Goal: Task Accomplishment & Management: Use online tool/utility

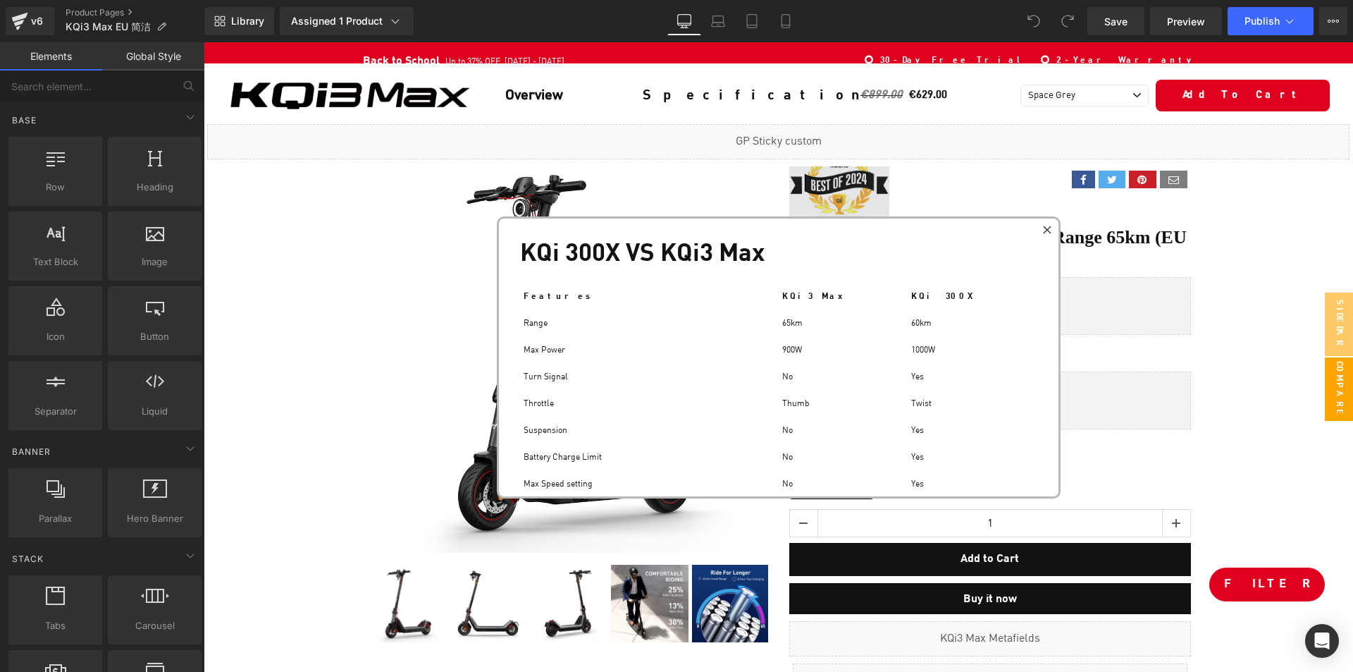
drag, startPoint x: 1043, startPoint y: 224, endPoint x: 826, endPoint y: 223, distance: 216.4
click at [1043, 224] on div at bounding box center [1047, 229] width 17 height 17
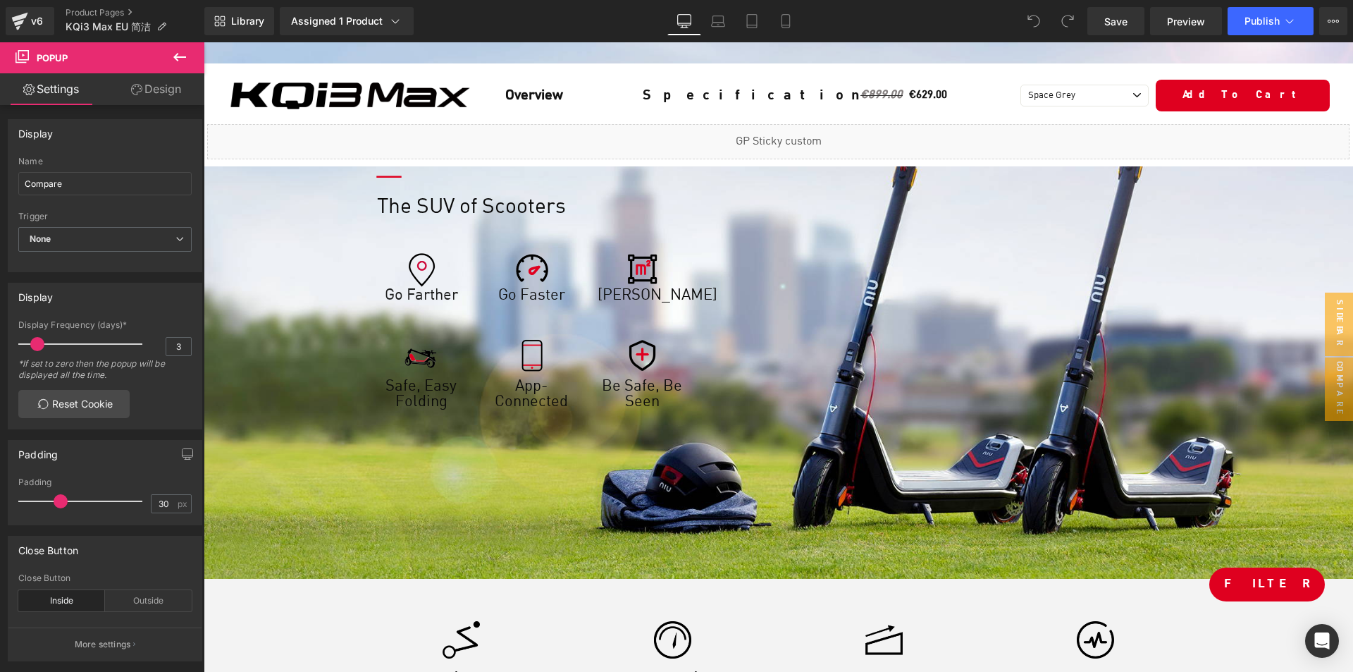
scroll to position [2185, 0]
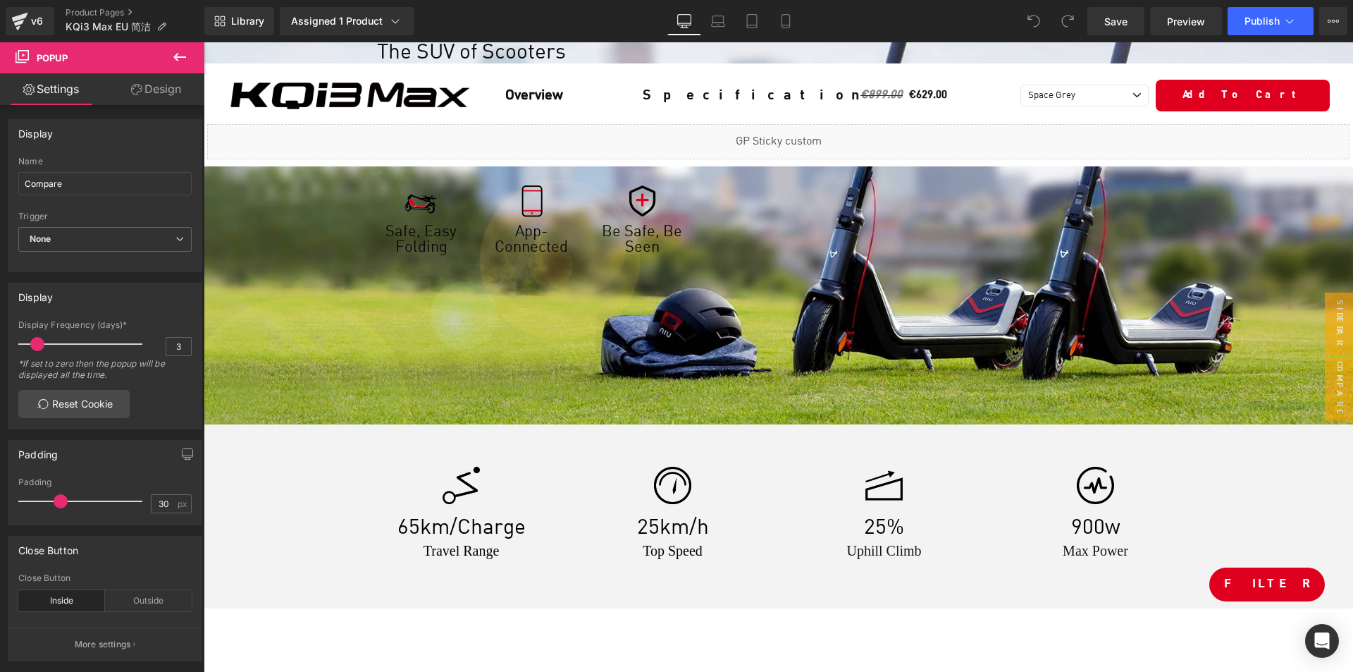
click at [1348, 18] on div "Save Preview Publish Scheduled View Live Page View with current Template Save T…" at bounding box center [1217, 21] width 271 height 28
click at [1184, 20] on span "Preview" at bounding box center [1186, 21] width 38 height 15
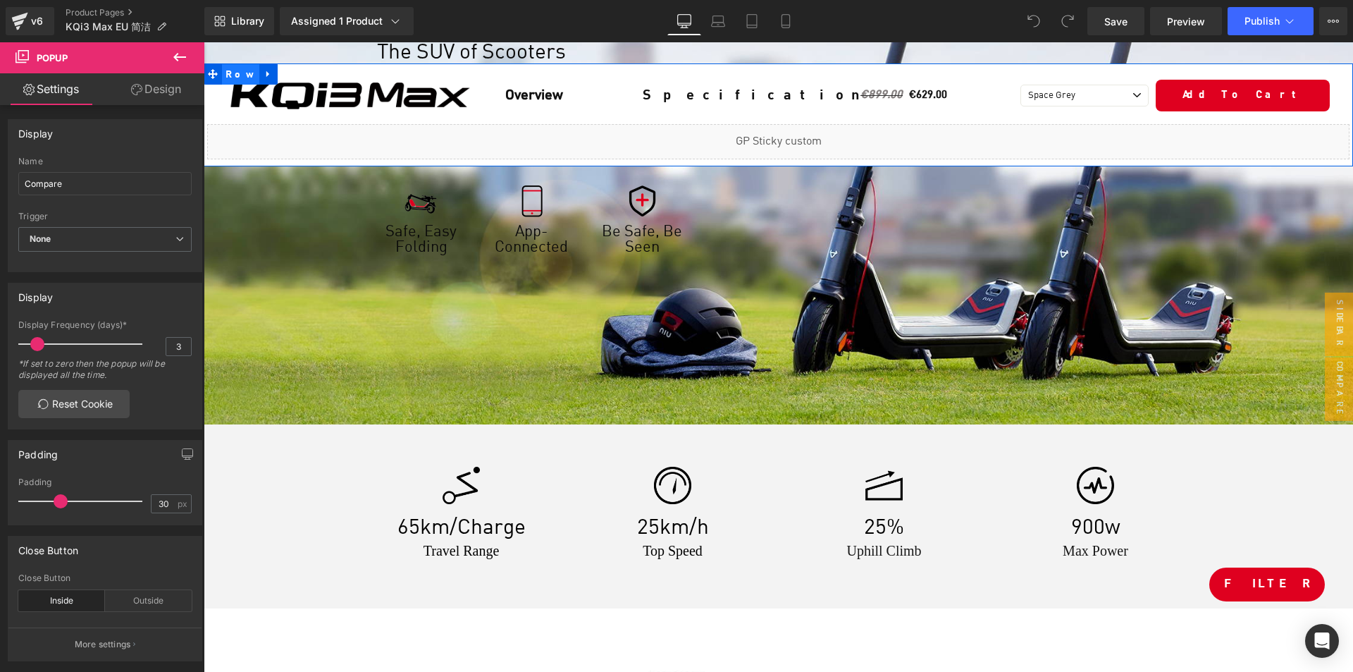
click at [236, 74] on span "Row" at bounding box center [240, 74] width 37 height 21
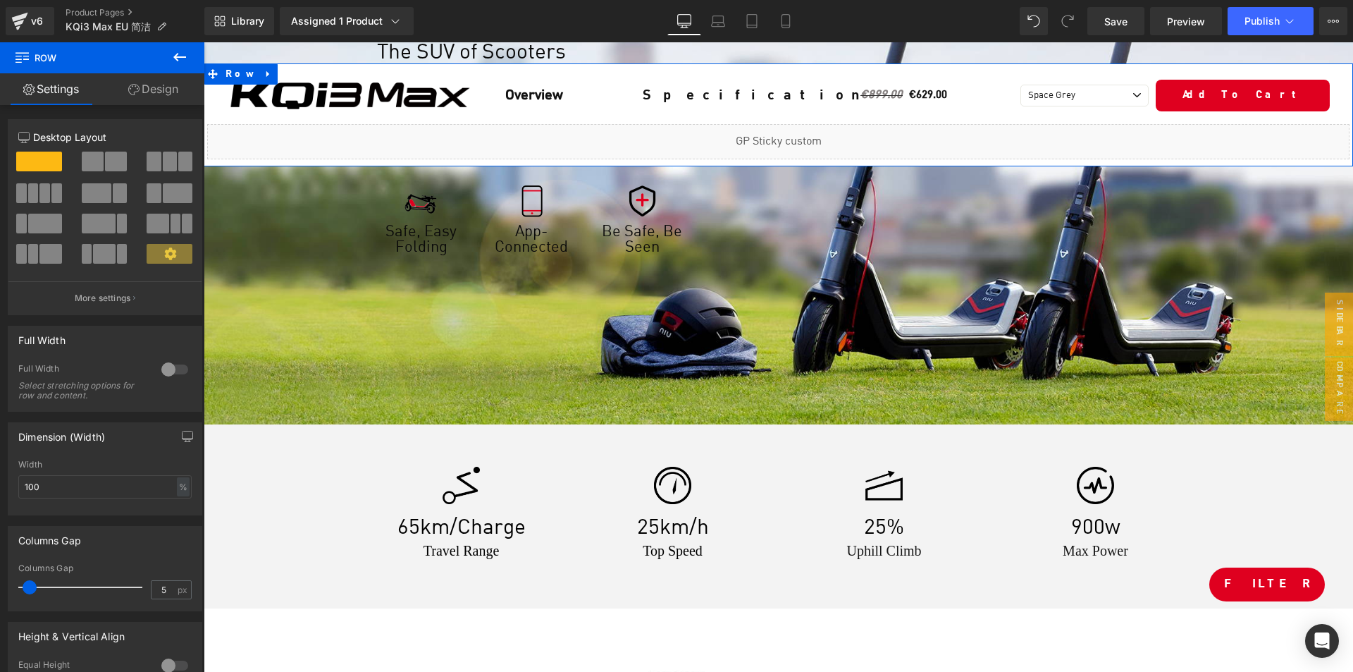
click at [167, 95] on link "Design" at bounding box center [153, 89] width 102 height 32
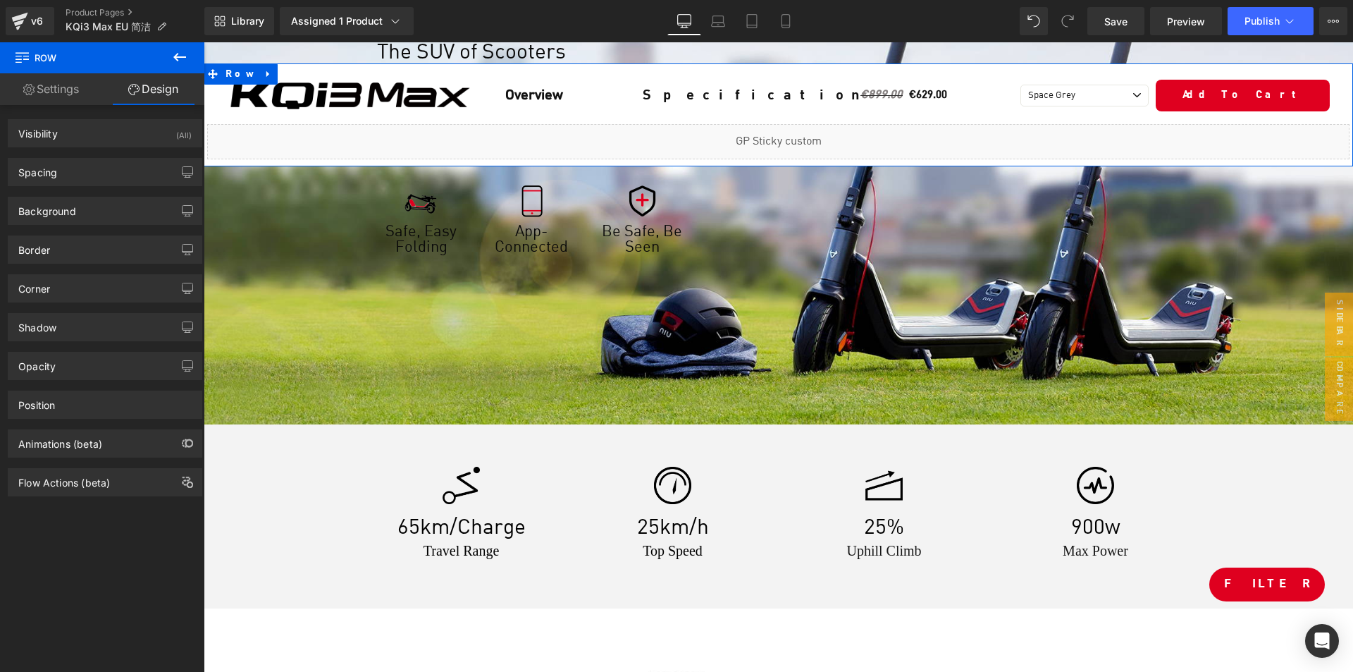
click at [78, 418] on div "Position Advanced option : Please proceed if you have coding knowledge. Relativ…" at bounding box center [105, 405] width 195 height 28
click at [81, 410] on div "Position" at bounding box center [104, 404] width 193 height 27
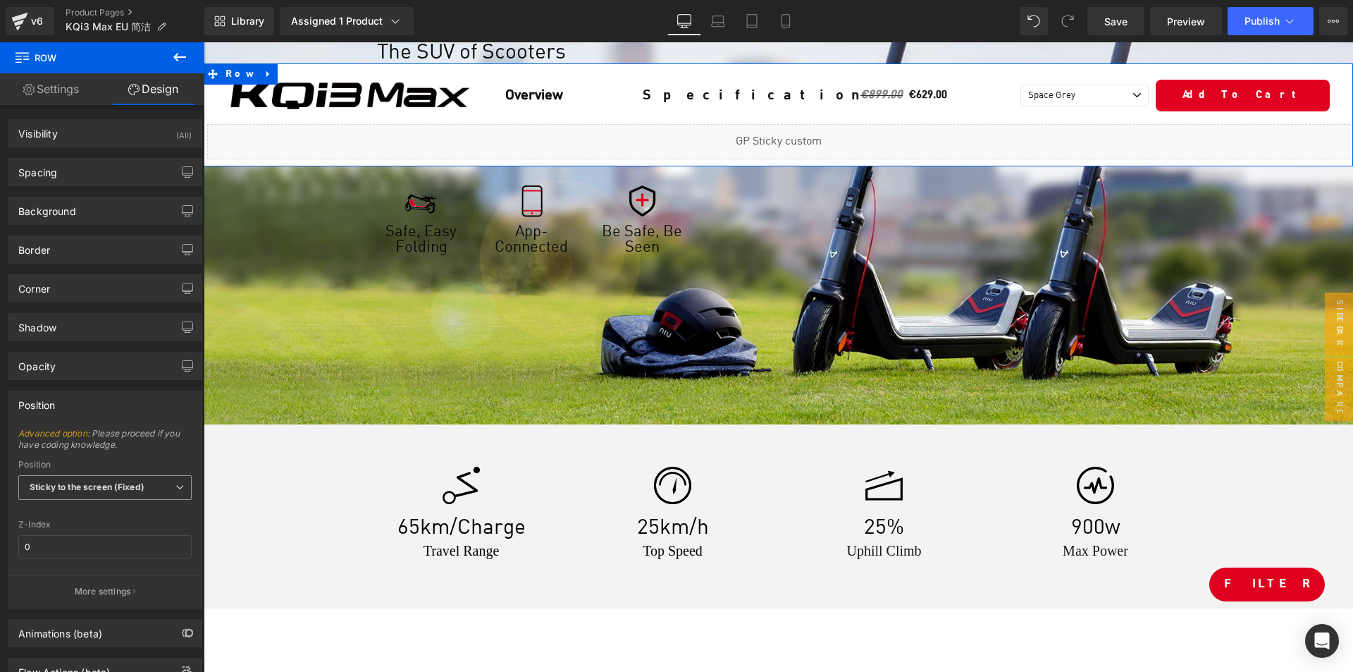
click at [145, 488] on b "Sticky to the screen (Fixed)" at bounding box center [87, 486] width 115 height 11
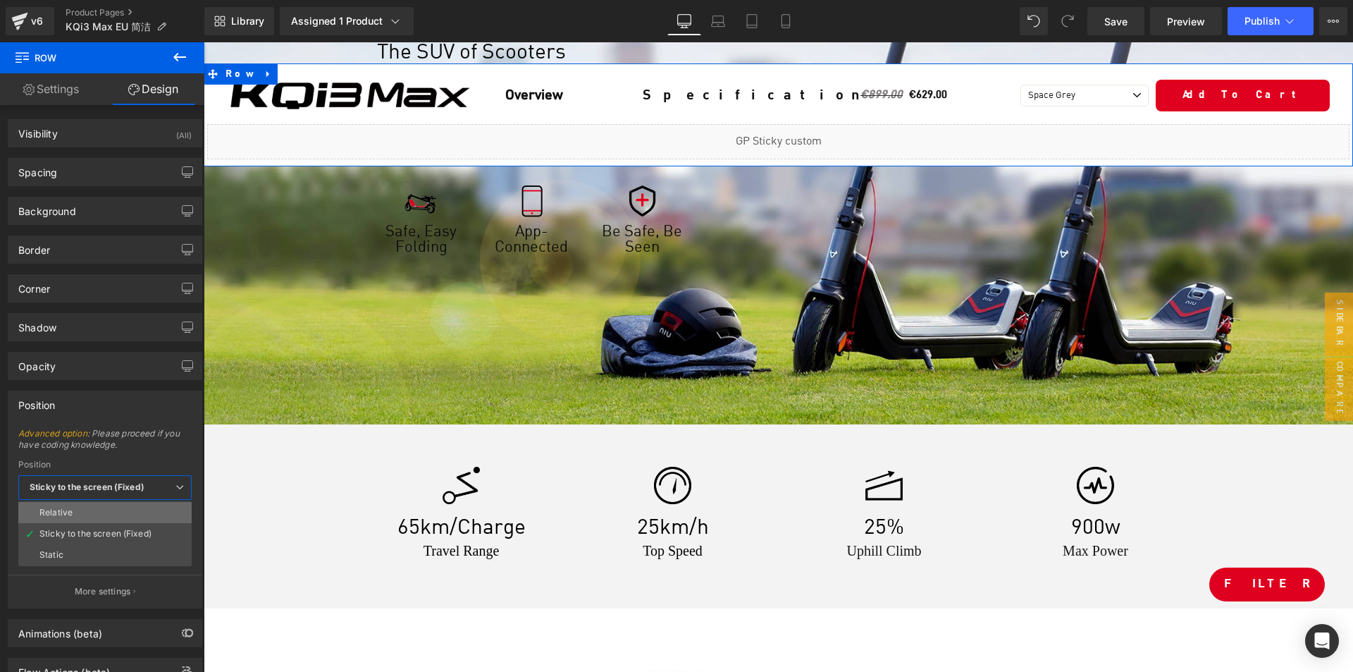
click at [121, 516] on li "Relative" at bounding box center [104, 512] width 173 height 21
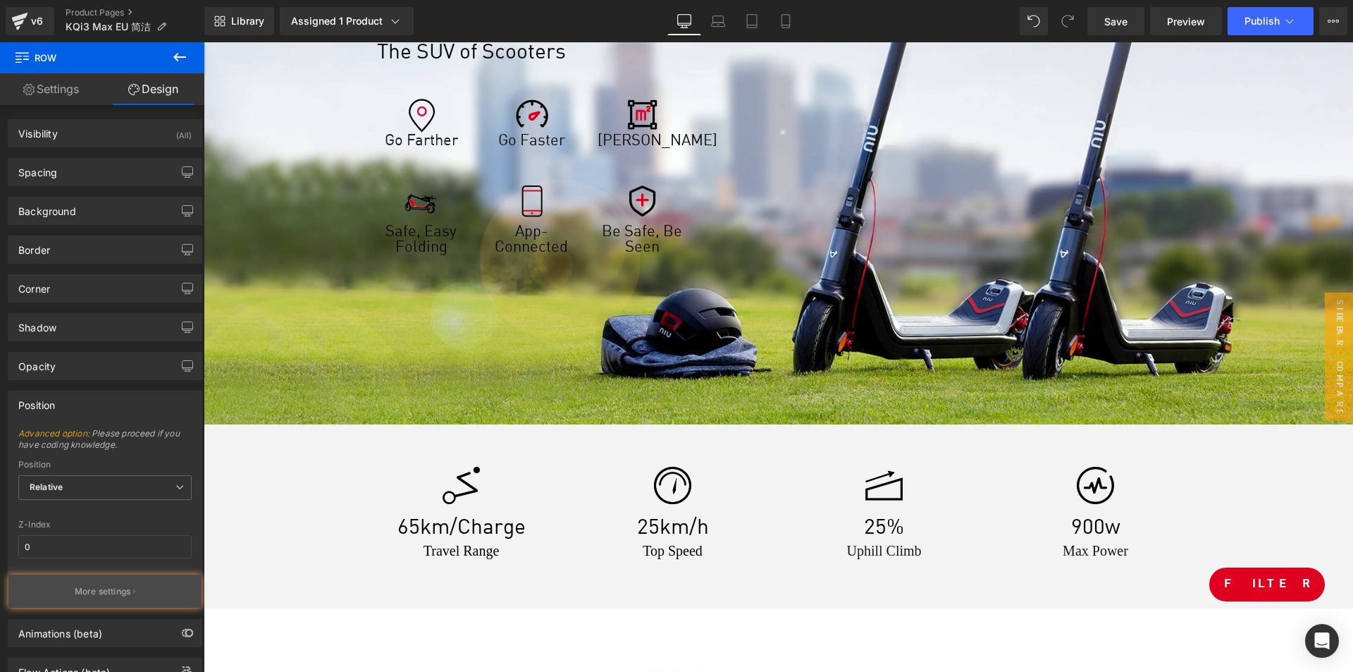
click at [108, 585] on p "More settings" at bounding box center [103, 591] width 56 height 13
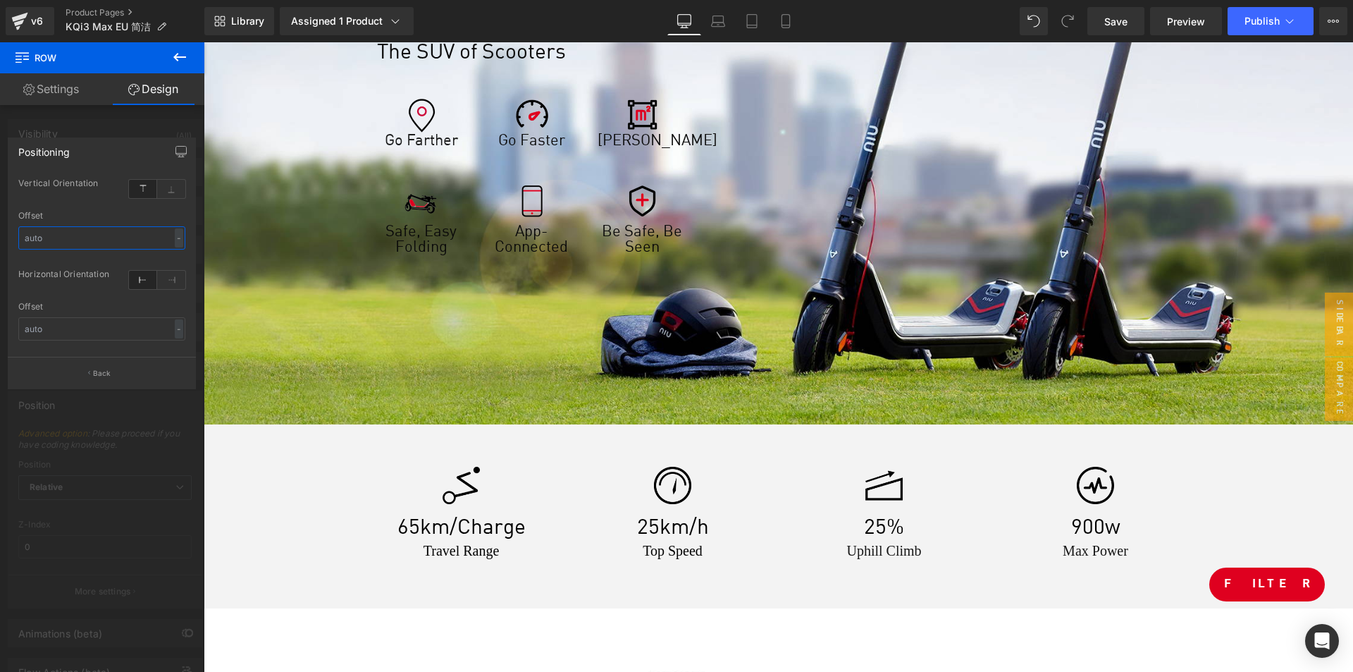
click at [79, 247] on input "text" at bounding box center [101, 237] width 167 height 23
type input "0"
click at [44, 331] on input "text" at bounding box center [101, 328] width 167 height 23
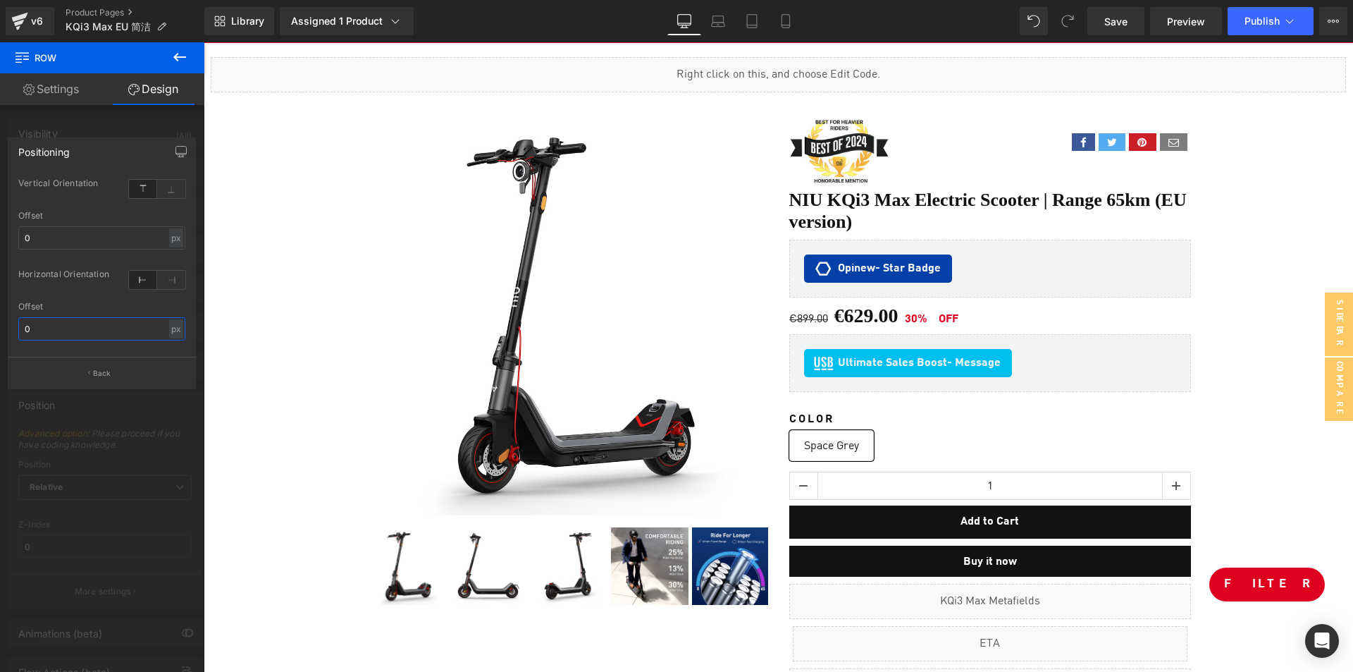
scroll to position [0, 0]
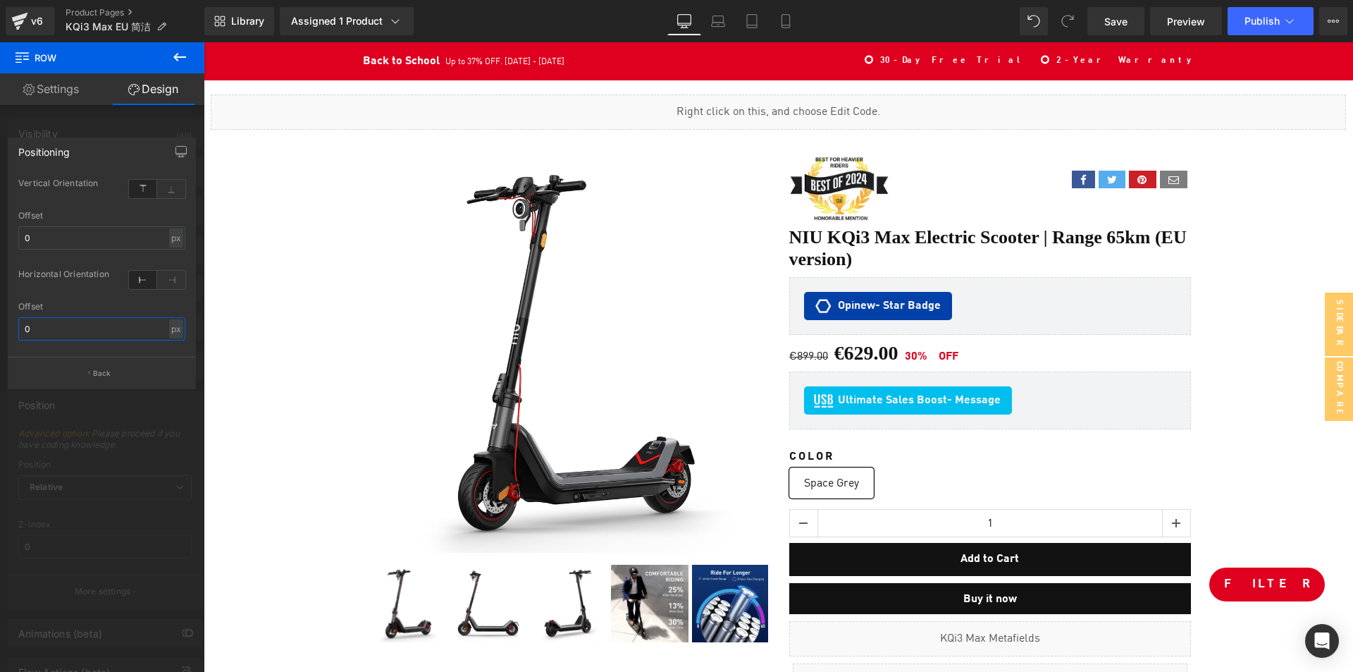
type input "0"
click at [85, 378] on button "Back" at bounding box center [102, 373] width 188 height 32
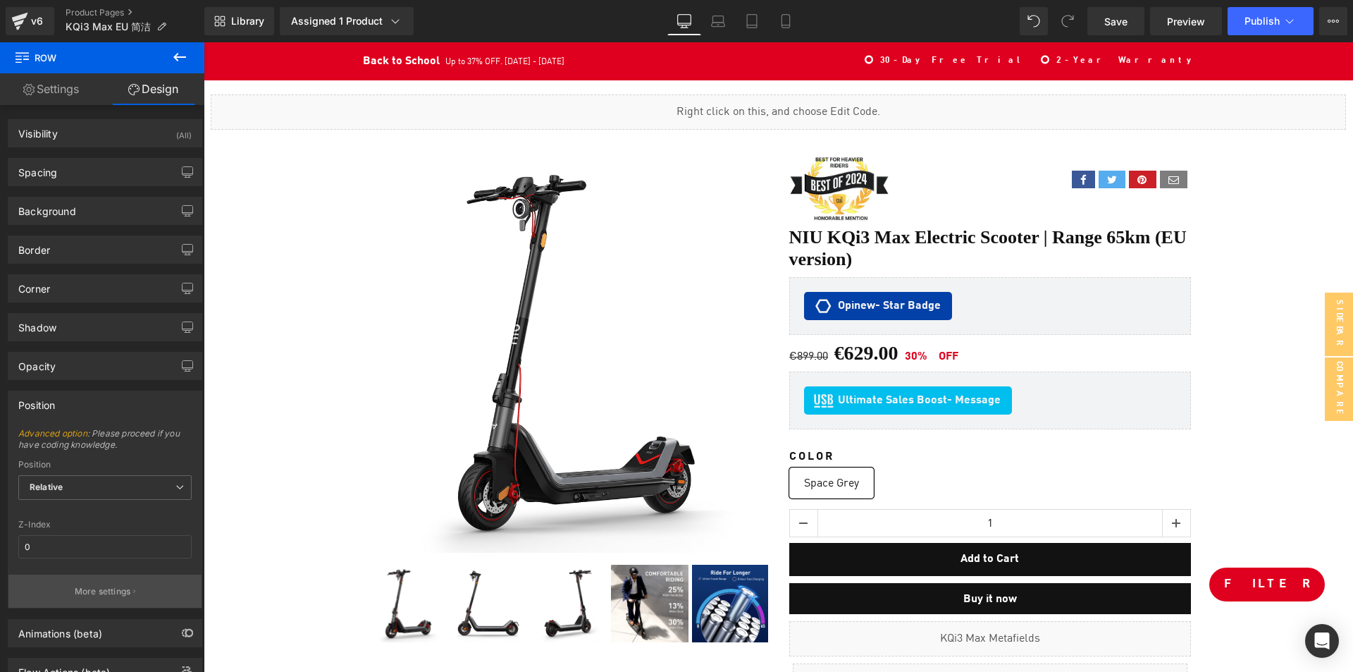
click at [84, 588] on p "More settings" at bounding box center [103, 591] width 56 height 13
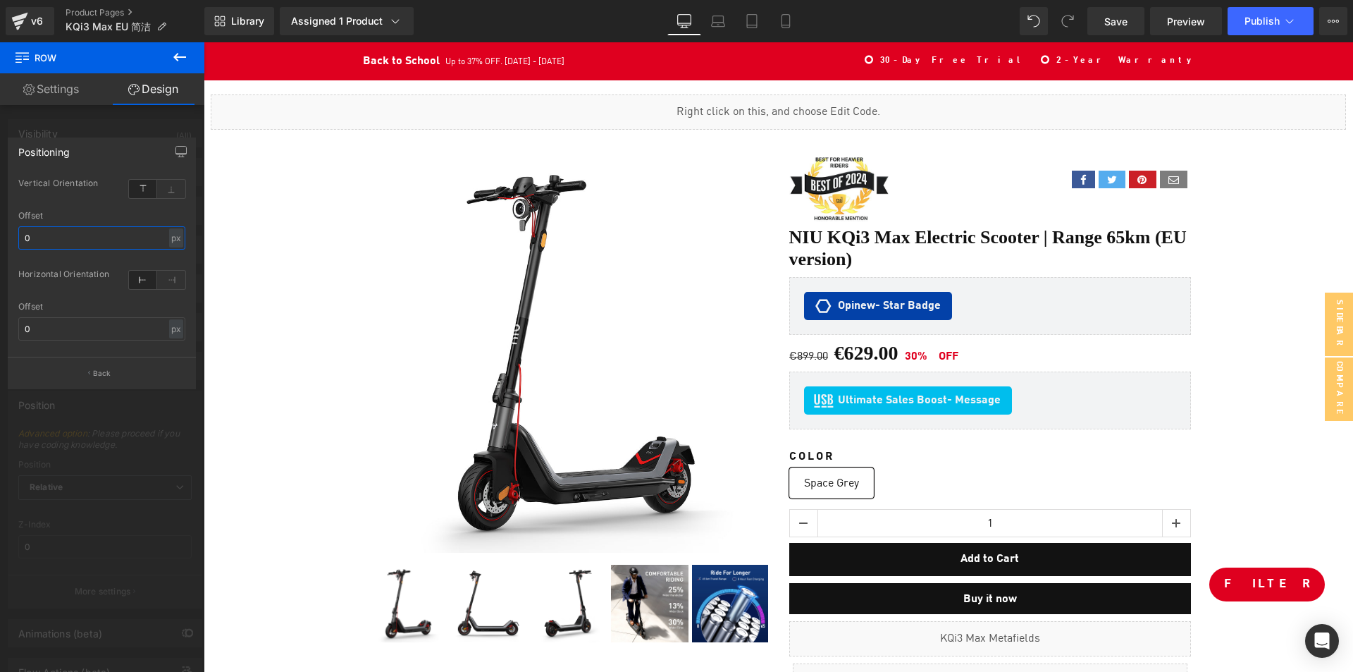
click at [100, 230] on input "0" at bounding box center [101, 237] width 167 height 23
click at [93, 321] on input "0" at bounding box center [101, 328] width 167 height 23
click at [106, 125] on div at bounding box center [102, 360] width 204 height 637
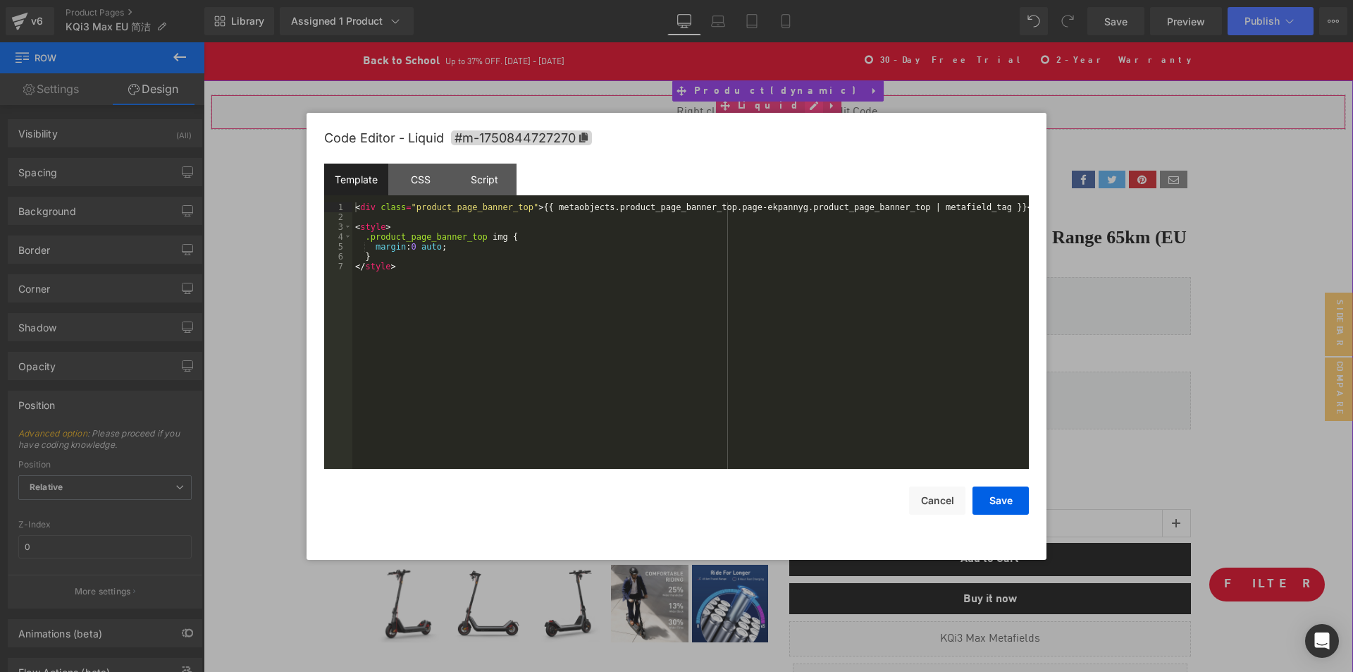
click at [799, 108] on div "Liquid" at bounding box center [779, 111] width 1136 height 35
click at [421, 84] on div at bounding box center [676, 336] width 1353 height 672
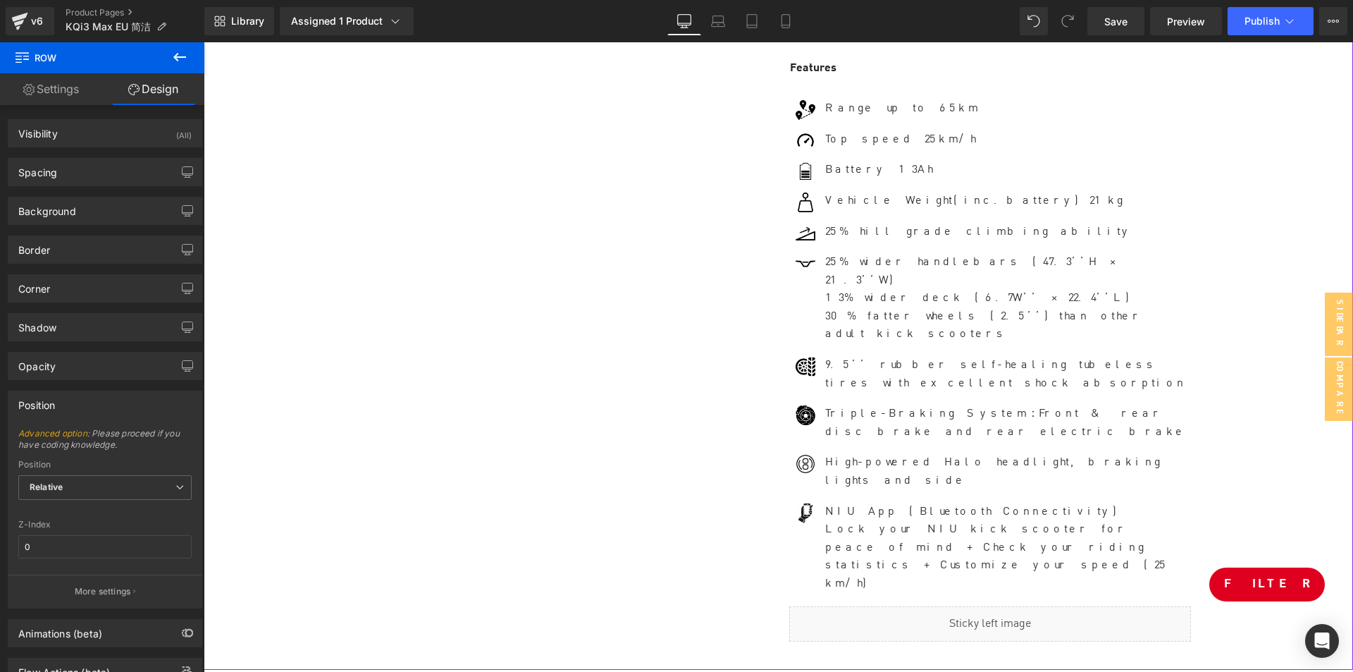
scroll to position [705, 0]
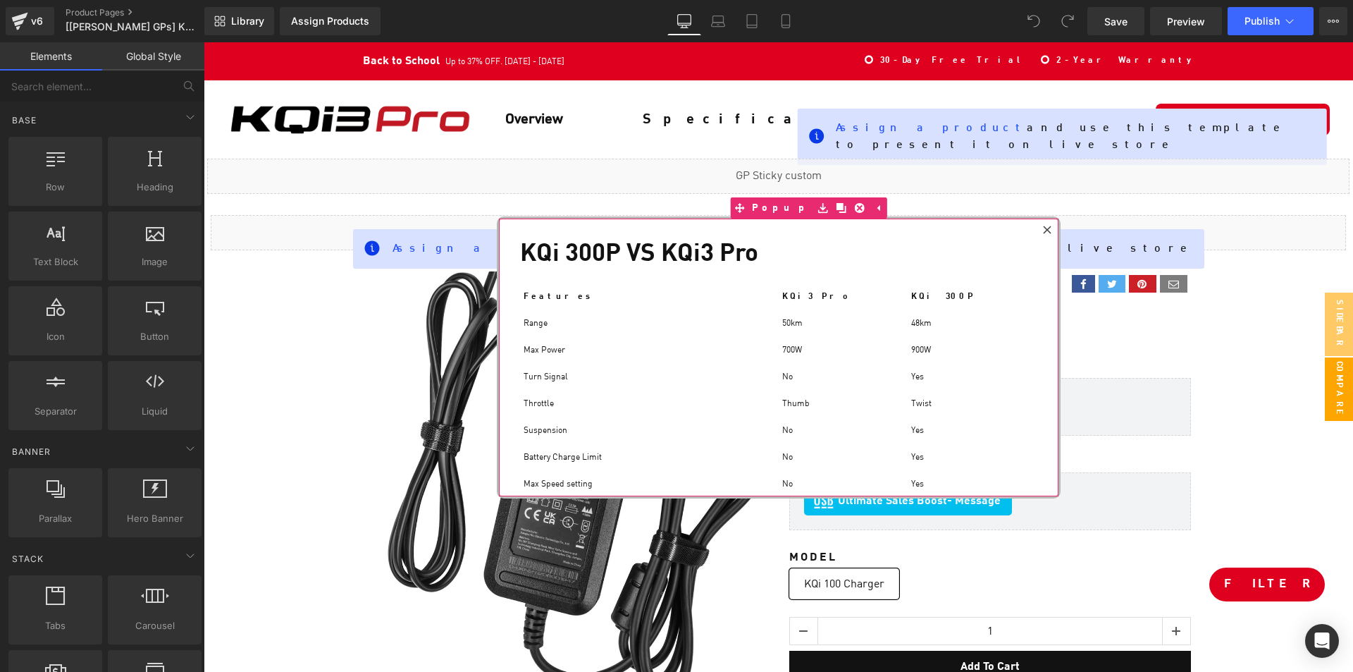
scroll to position [83, 0]
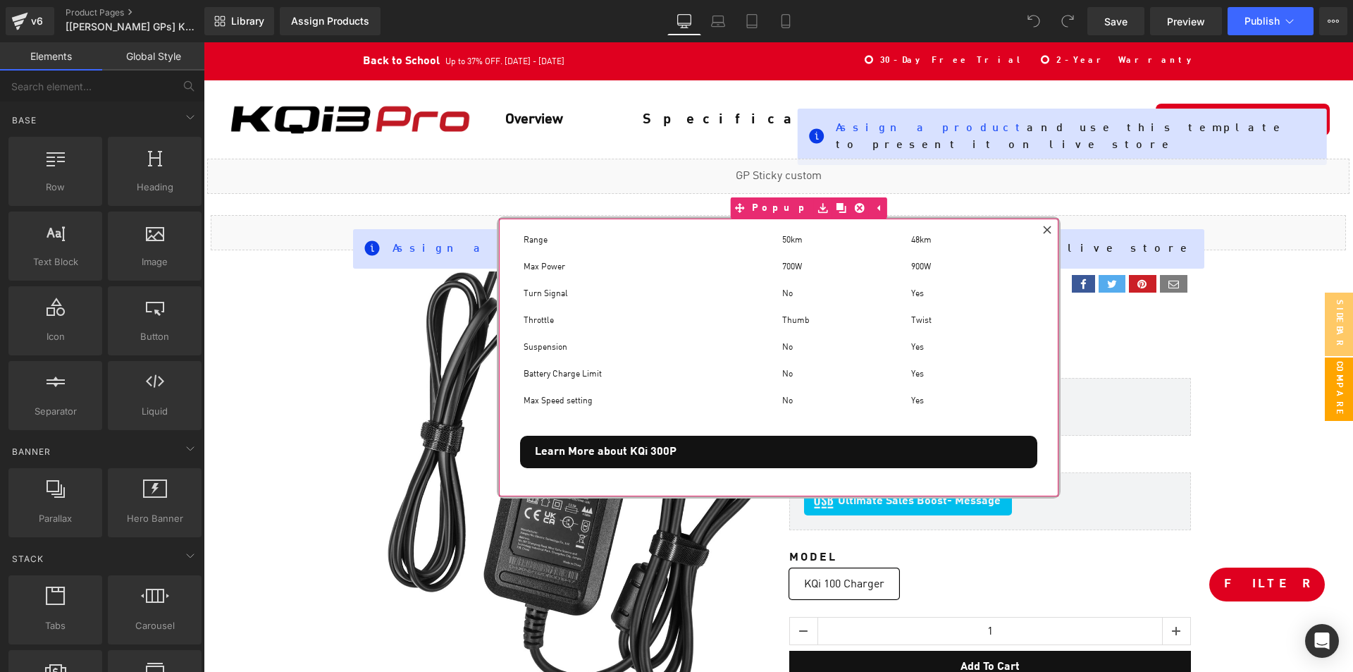
click at [1042, 223] on div at bounding box center [1047, 229] width 17 height 17
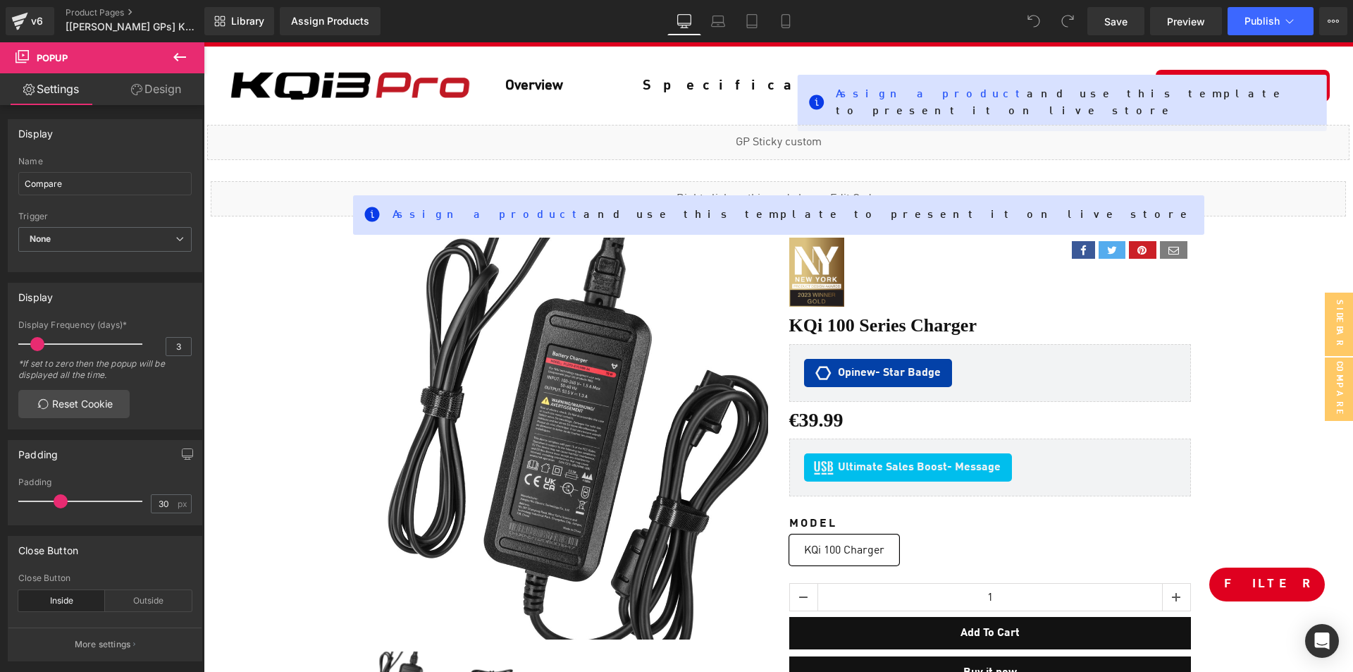
scroll to position [0, 0]
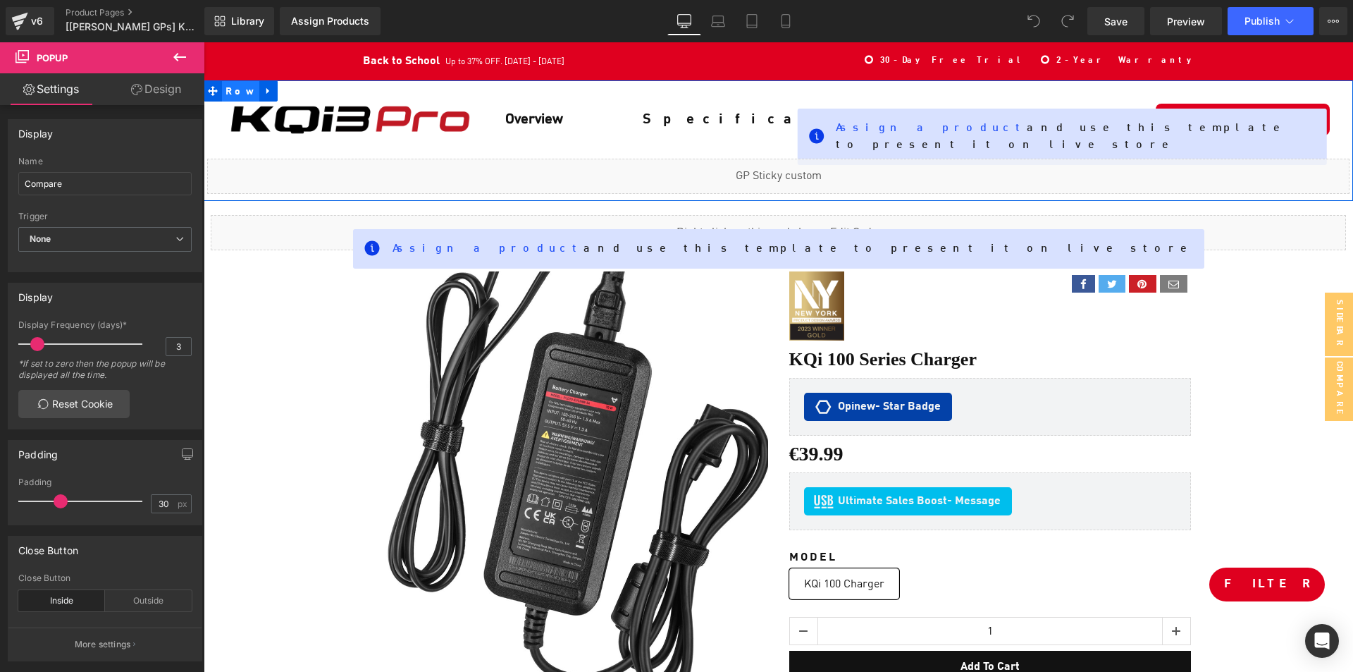
click at [237, 89] on span "Row" at bounding box center [240, 91] width 37 height 21
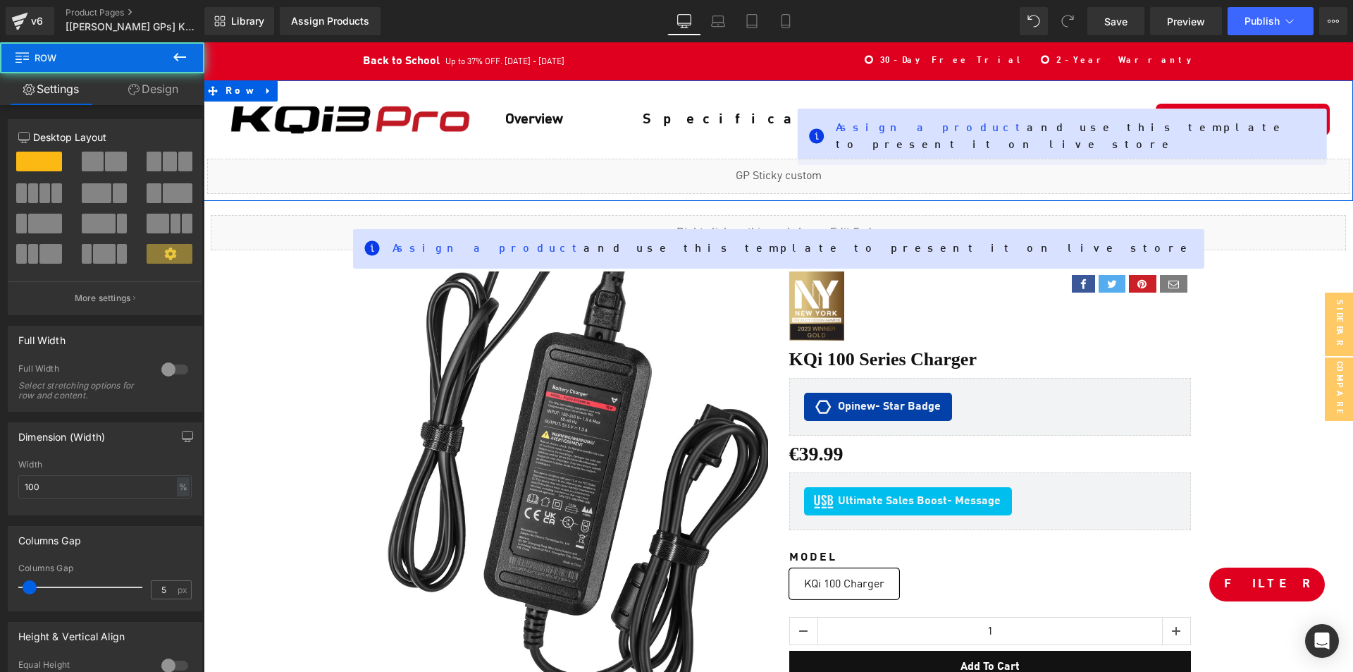
click at [136, 94] on icon at bounding box center [133, 89] width 11 height 11
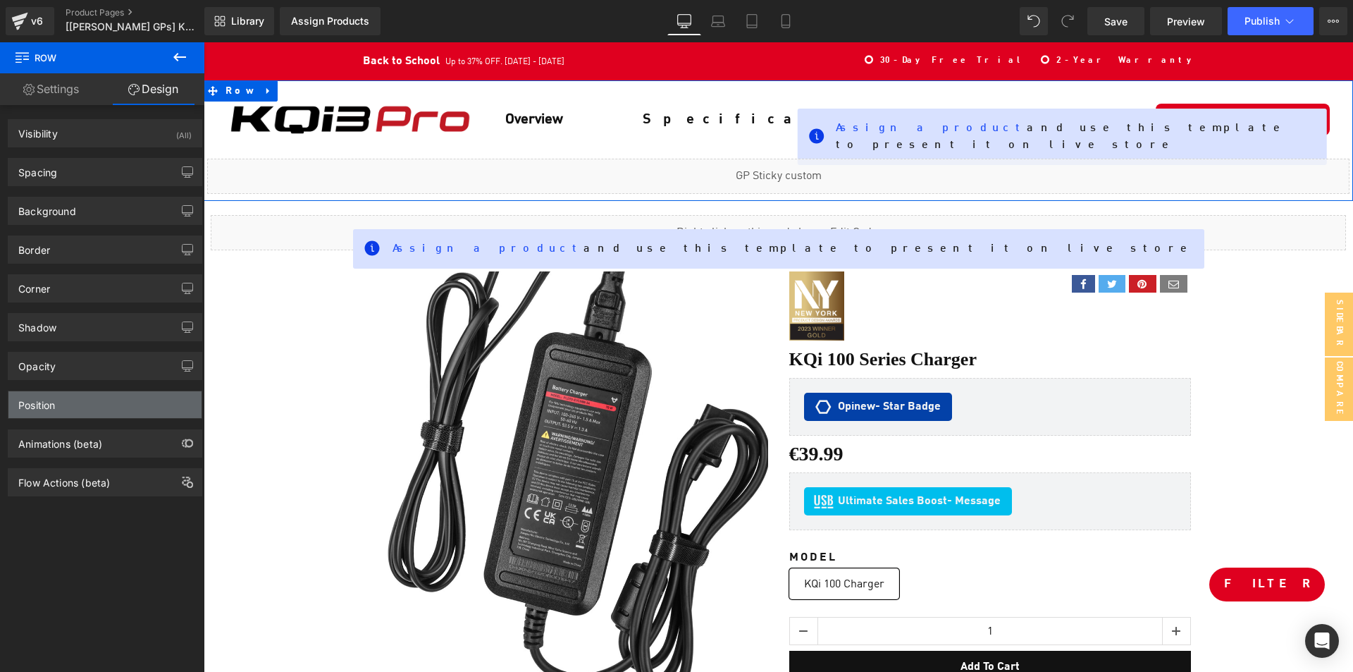
click at [103, 396] on div "Position" at bounding box center [104, 404] width 193 height 27
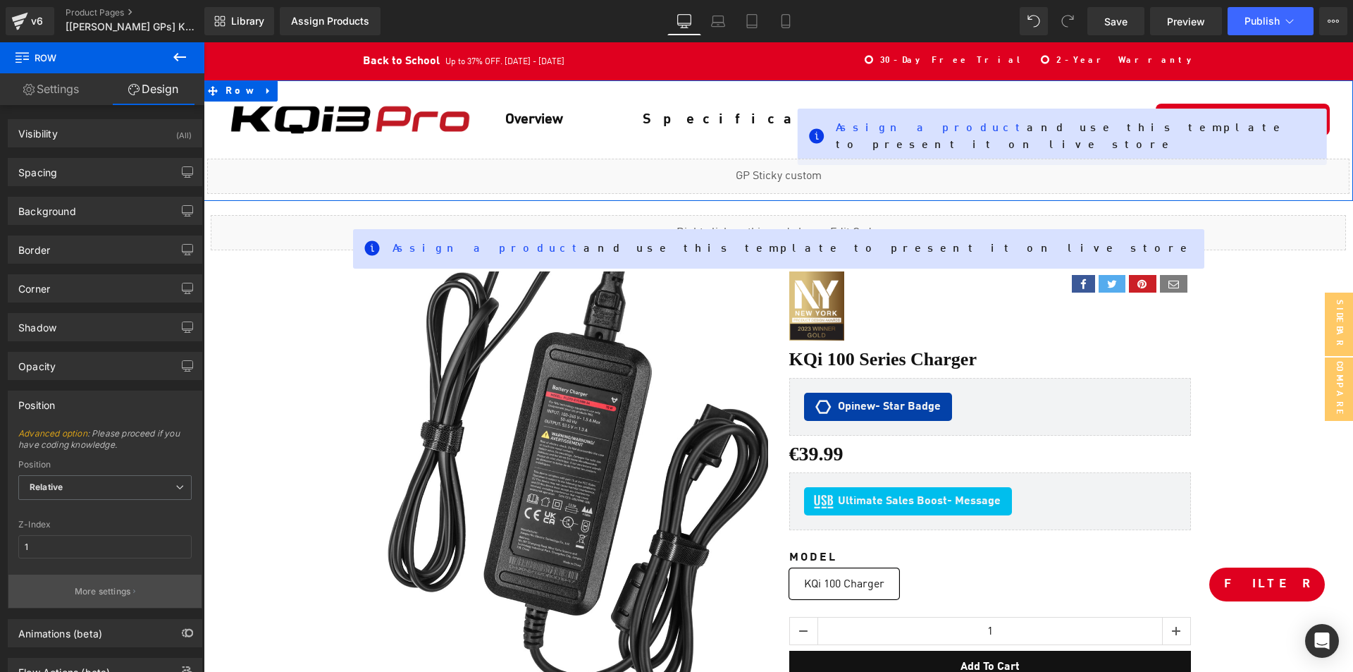
click at [114, 593] on p "More settings" at bounding box center [103, 591] width 56 height 13
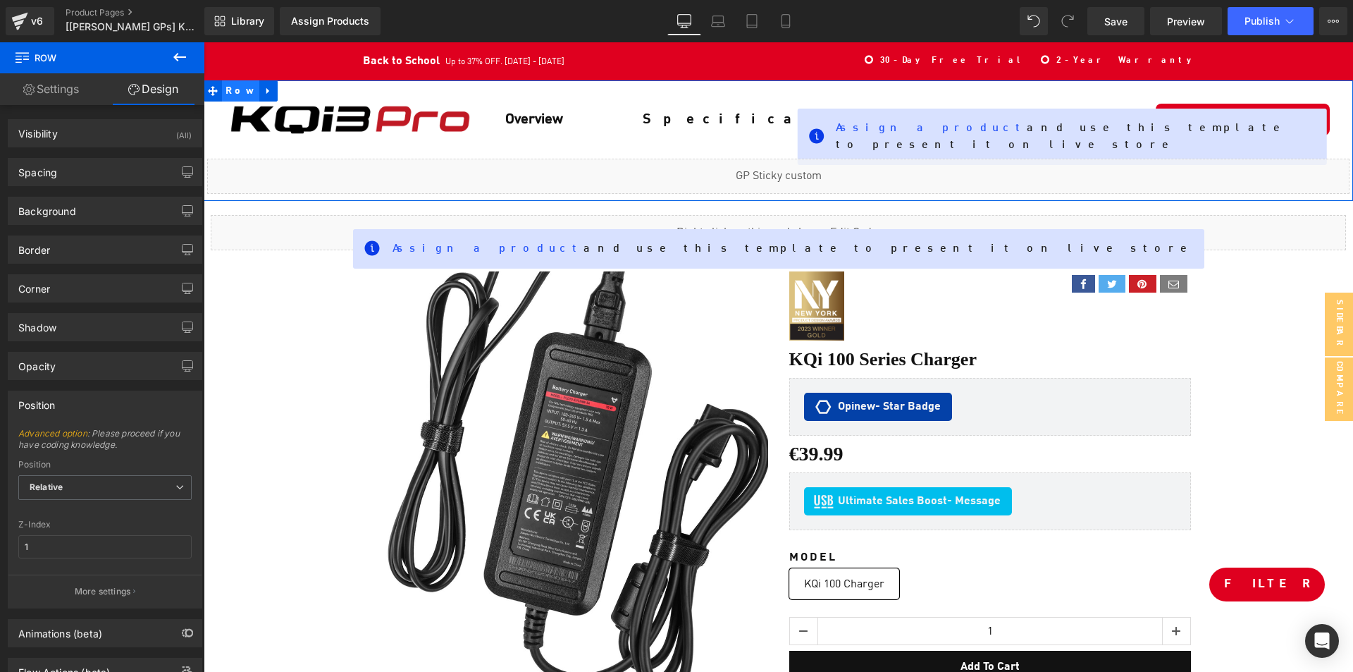
click at [236, 90] on span "Row" at bounding box center [240, 90] width 37 height 21
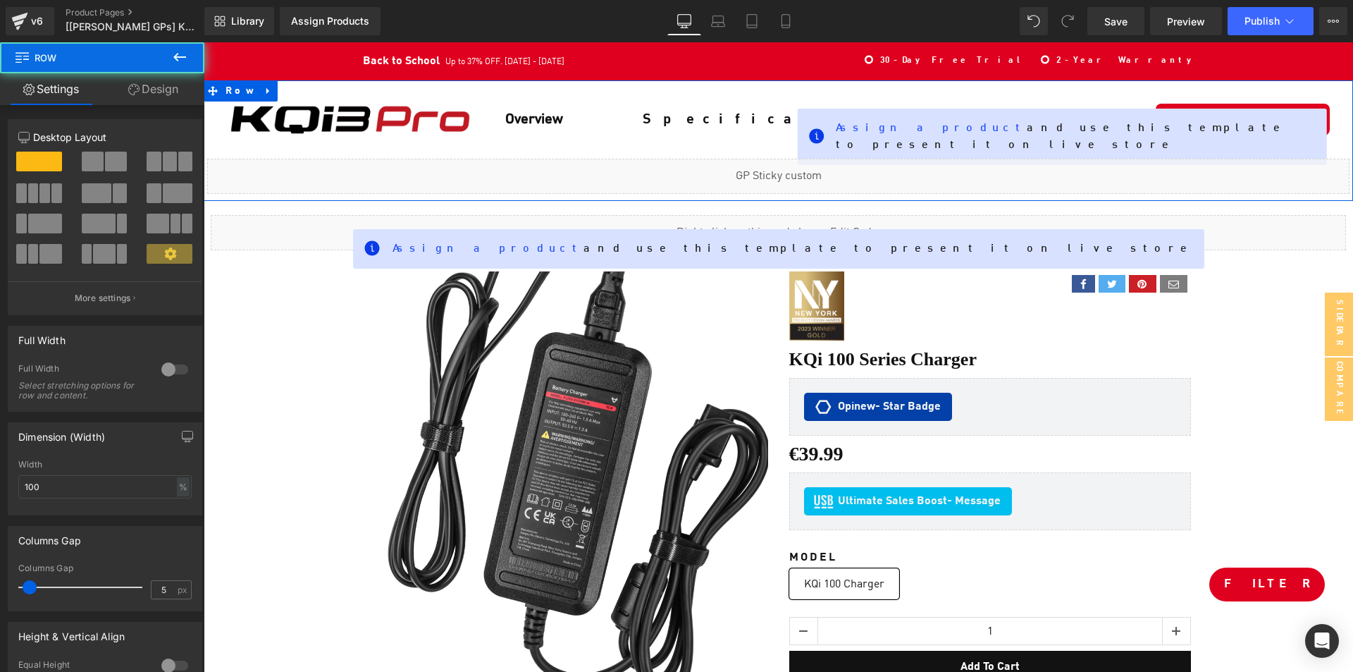
click at [137, 93] on icon at bounding box center [133, 89] width 11 height 11
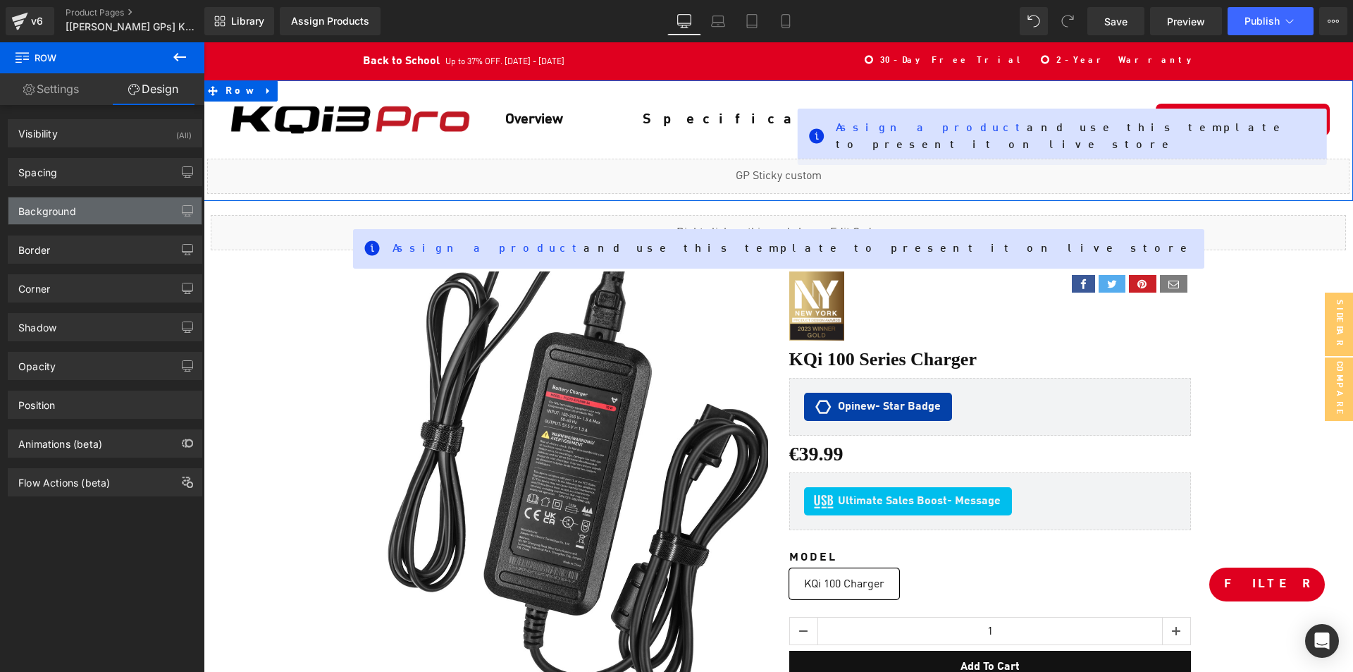
click at [100, 209] on div "Background" at bounding box center [104, 210] width 193 height 27
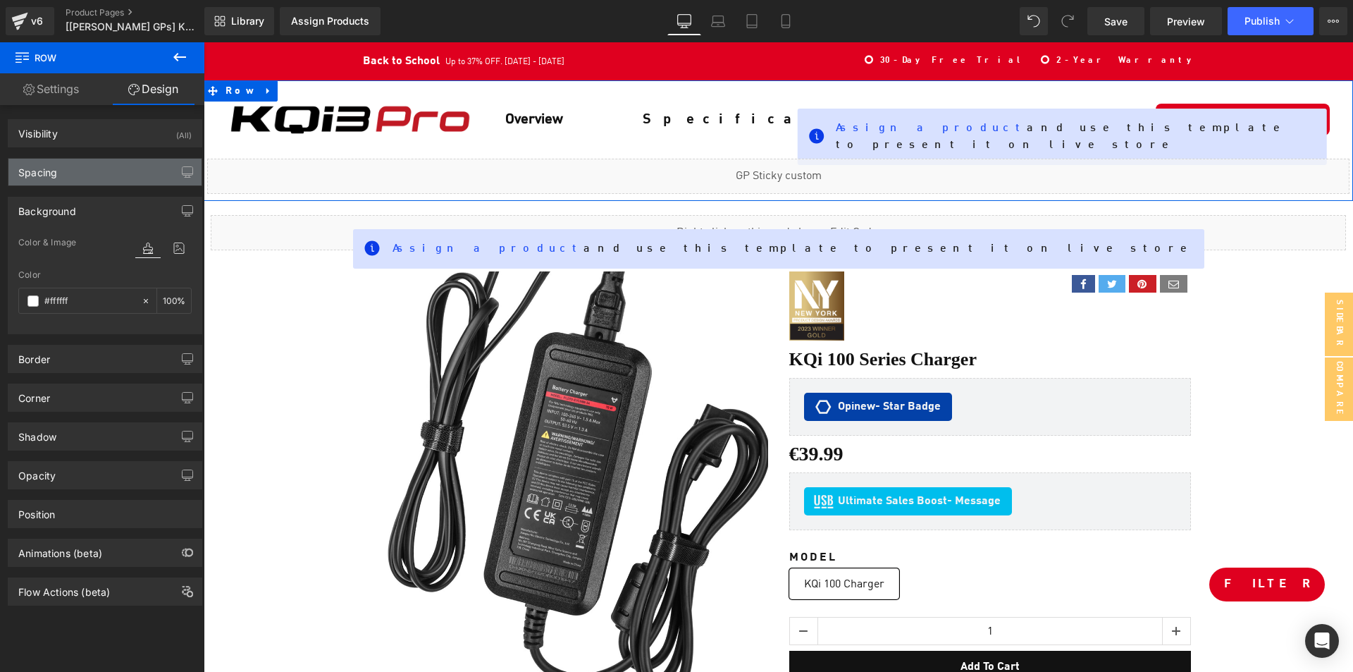
click at [94, 172] on div "Spacing" at bounding box center [104, 172] width 193 height 27
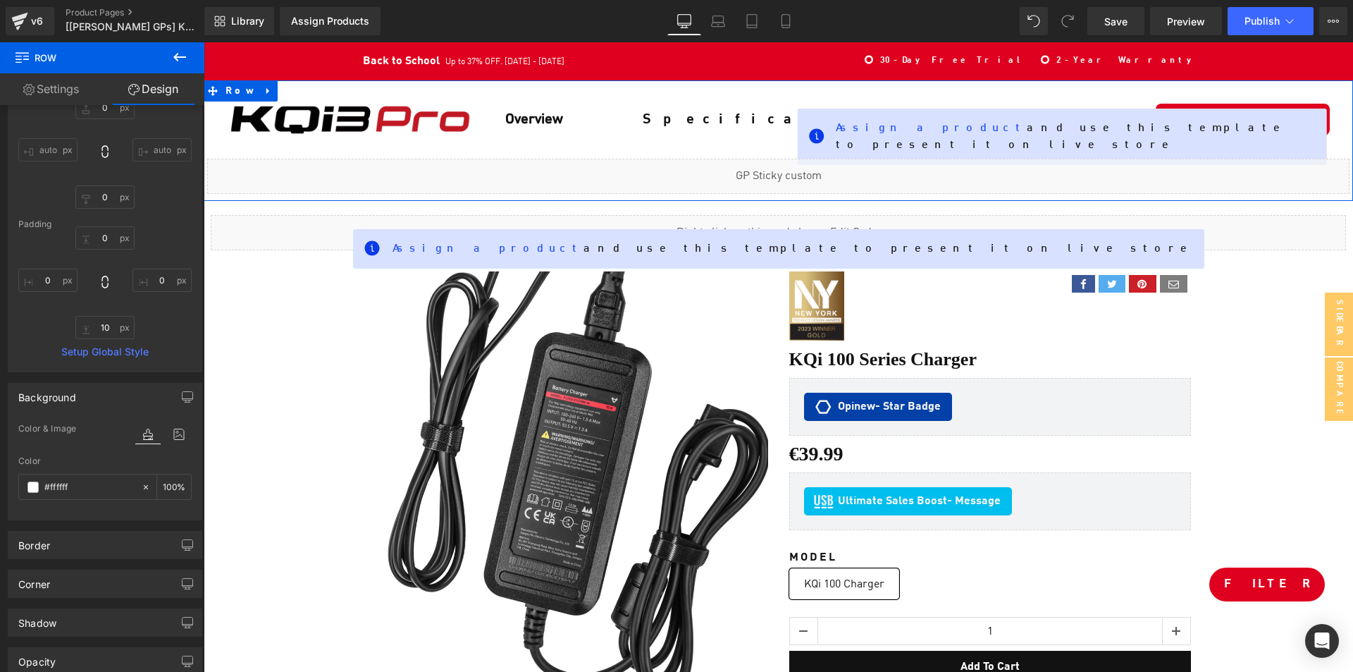
scroll to position [266, 0]
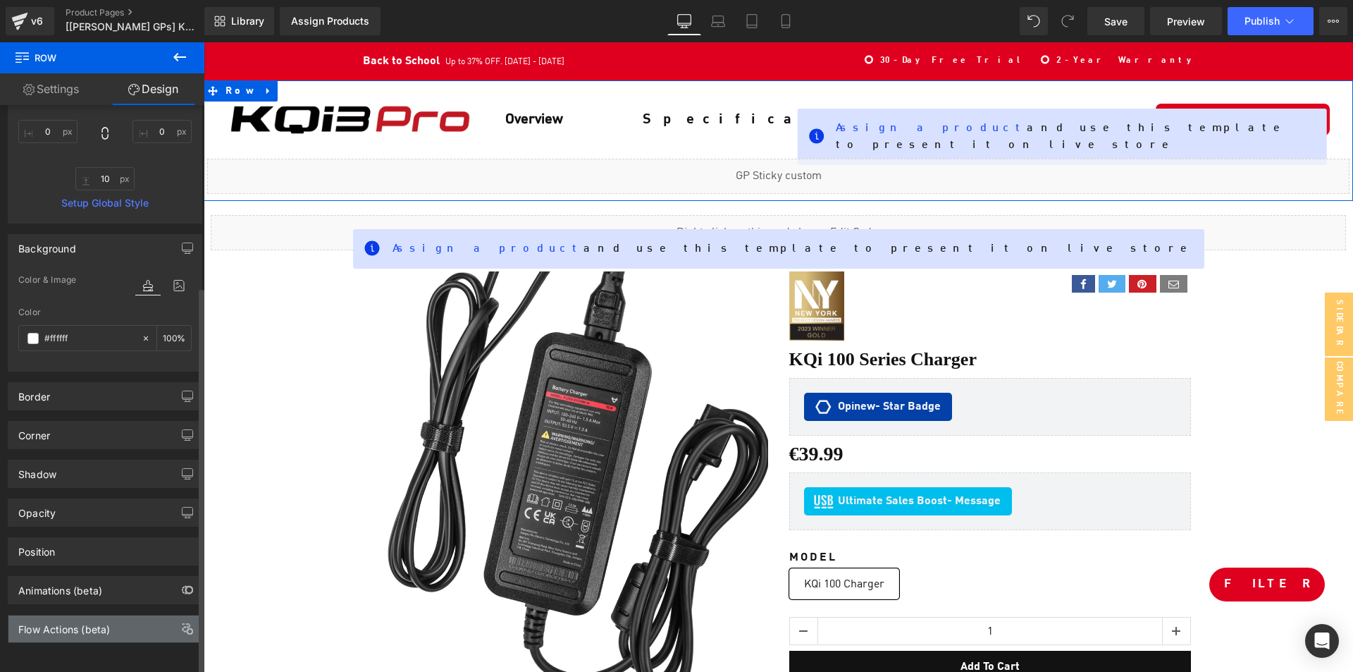
click at [89, 615] on div "Flow Actions (beta)" at bounding box center [64, 625] width 92 height 20
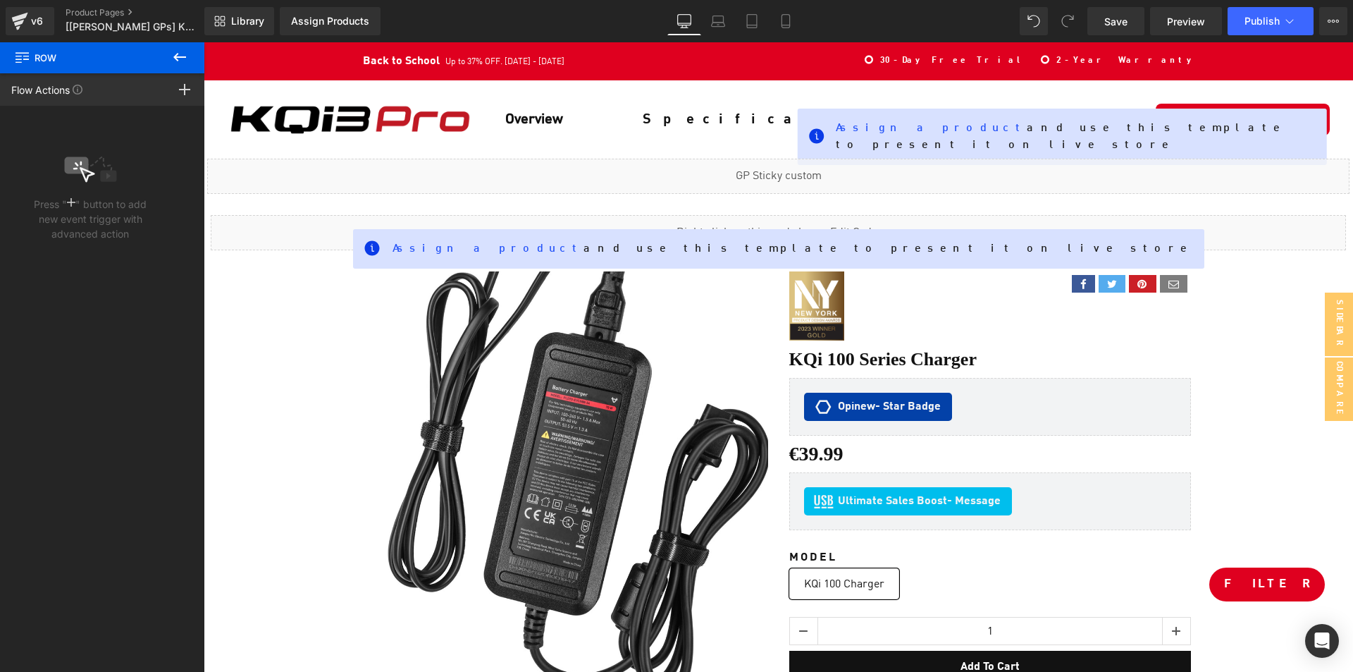
click at [183, 61] on icon at bounding box center [179, 57] width 17 height 17
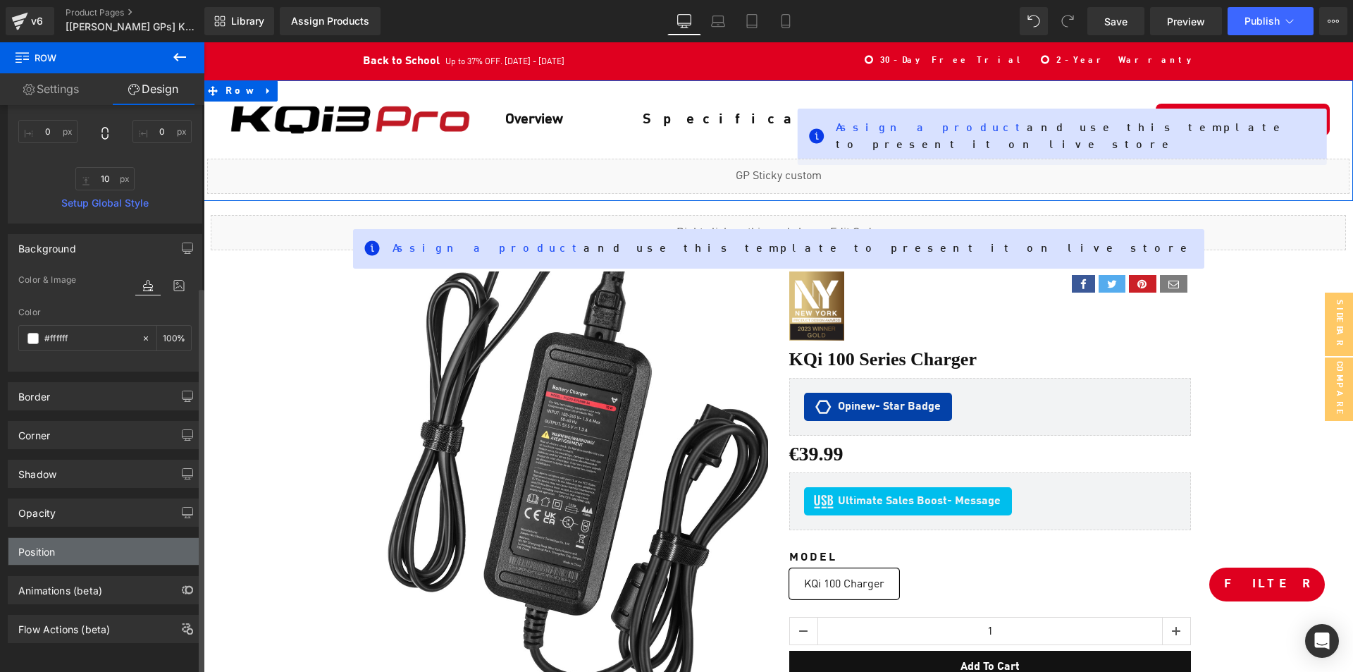
click at [107, 550] on div "Position" at bounding box center [104, 551] width 193 height 27
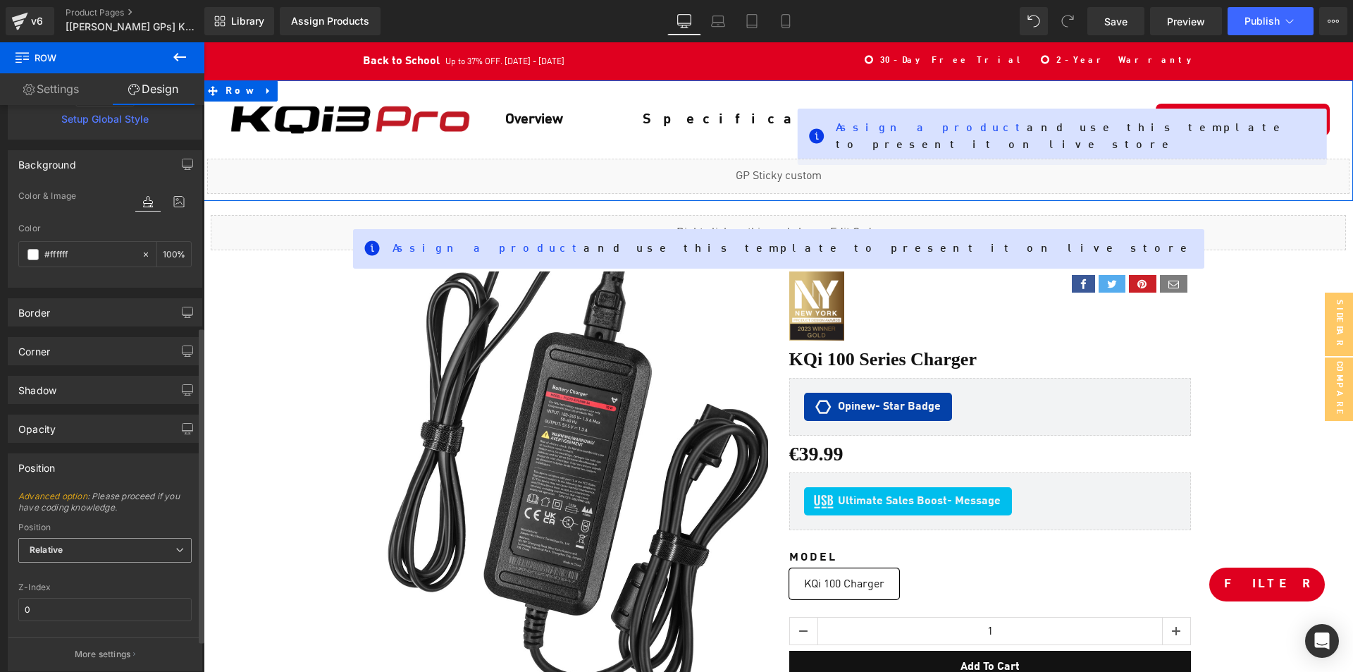
scroll to position [407, 0]
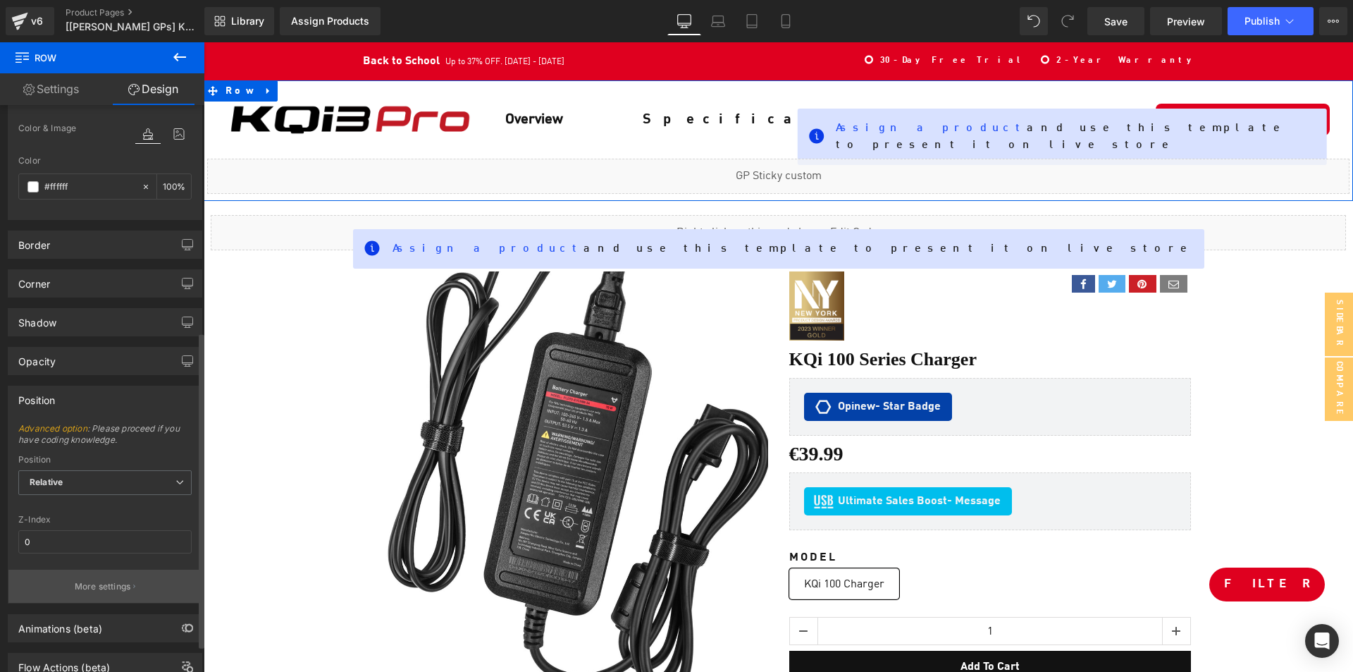
click at [84, 586] on p "More settings" at bounding box center [103, 586] width 56 height 13
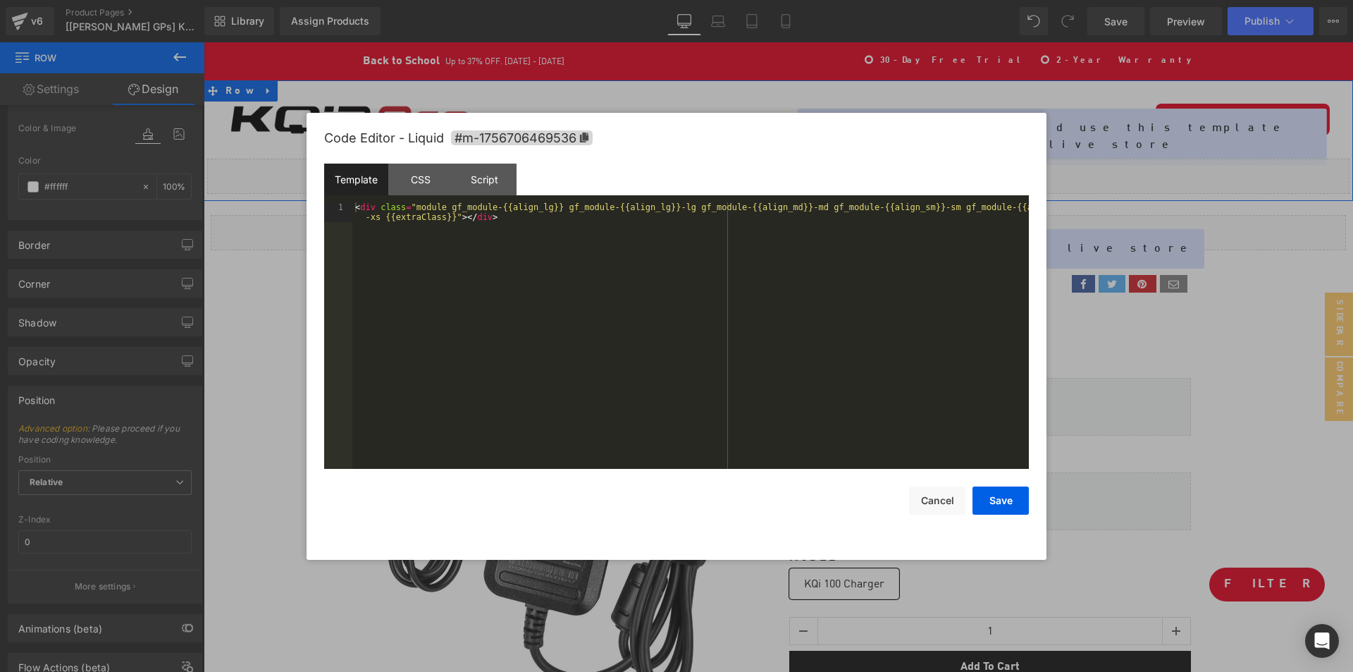
click at [799, 170] on div "Liquid" at bounding box center [778, 176] width 1143 height 35
click at [432, 178] on div "CSS" at bounding box center [420, 180] width 64 height 32
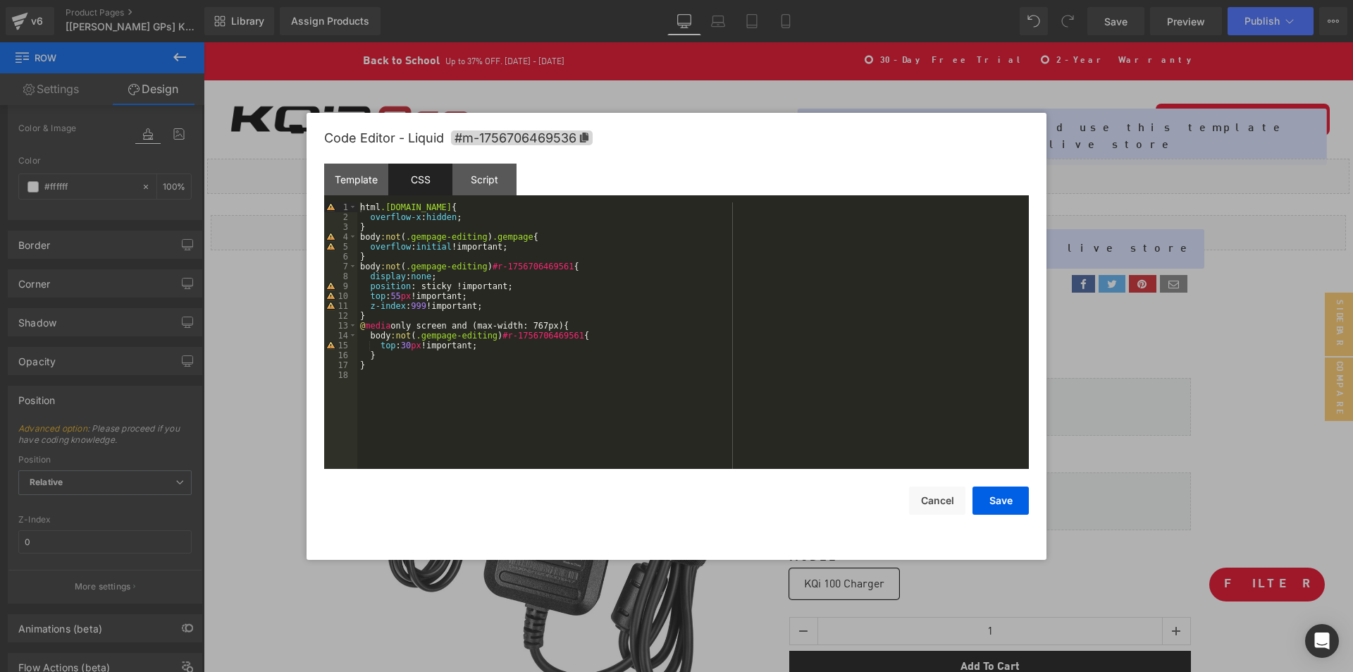
click at [276, 384] on div at bounding box center [676, 336] width 1353 height 672
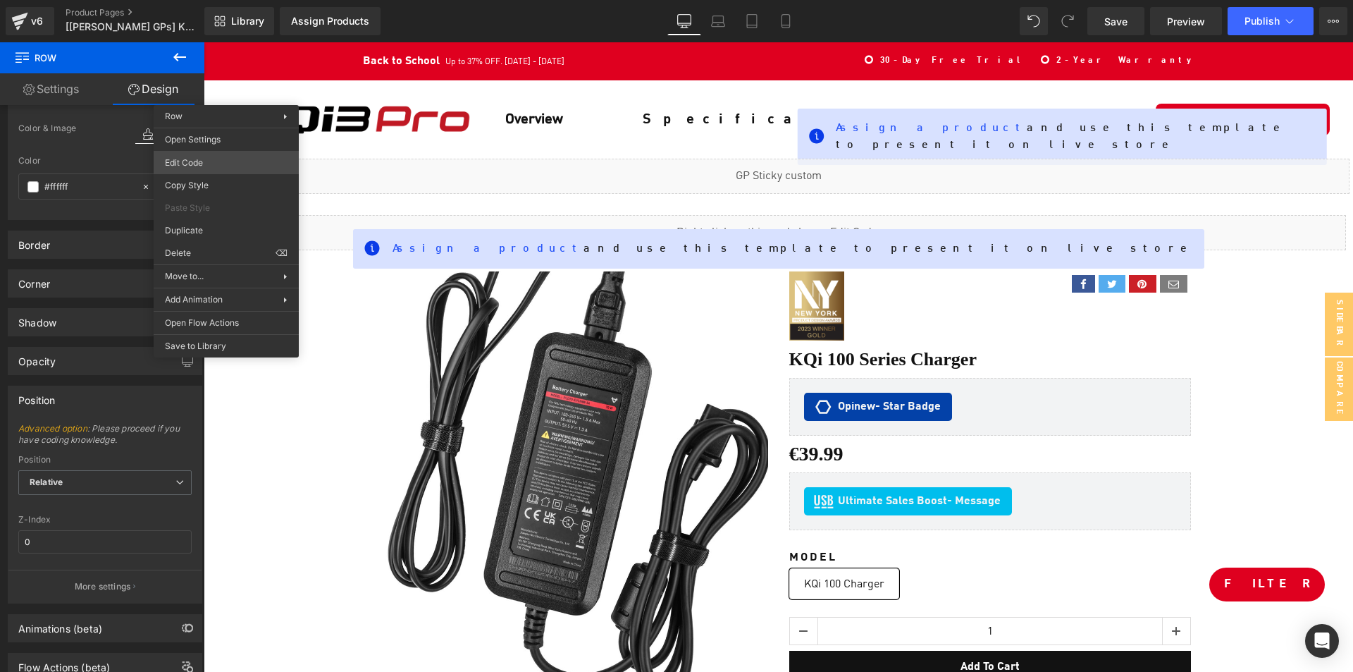
click at [231, 165] on body "Row You are previewing how the will restyle your page. You can not edit Element…" at bounding box center [676, 336] width 1353 height 672
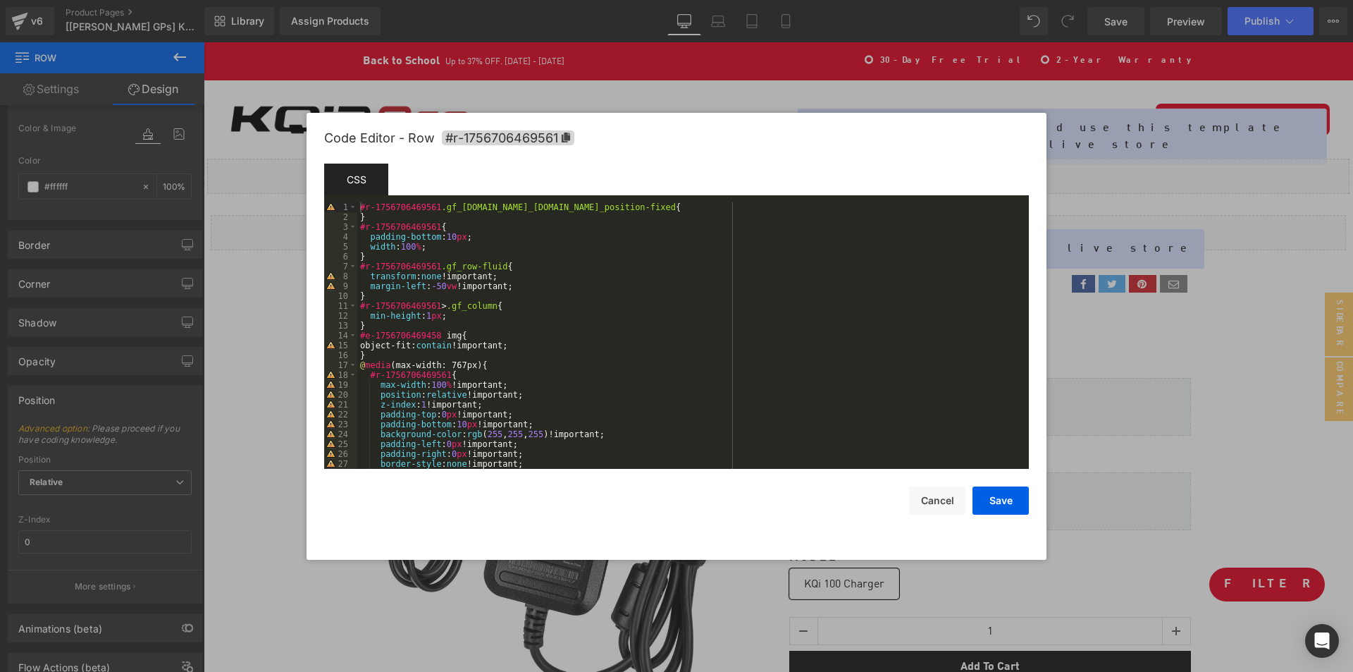
click at [213, 283] on div at bounding box center [676, 336] width 1353 height 672
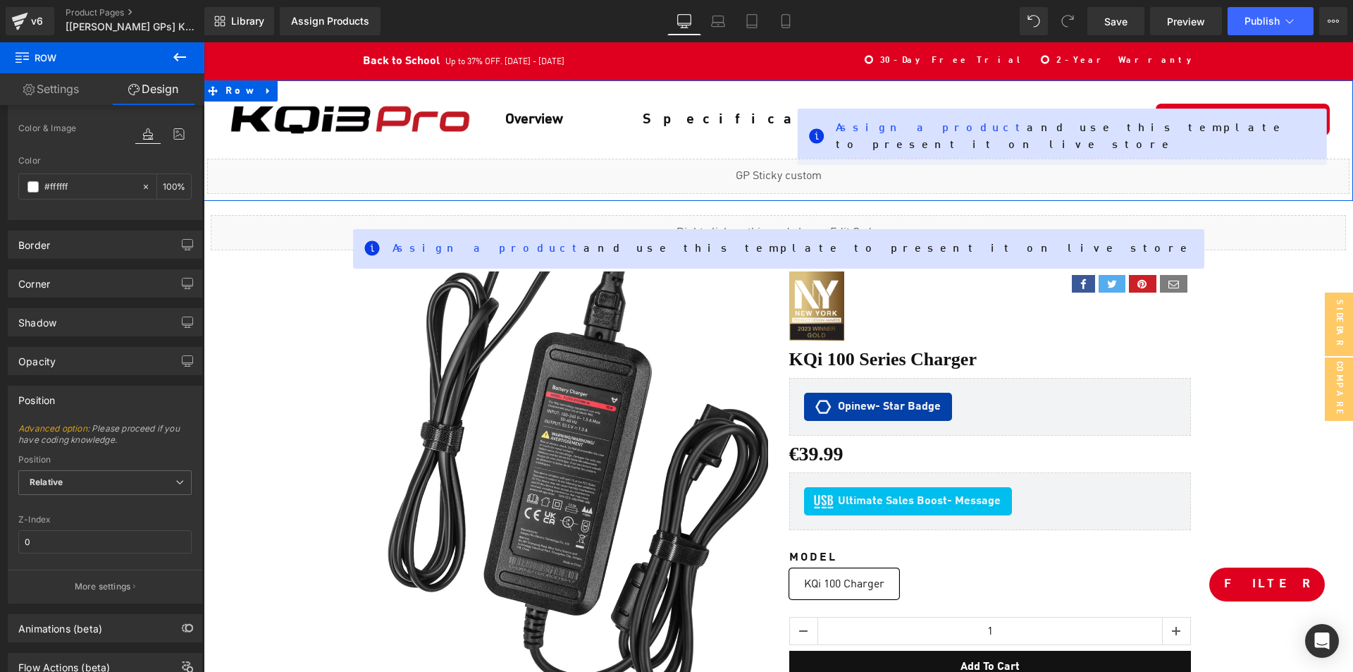
drag, startPoint x: 802, startPoint y: 171, endPoint x: 205, endPoint y: 238, distance: 600.7
click at [802, 171] on div "Liquid" at bounding box center [778, 176] width 1143 height 35
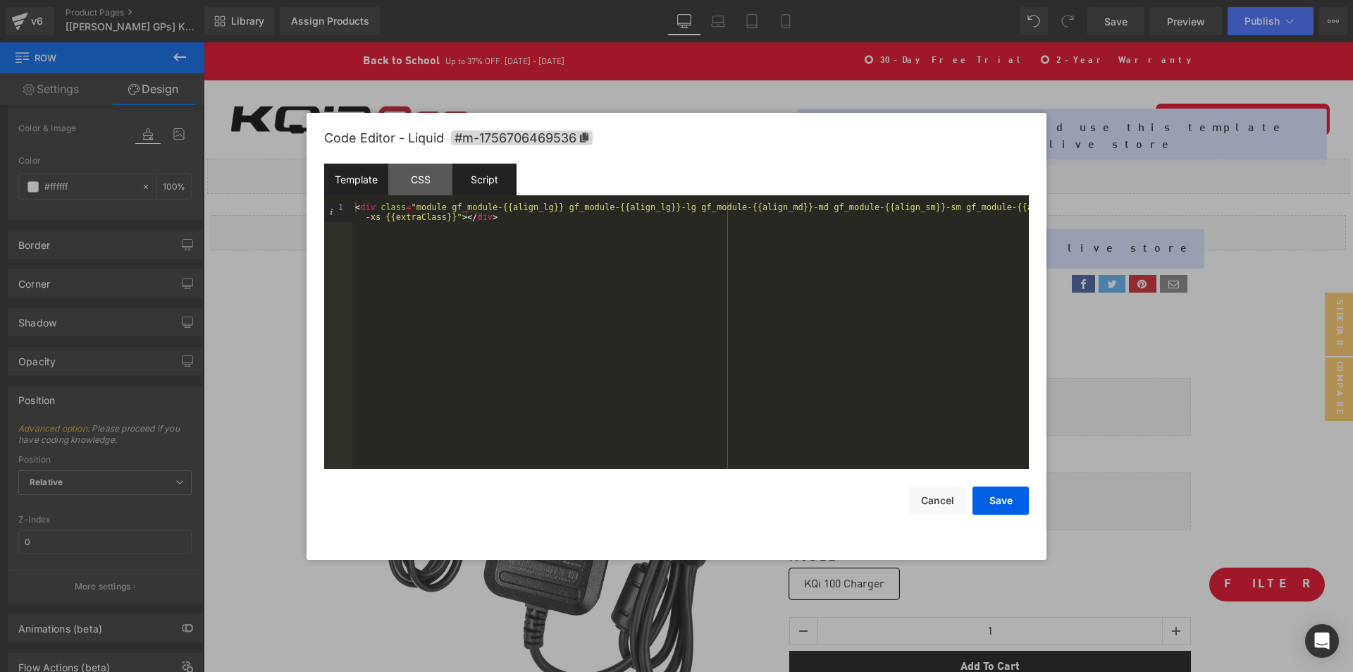
click at [497, 181] on div "Script" at bounding box center [485, 180] width 64 height 32
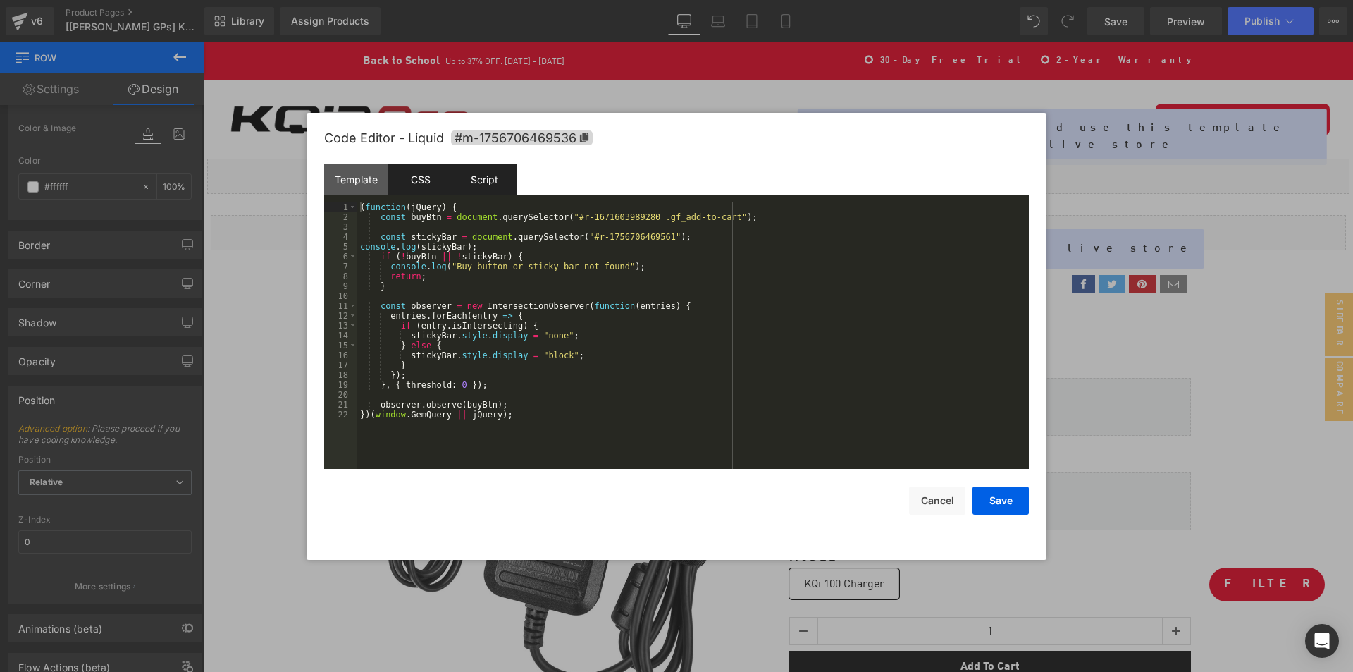
click at [425, 180] on div "CSS" at bounding box center [420, 180] width 64 height 32
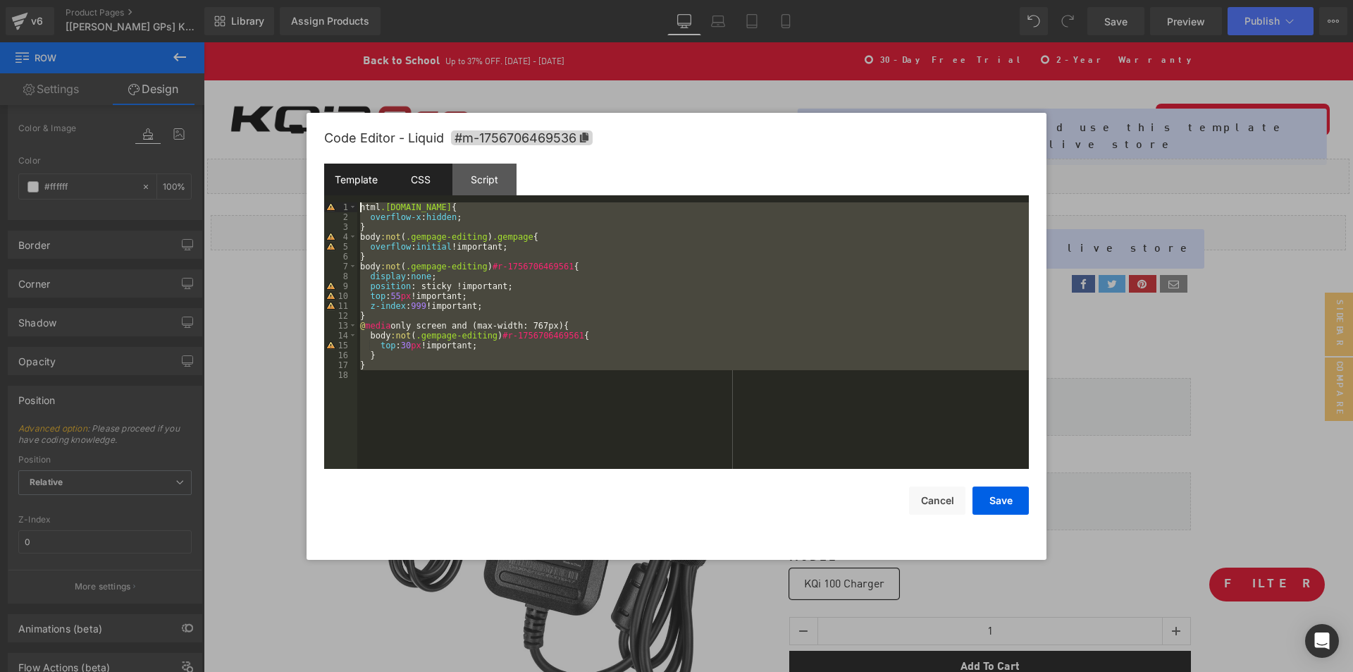
drag, startPoint x: 414, startPoint y: 381, endPoint x: 351, endPoint y: 191, distance: 199.9
click at [351, 191] on div "Template CSS Script Data 1 < div class = "module gf_module-{{align_lg}} gf_modu…" at bounding box center [676, 316] width 705 height 305
click at [402, 271] on div "html .gemapp.video { overflow-x : hidden ; } body :not ( .gempage-editing ) .ge…" at bounding box center [693, 335] width 672 height 266
drag, startPoint x: 360, startPoint y: 209, endPoint x: 393, endPoint y: 383, distance: 177.1
click at [393, 383] on div "html .gemapp.video { overflow-x : hidden ; } body :not ( .gempage-editing ) .ge…" at bounding box center [693, 345] width 672 height 286
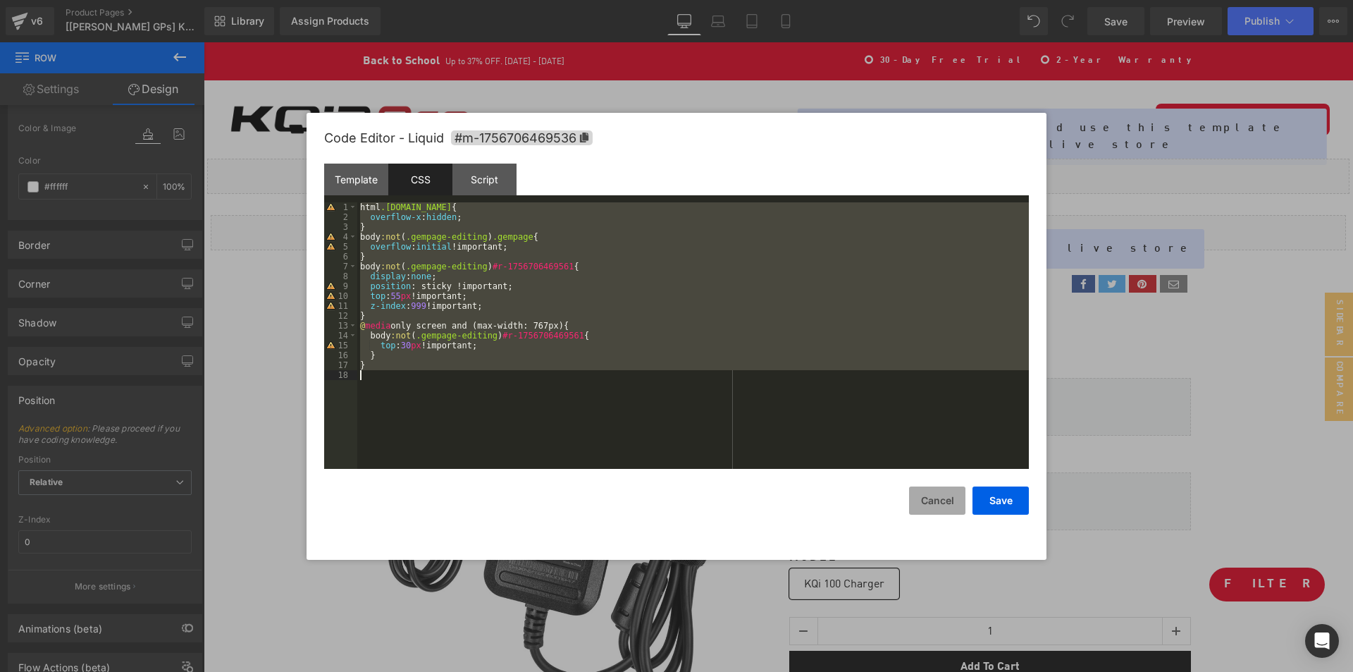
click at [928, 495] on button "Cancel" at bounding box center [937, 500] width 56 height 28
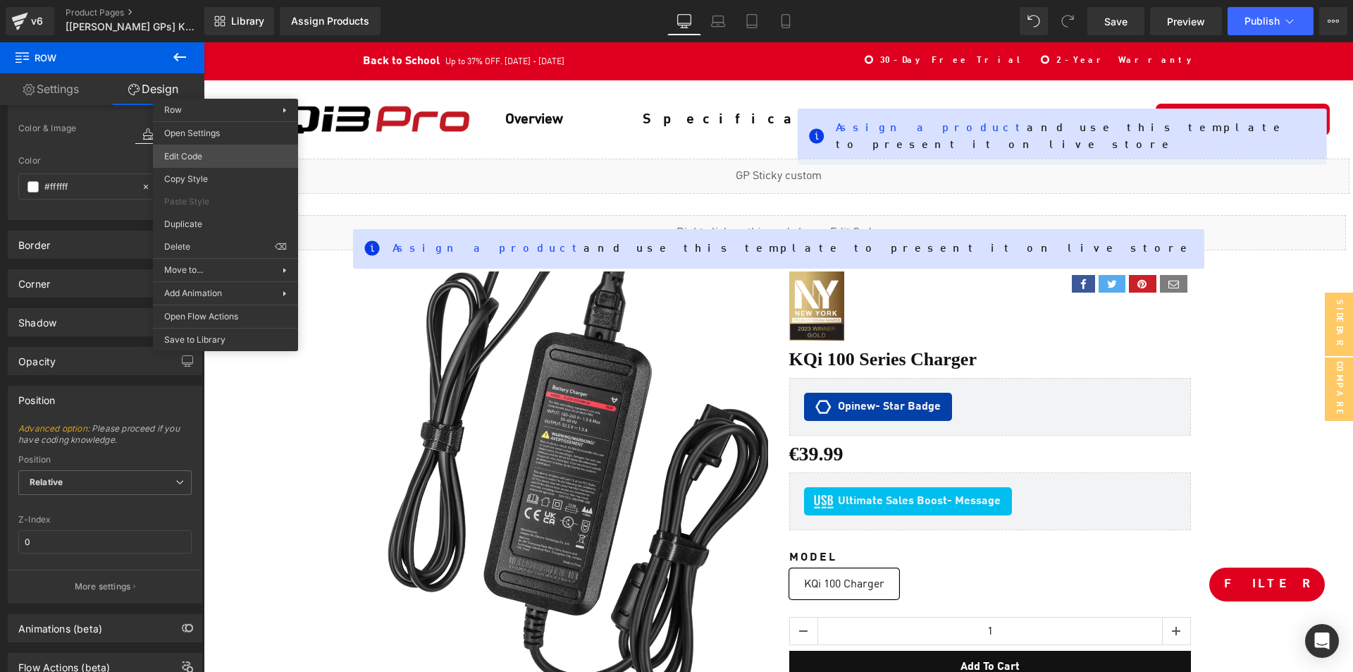
click at [247, 157] on body "Row You are previewing how the will restyle your page. You can not edit Element…" at bounding box center [676, 336] width 1353 height 672
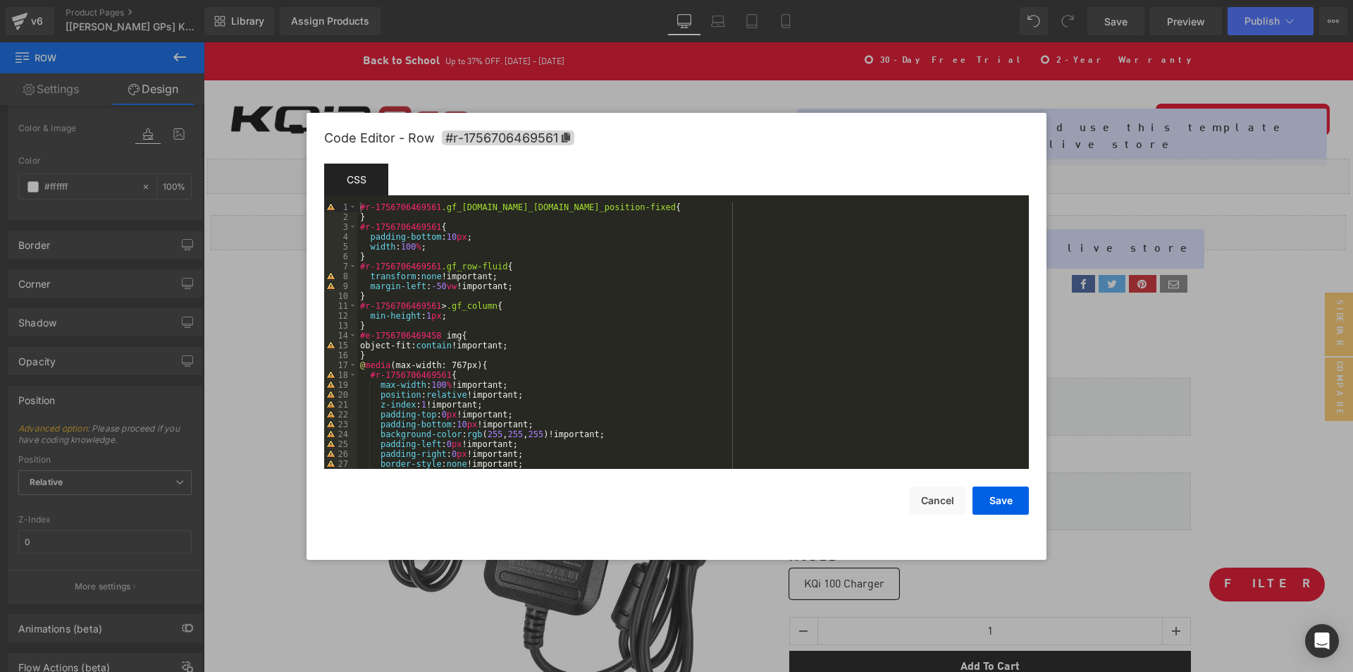
click at [242, 326] on div at bounding box center [676, 336] width 1353 height 672
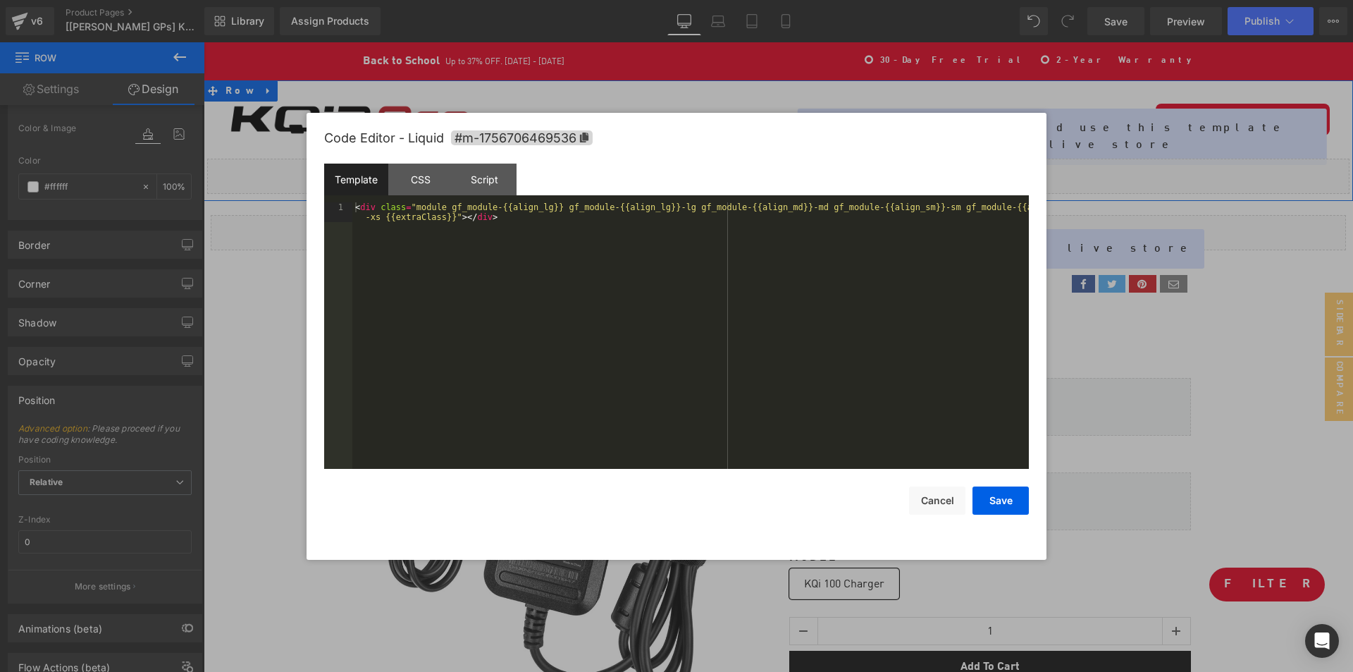
click at [803, 171] on icon at bounding box center [807, 170] width 8 height 8
click at [432, 174] on div "CSS" at bounding box center [420, 180] width 64 height 32
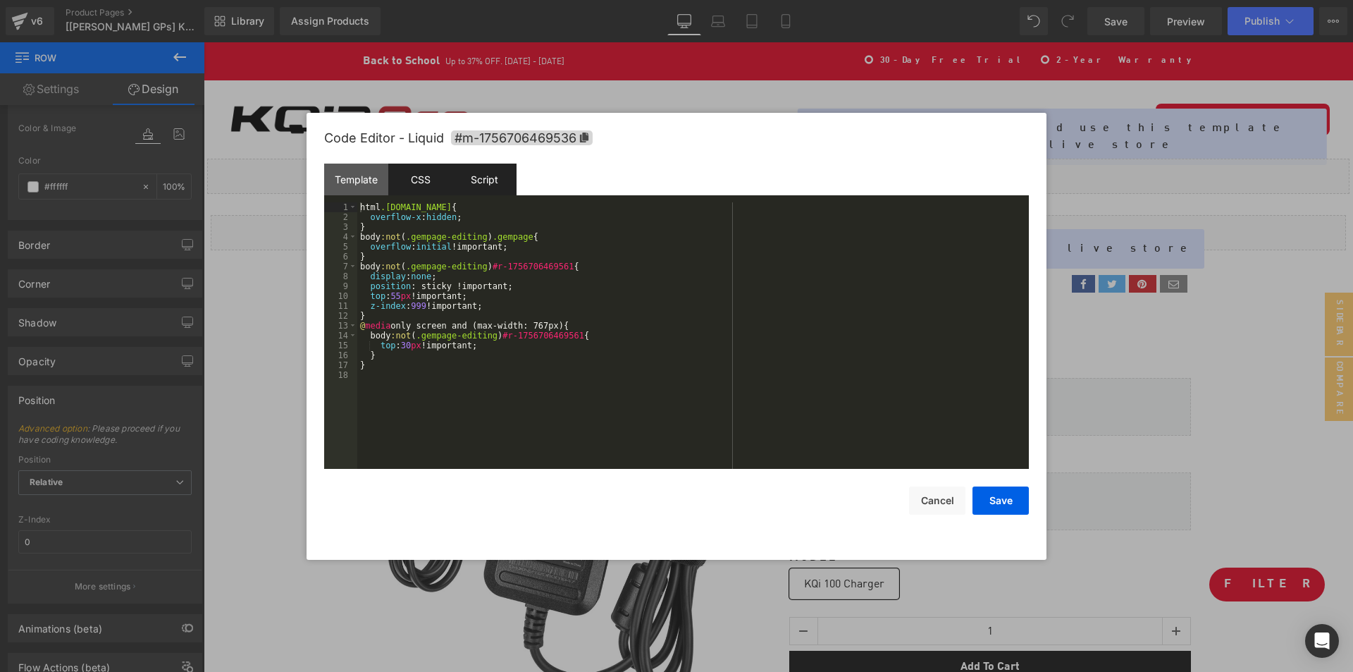
click at [503, 167] on div "Script" at bounding box center [485, 180] width 64 height 32
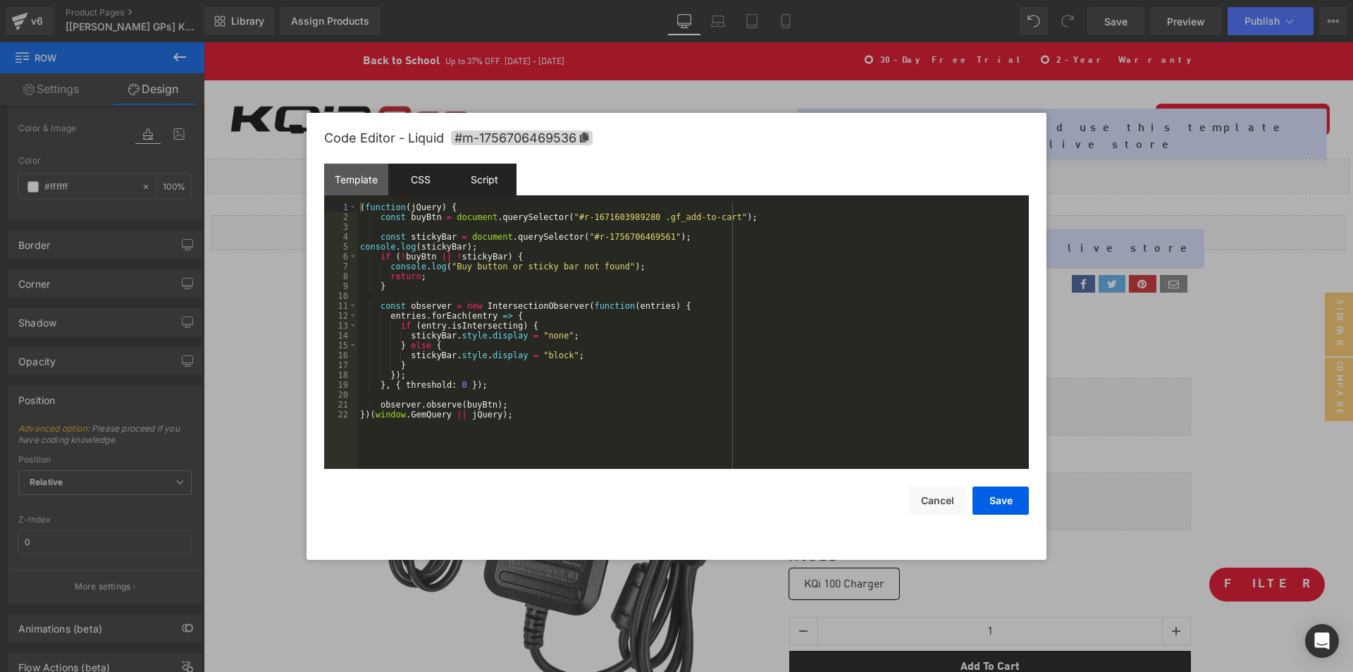
click at [429, 172] on div "CSS" at bounding box center [420, 180] width 64 height 32
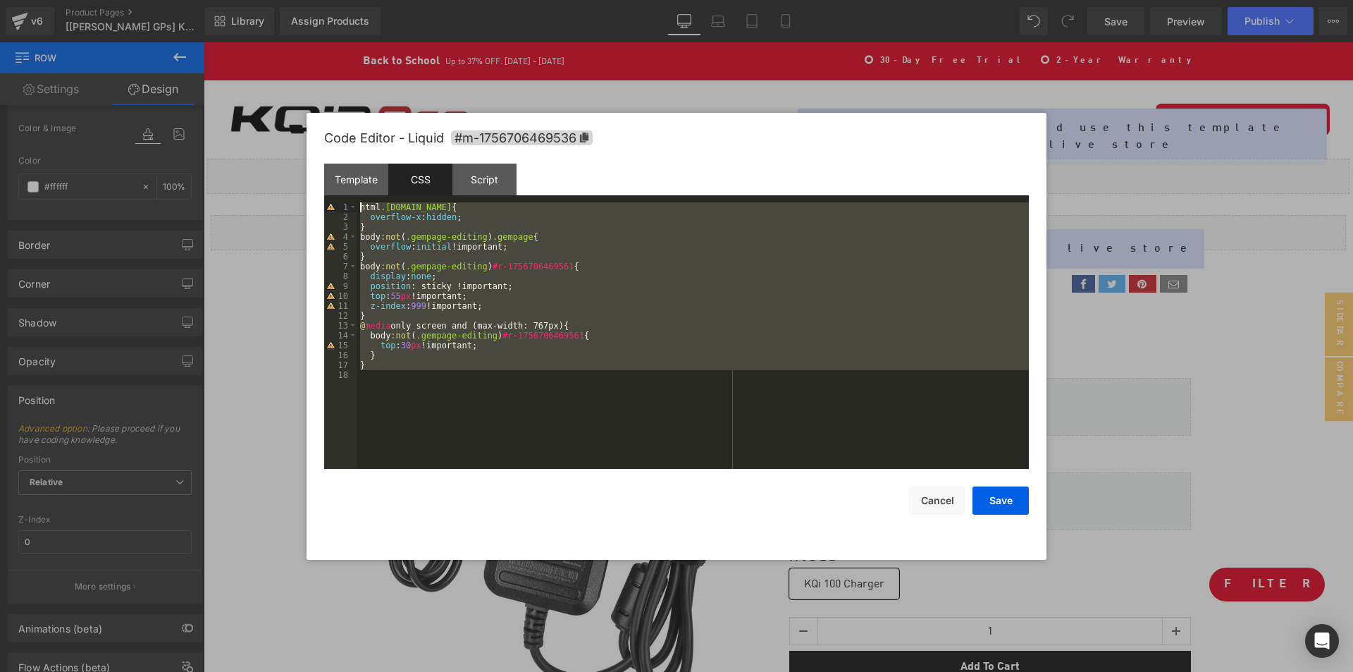
drag, startPoint x: 379, startPoint y: 374, endPoint x: 335, endPoint y: 208, distance: 172.2
click at [335, 208] on pre "1 2 3 4 5 6 7 8 9 10 11 12 13 14 15 16 17 18 html .gemapp.video { overflow-x : …" at bounding box center [676, 335] width 705 height 266
click at [930, 496] on button "Cancel" at bounding box center [937, 500] width 56 height 28
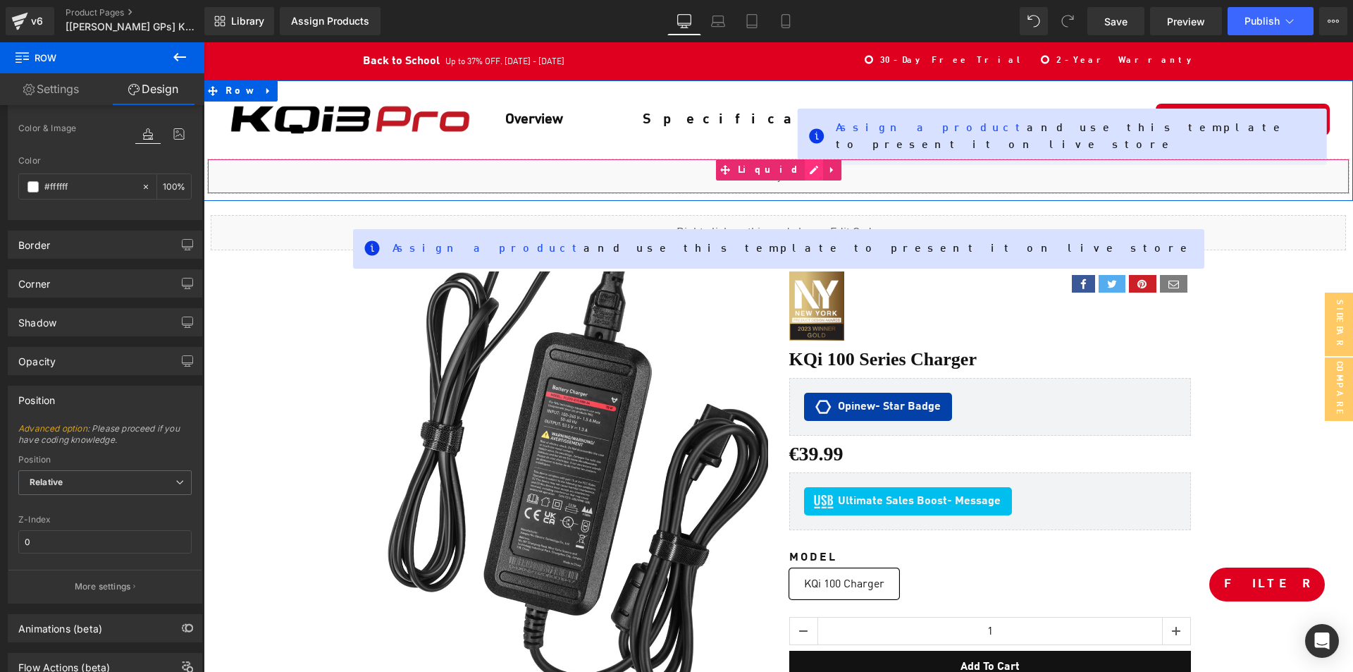
click at [795, 169] on div "Liquid" at bounding box center [778, 176] width 1143 height 35
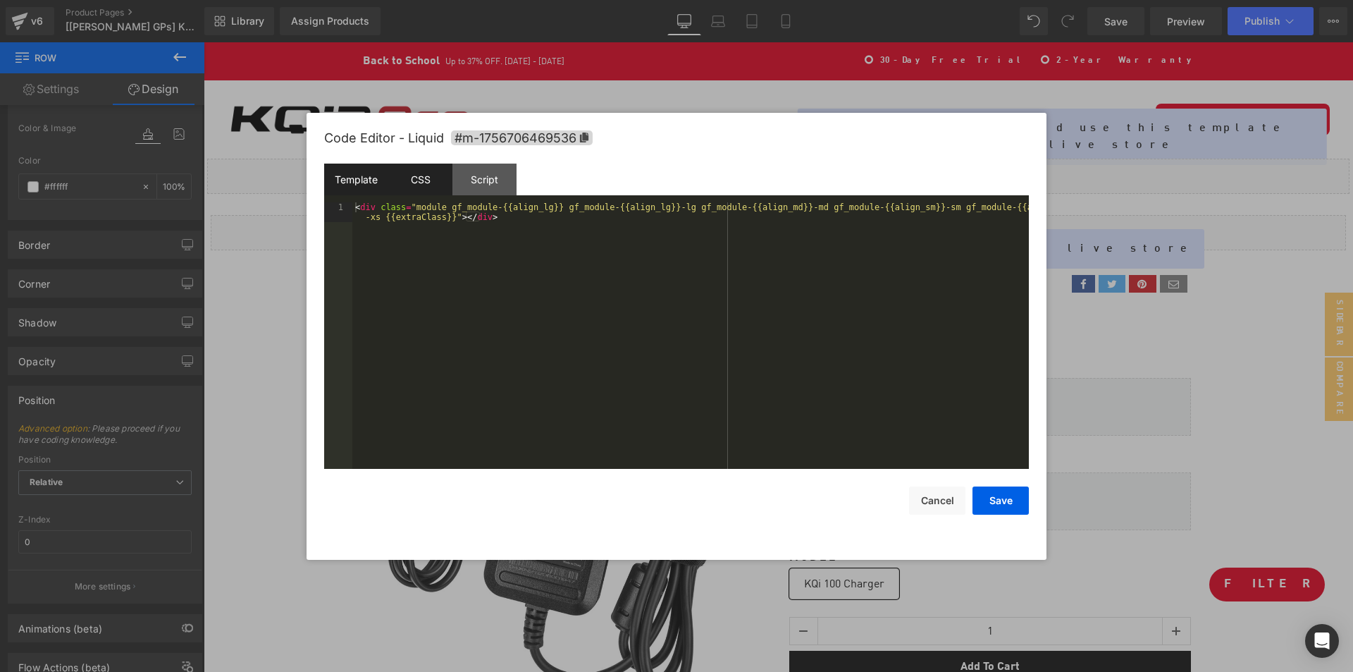
click at [419, 186] on div "CSS" at bounding box center [420, 180] width 64 height 32
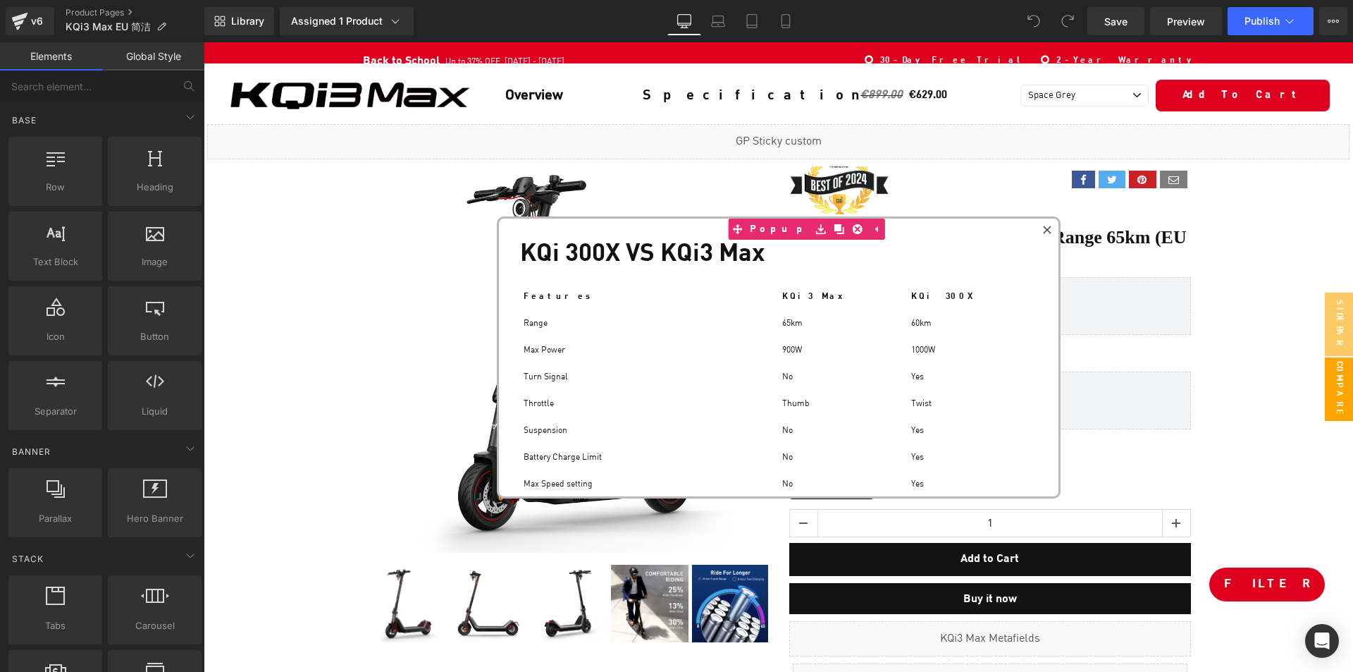
click at [801, 144] on div "Liquid" at bounding box center [778, 141] width 1143 height 35
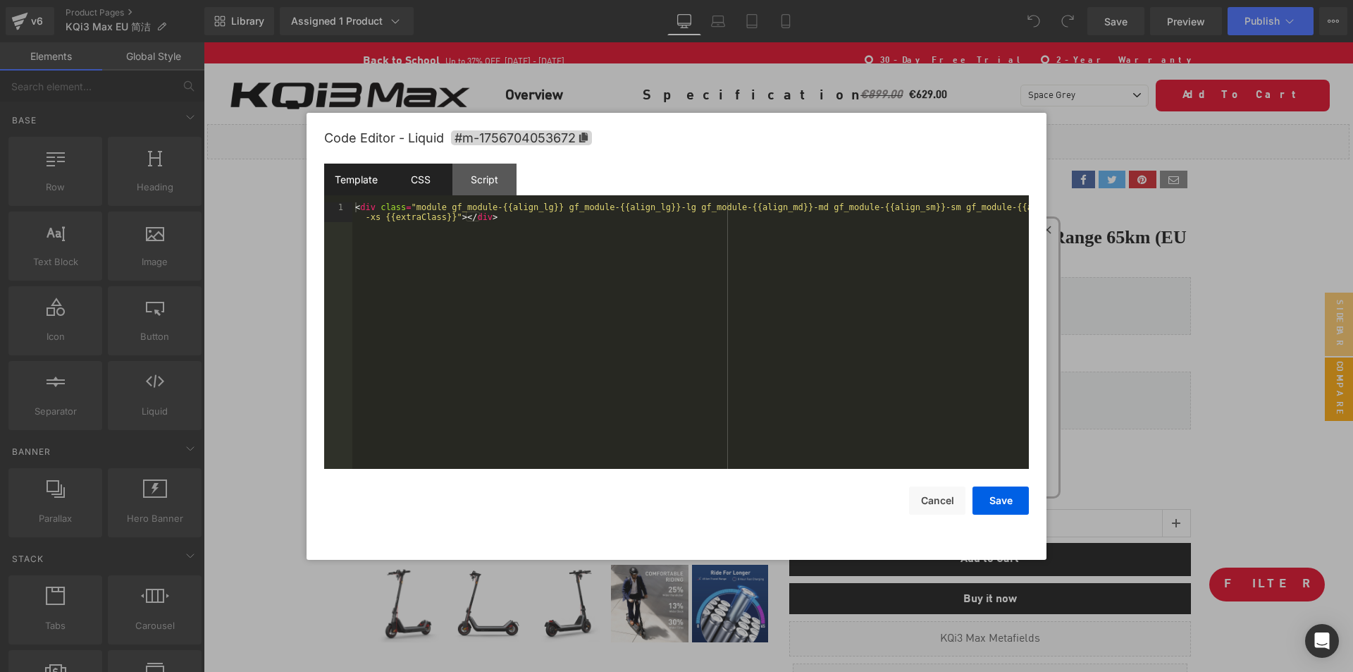
click at [427, 174] on div "CSS" at bounding box center [420, 180] width 64 height 32
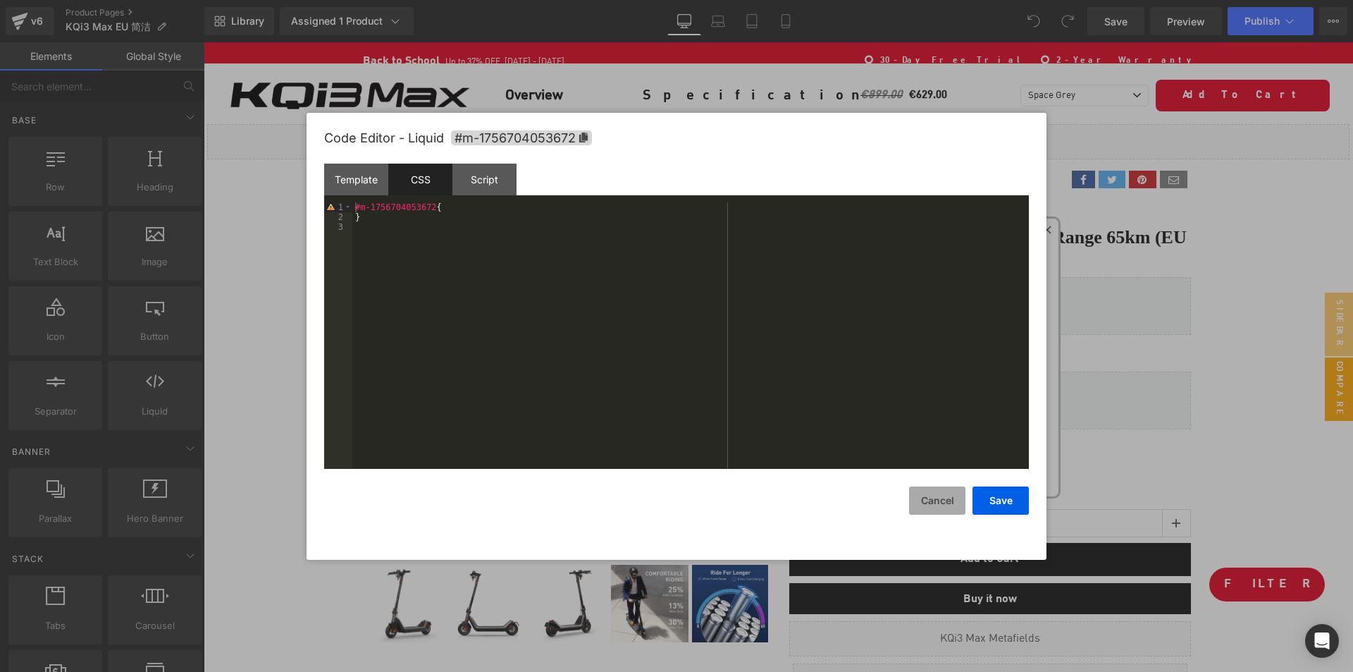
click at [942, 505] on button "Cancel" at bounding box center [937, 500] width 56 height 28
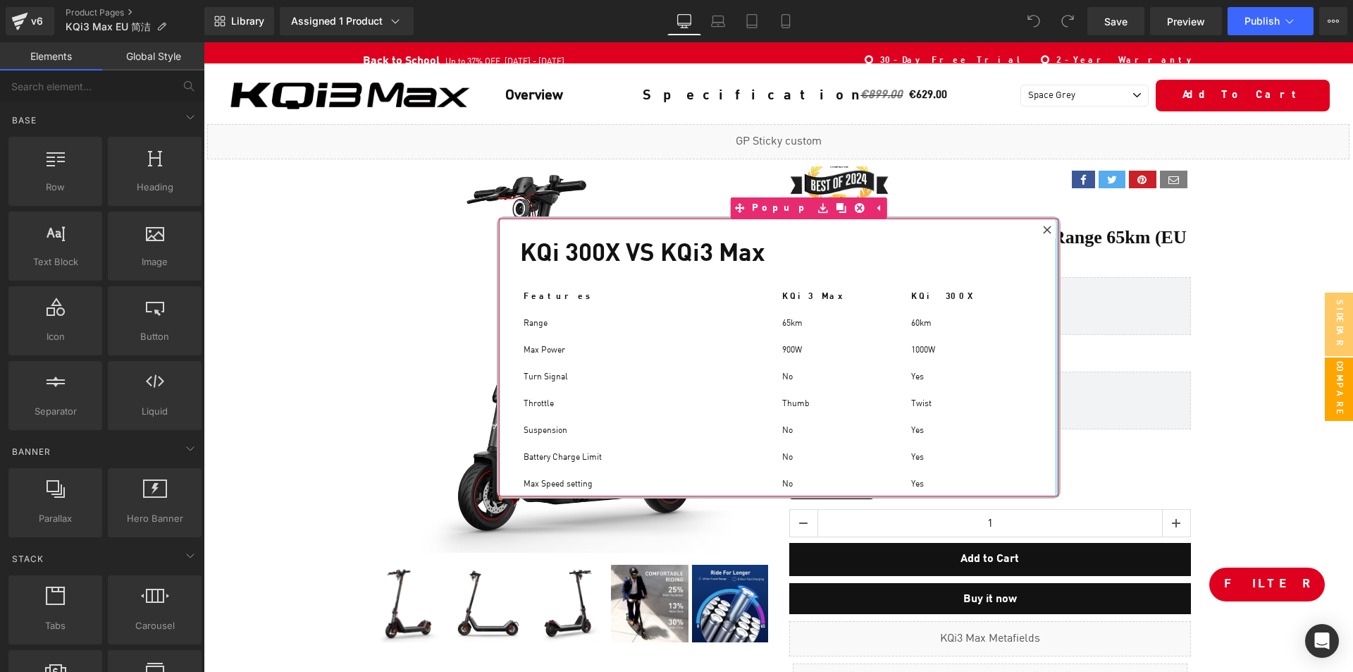
click at [1057, 232] on div at bounding box center [1057, 358] width 4 height 278
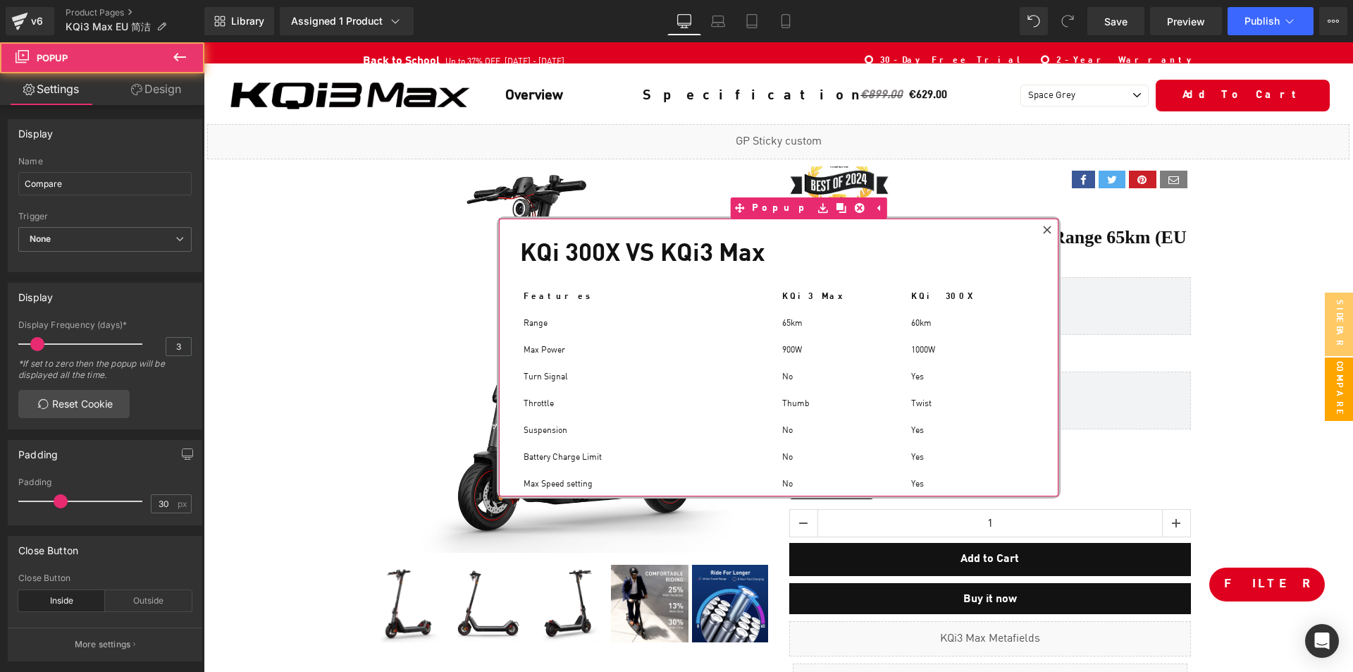
click at [1045, 232] on icon at bounding box center [1047, 230] width 8 height 8
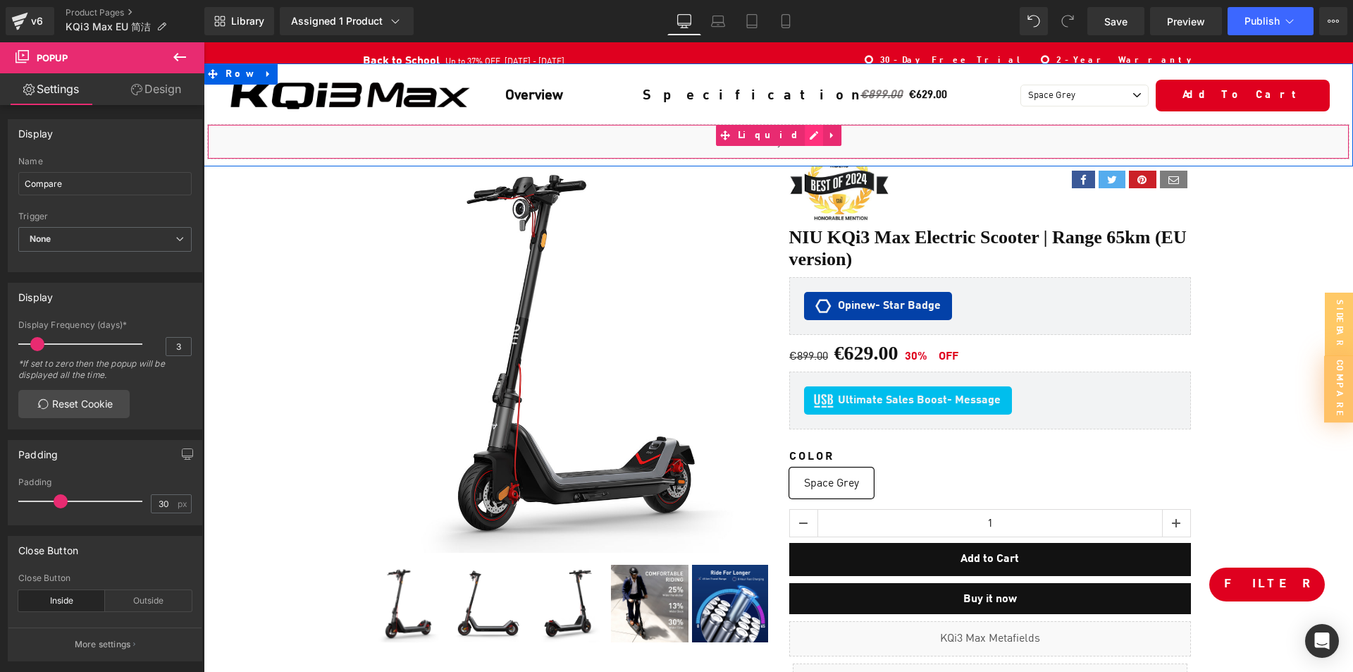
click at [810, 135] on icon at bounding box center [814, 135] width 8 height 8
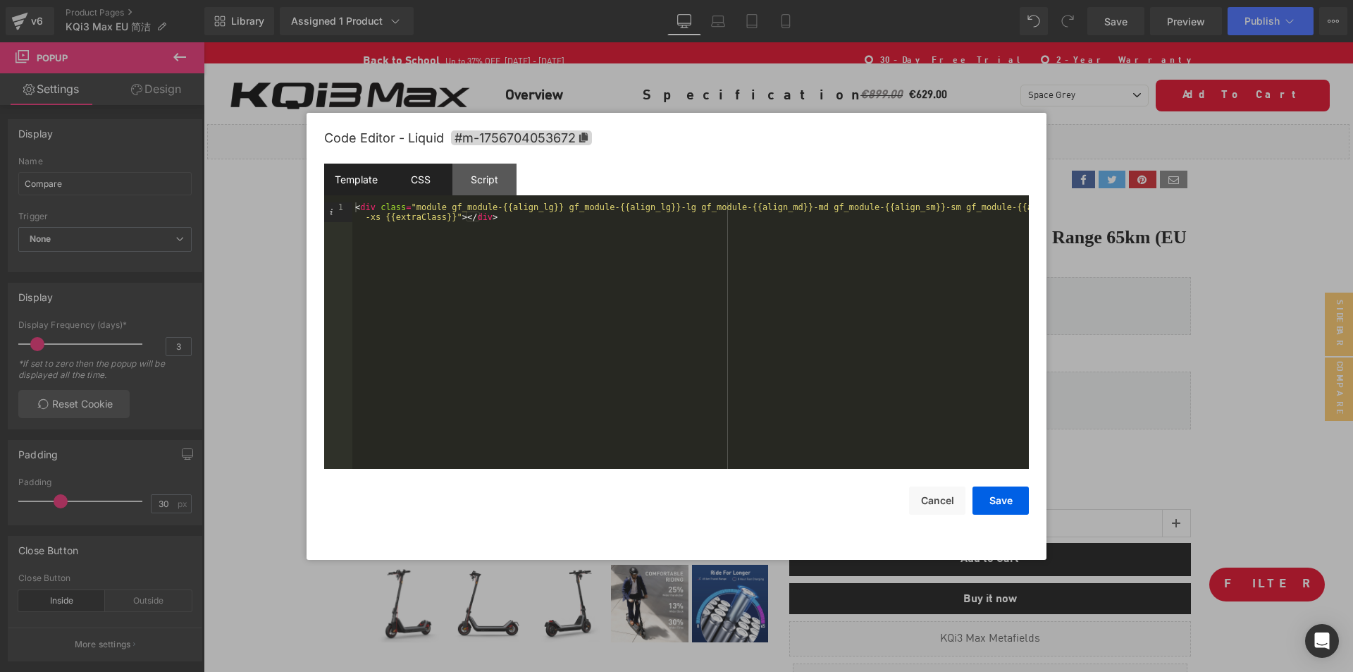
click at [415, 177] on div "CSS" at bounding box center [420, 180] width 64 height 32
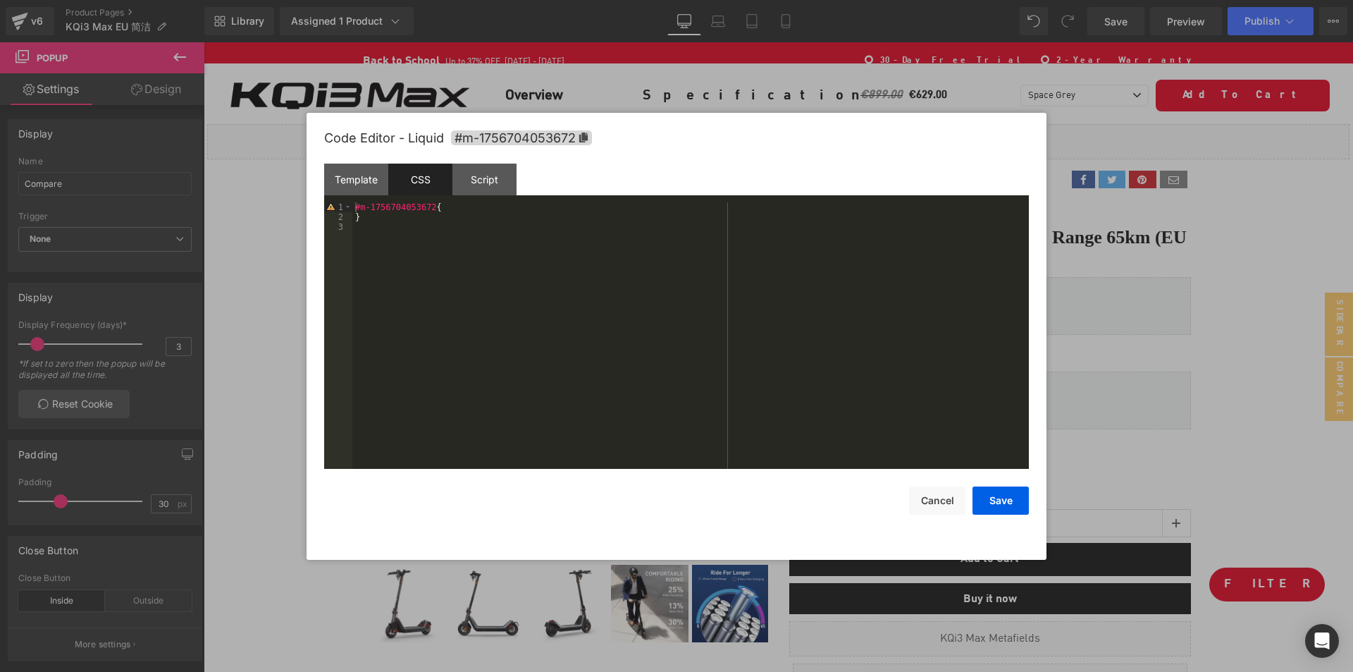
click at [255, 360] on div at bounding box center [676, 336] width 1353 height 672
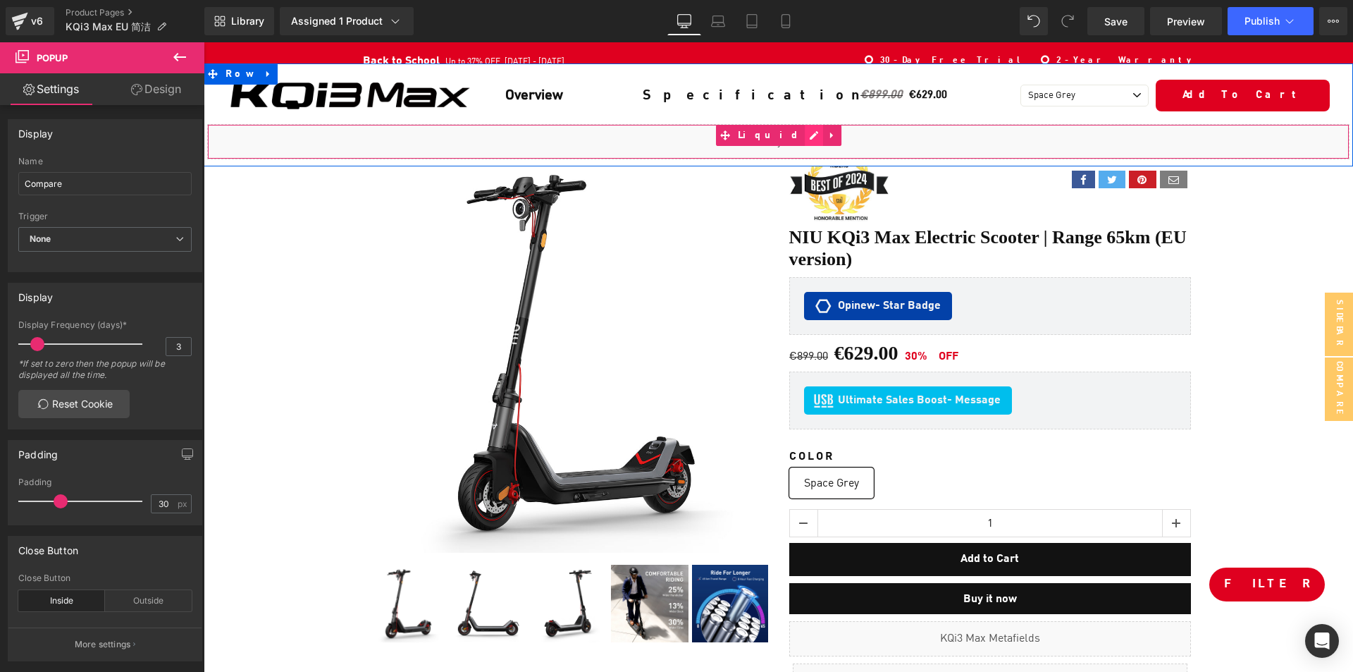
click at [795, 131] on div "Liquid" at bounding box center [778, 141] width 1143 height 35
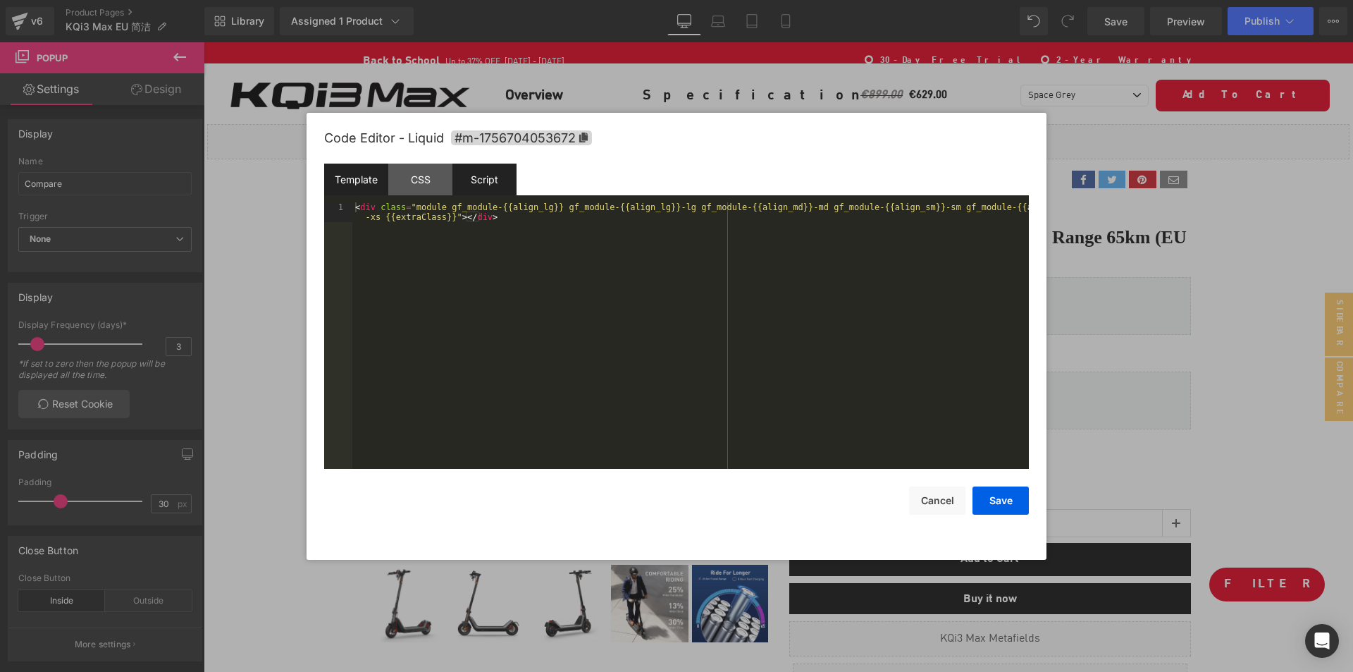
click at [492, 178] on div "Script" at bounding box center [485, 180] width 64 height 32
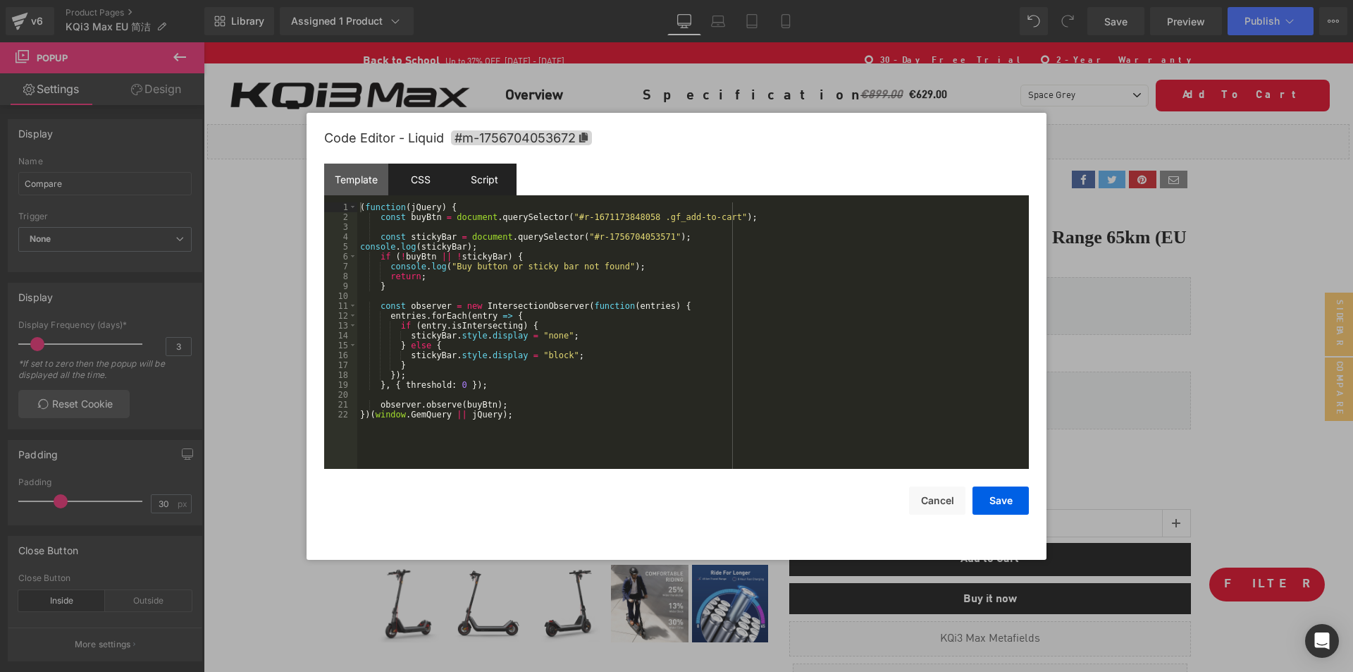
click at [417, 176] on div "CSS" at bounding box center [420, 180] width 64 height 32
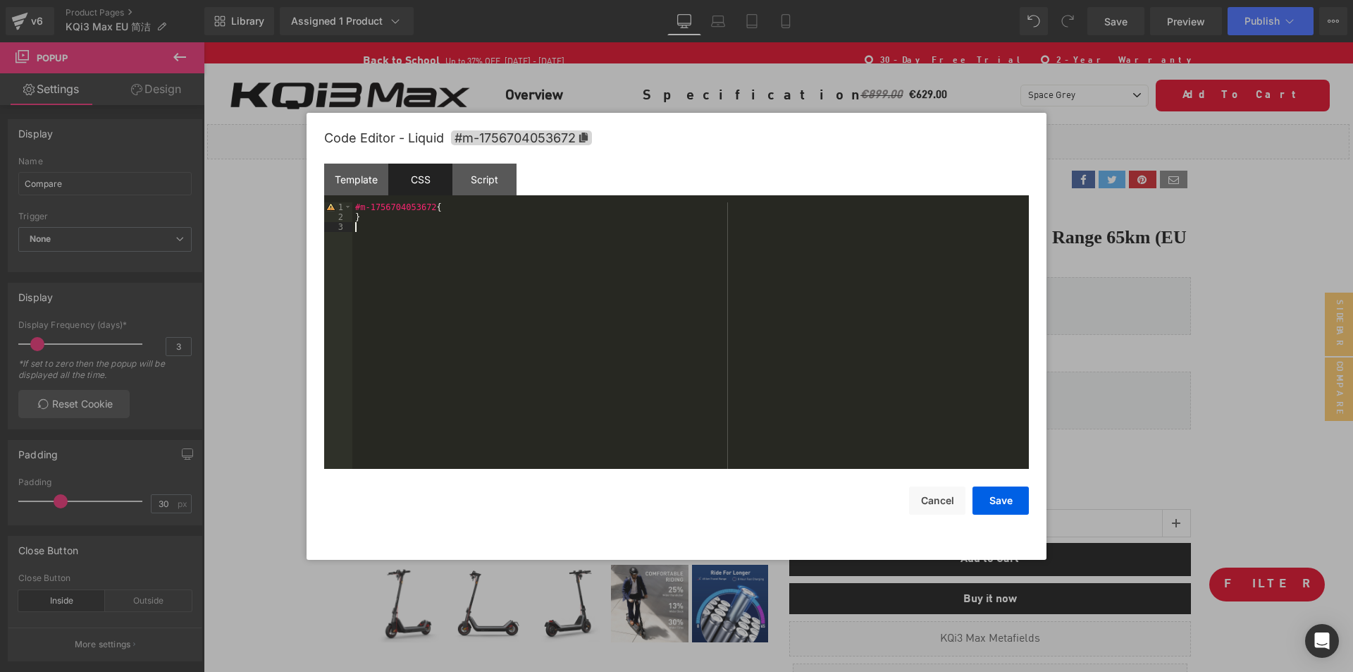
click at [434, 249] on div "#m-1756704053672 { }" at bounding box center [690, 345] width 677 height 286
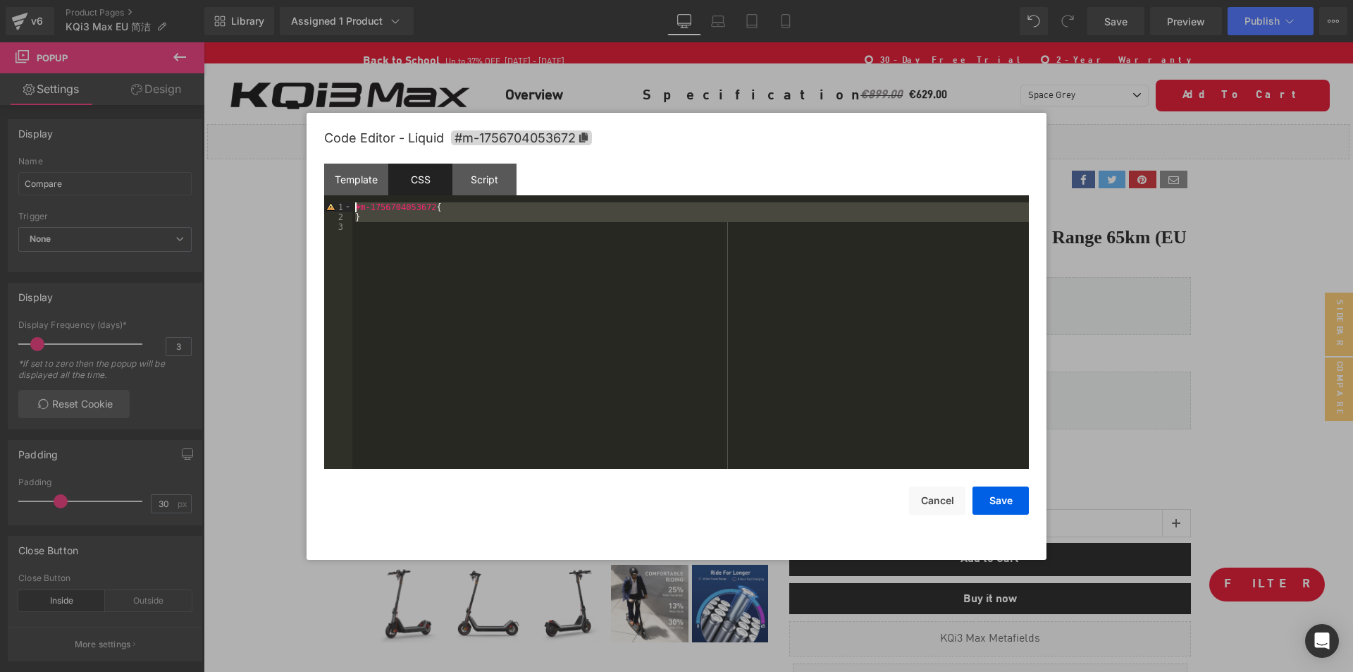
drag, startPoint x: 389, startPoint y: 224, endPoint x: 338, endPoint y: 200, distance: 56.1
click at [338, 200] on div "Template CSS Script Data 1 < div class = "module gf_module-{{align_lg}} gf_modu…" at bounding box center [676, 316] width 705 height 305
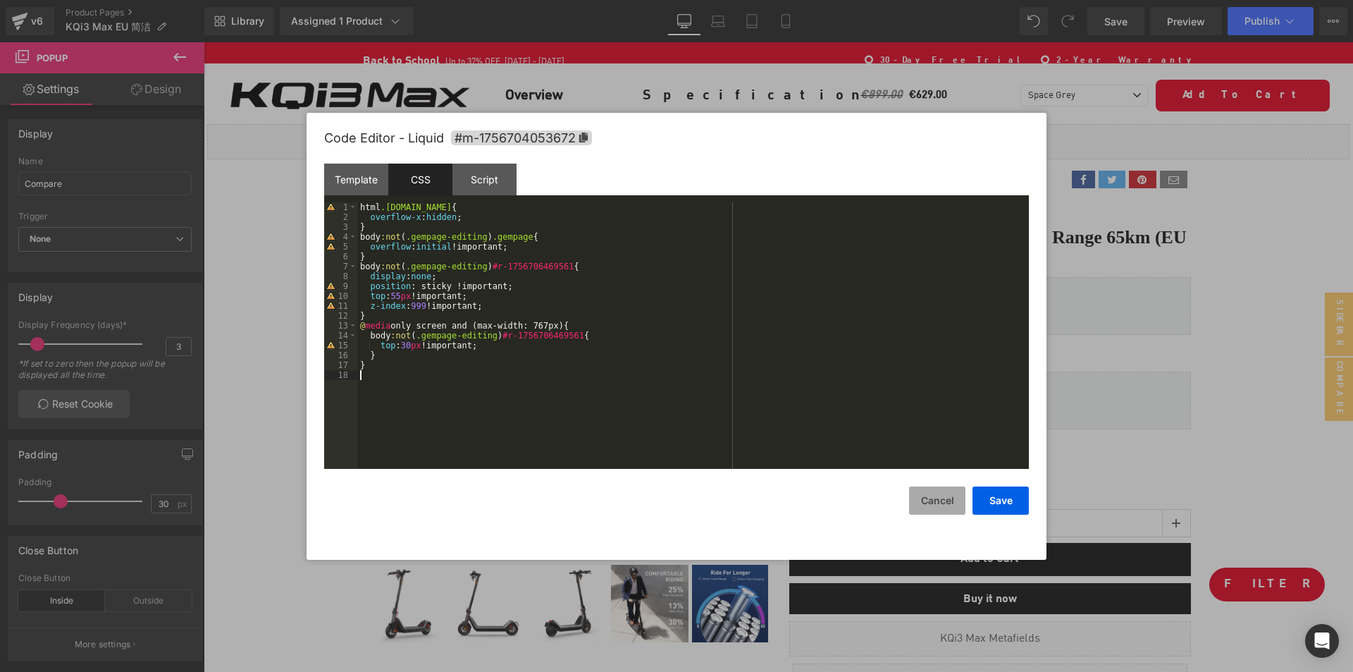
click at [947, 504] on button "Cancel" at bounding box center [937, 500] width 56 height 28
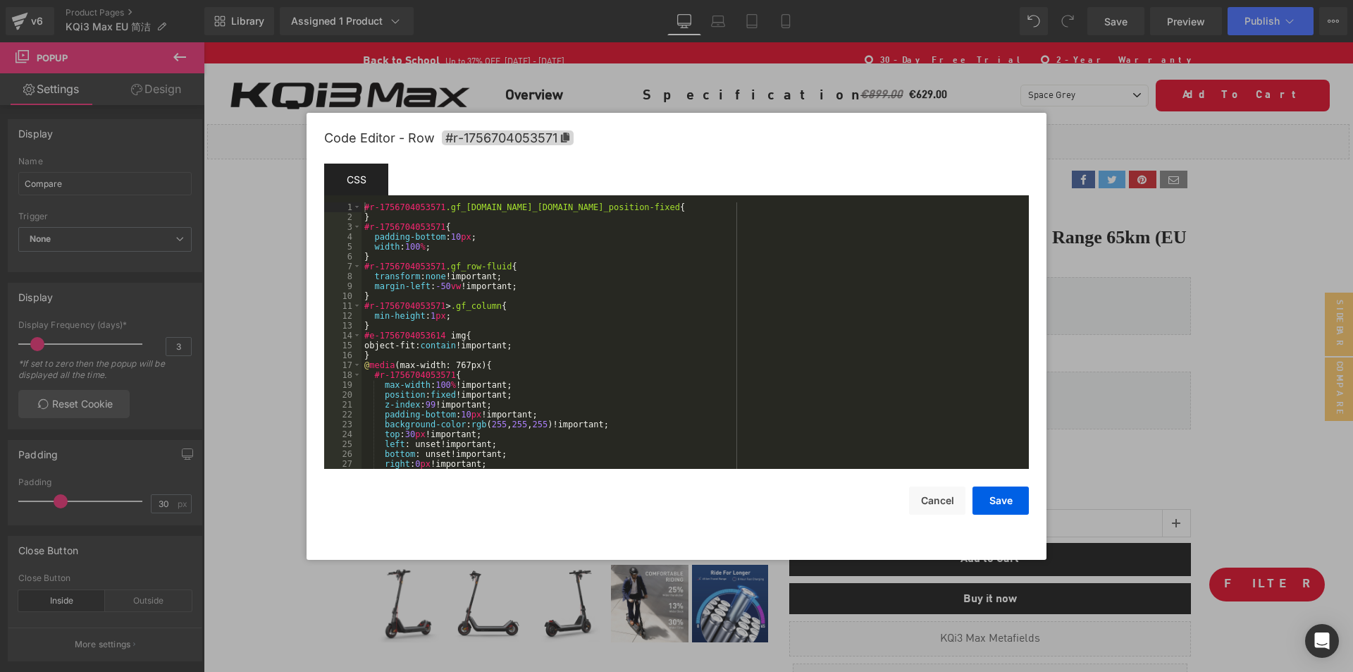
click at [233, 147] on body "You are previewing how the will restyle your page. You can not edit Elements in…" at bounding box center [676, 336] width 1353 height 672
click at [566, 137] on icon at bounding box center [565, 138] width 8 height 10
click at [933, 503] on button "Cancel" at bounding box center [937, 500] width 56 height 28
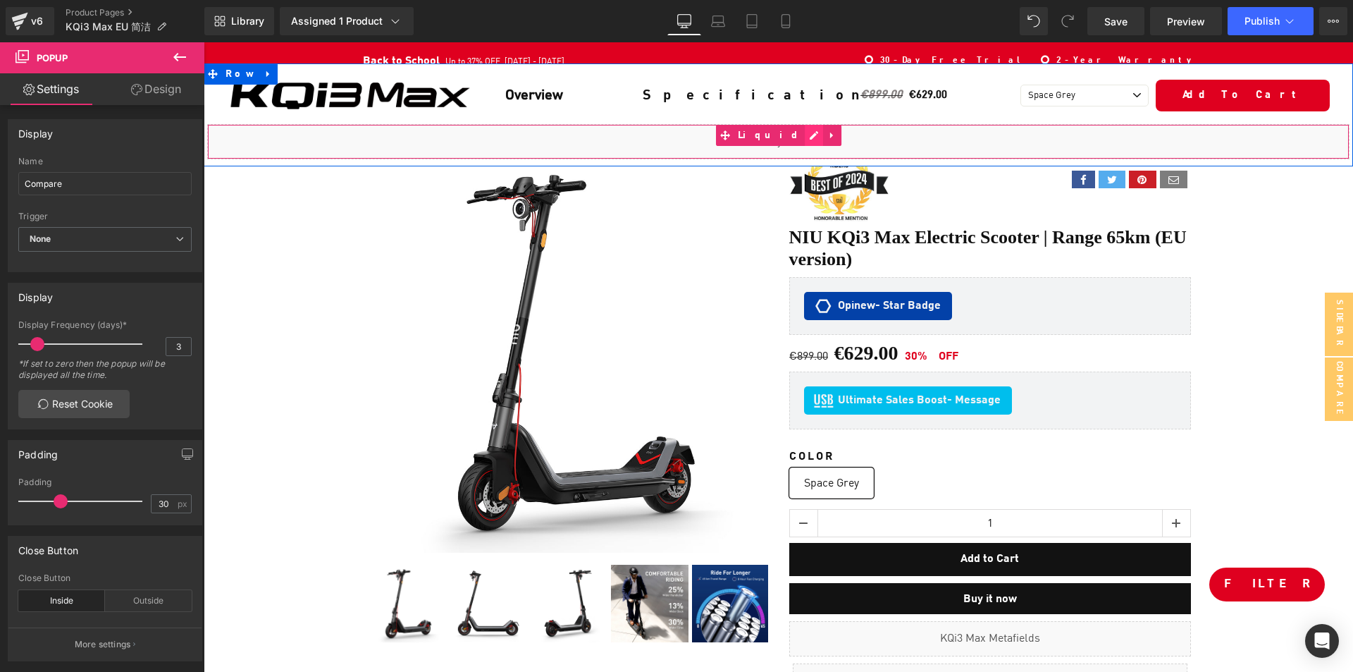
click at [795, 137] on div "Liquid" at bounding box center [778, 141] width 1143 height 35
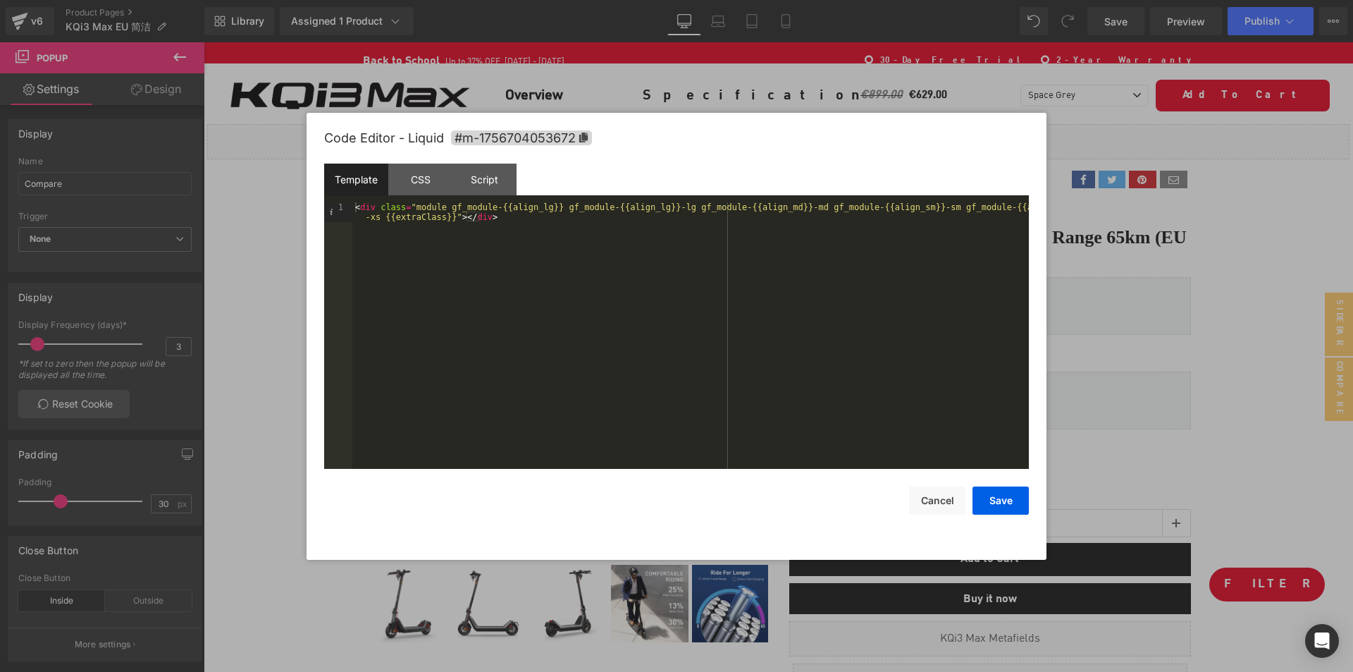
click at [421, 200] on div "Template CSS Script Data" at bounding box center [676, 183] width 705 height 39
click at [418, 183] on div "CSS" at bounding box center [420, 180] width 64 height 32
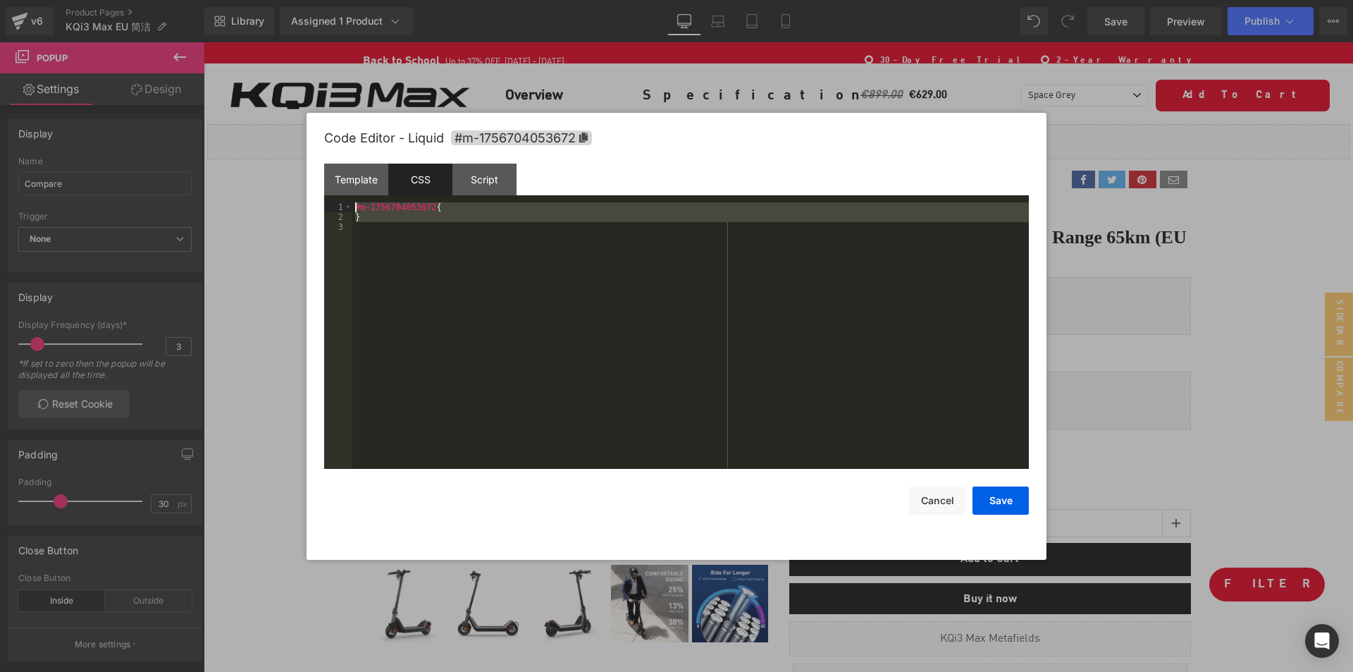
drag, startPoint x: 398, startPoint y: 234, endPoint x: 318, endPoint y: 193, distance: 90.2
click at [318, 193] on div "Code Editor - Liquid #m-1756704053672 Template CSS Script Data 1 < div class = …" at bounding box center [677, 336] width 740 height 447
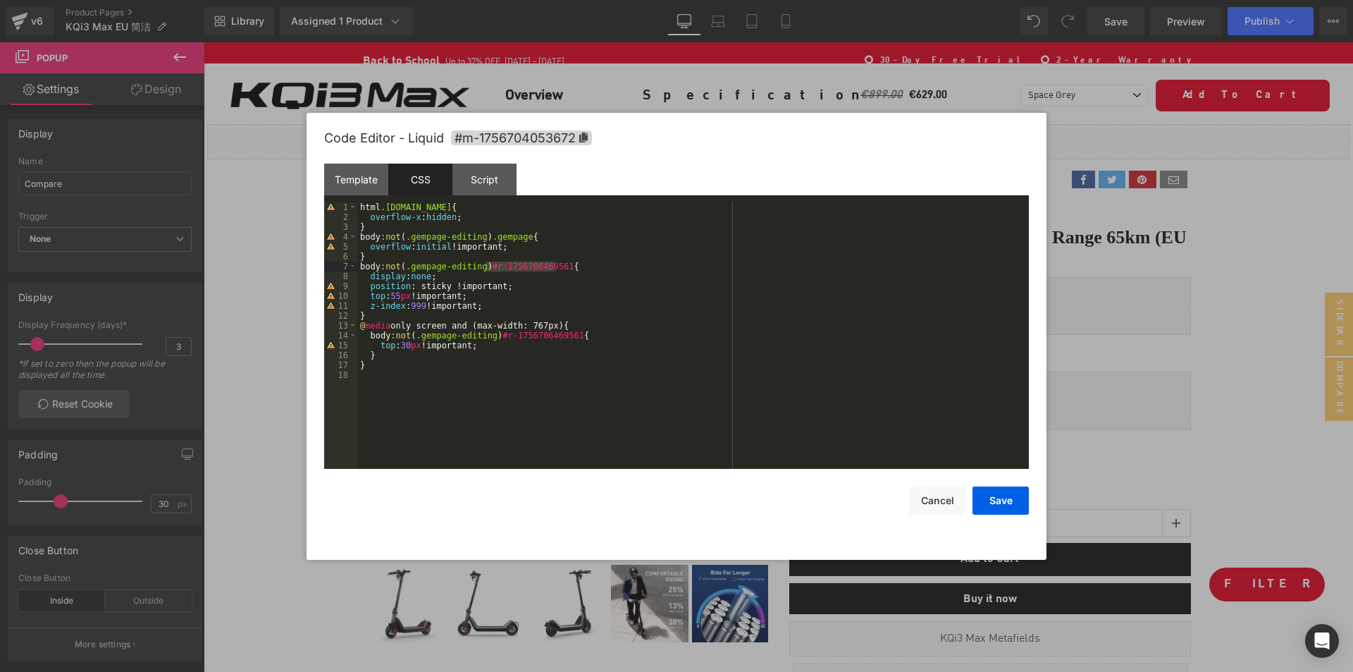
drag, startPoint x: 484, startPoint y: 267, endPoint x: 558, endPoint y: 266, distance: 74.0
click at [558, 266] on div "html .gemapp.video { overflow-x : hidden ; } body :not ( .gempage-editing ) .ge…" at bounding box center [693, 345] width 672 height 286
drag, startPoint x: 496, startPoint y: 335, endPoint x: 568, endPoint y: 335, distance: 72.6
click at [568, 335] on div "html .gemapp.video { overflow-x : hidden ; } body :not ( .gempage-editing ) .ge…" at bounding box center [693, 345] width 672 height 286
click at [1004, 504] on button "Save" at bounding box center [1001, 500] width 56 height 28
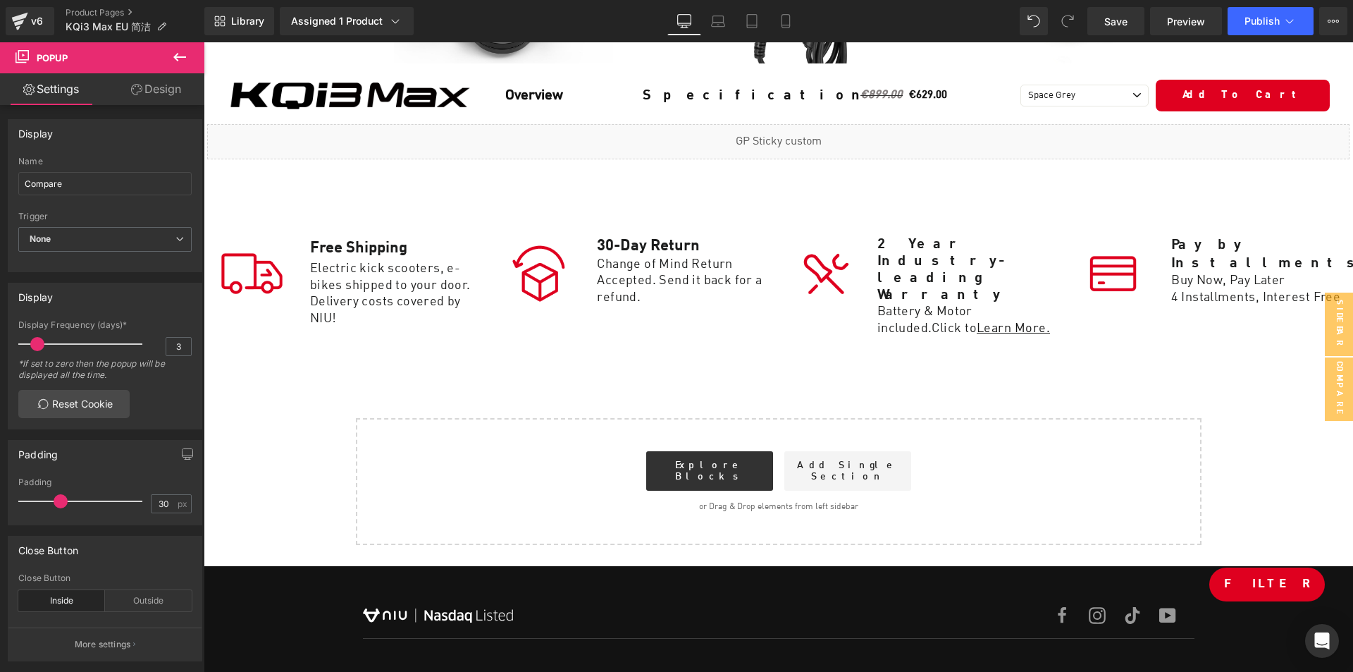
scroll to position [7895, 0]
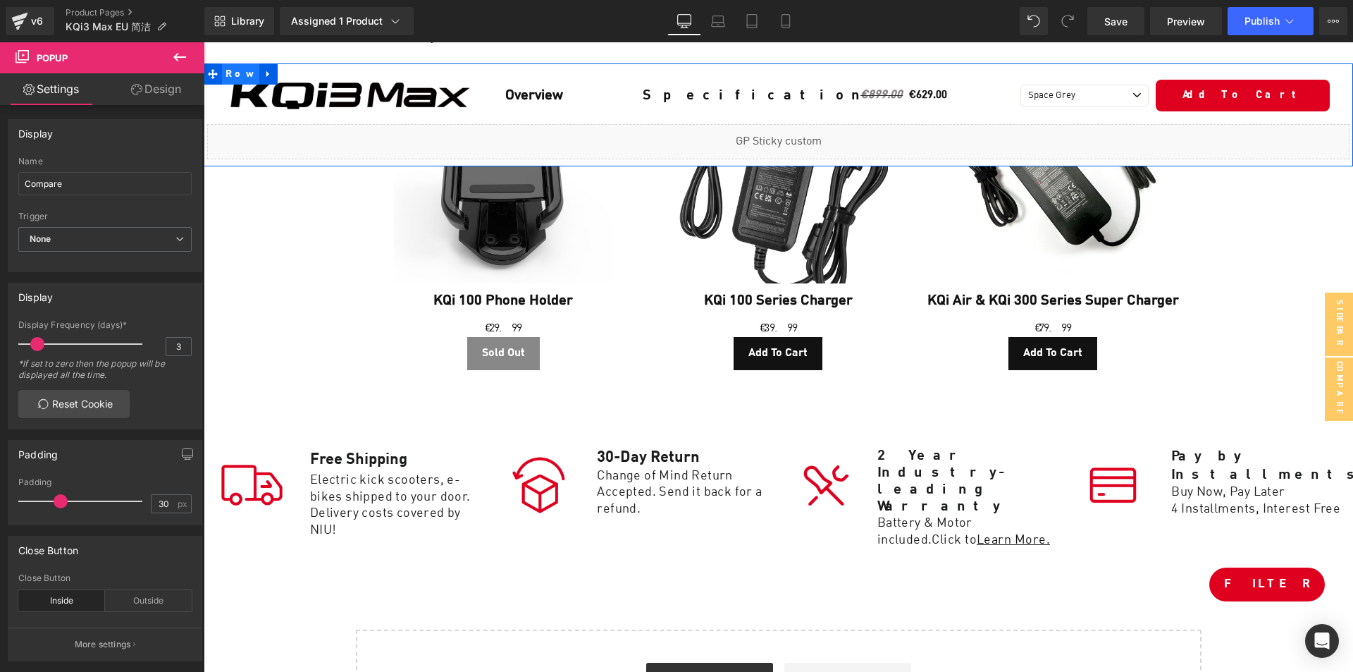
click at [231, 73] on span "Row" at bounding box center [240, 73] width 37 height 21
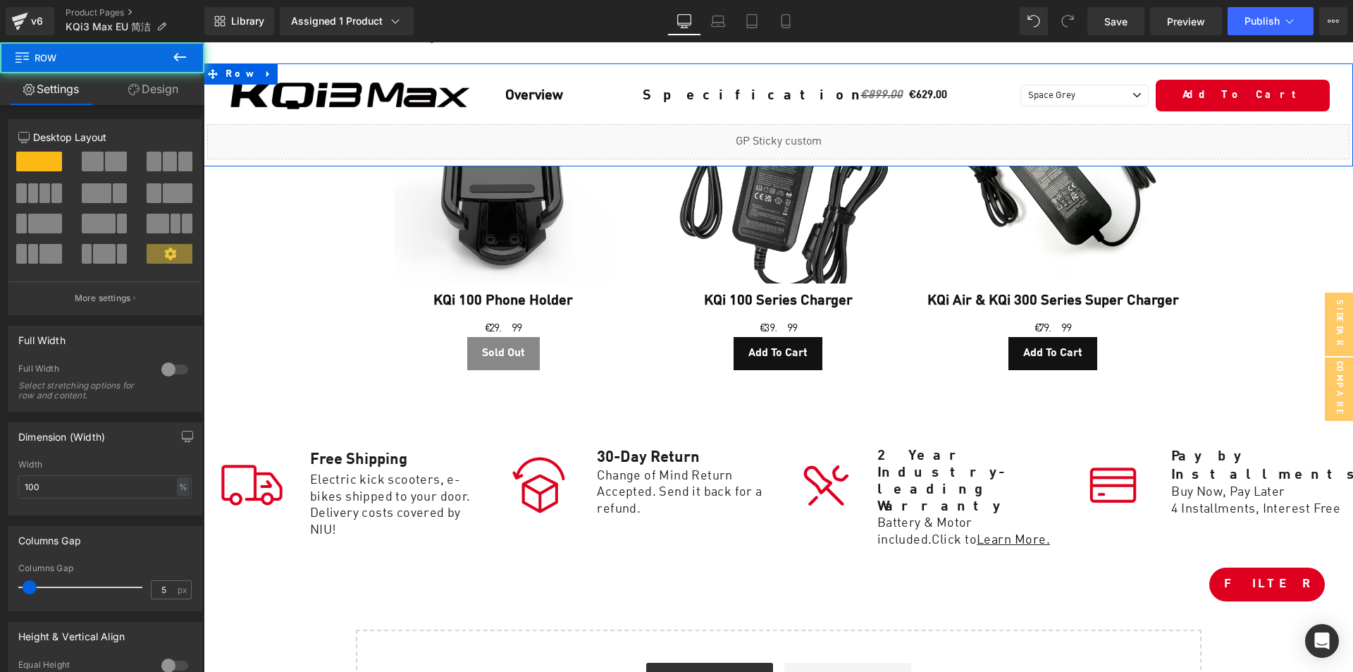
click at [128, 92] on icon at bounding box center [133, 89] width 11 height 11
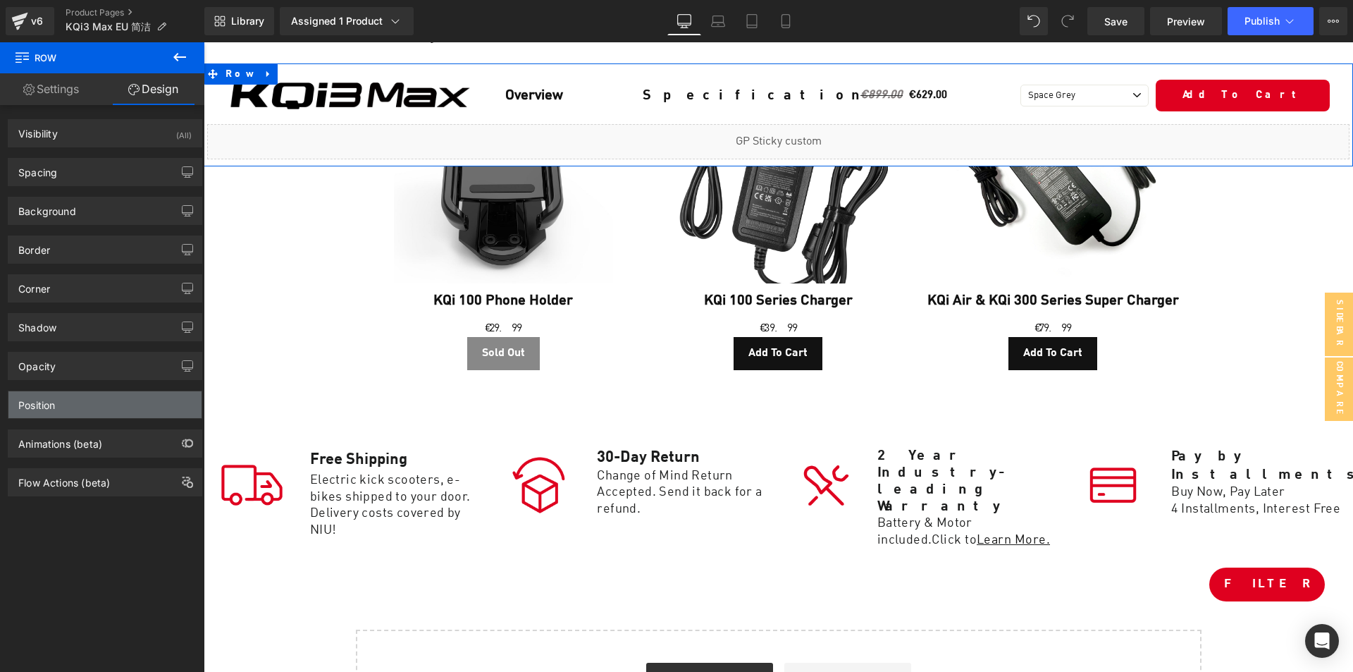
click at [97, 400] on div "Position" at bounding box center [104, 404] width 193 height 27
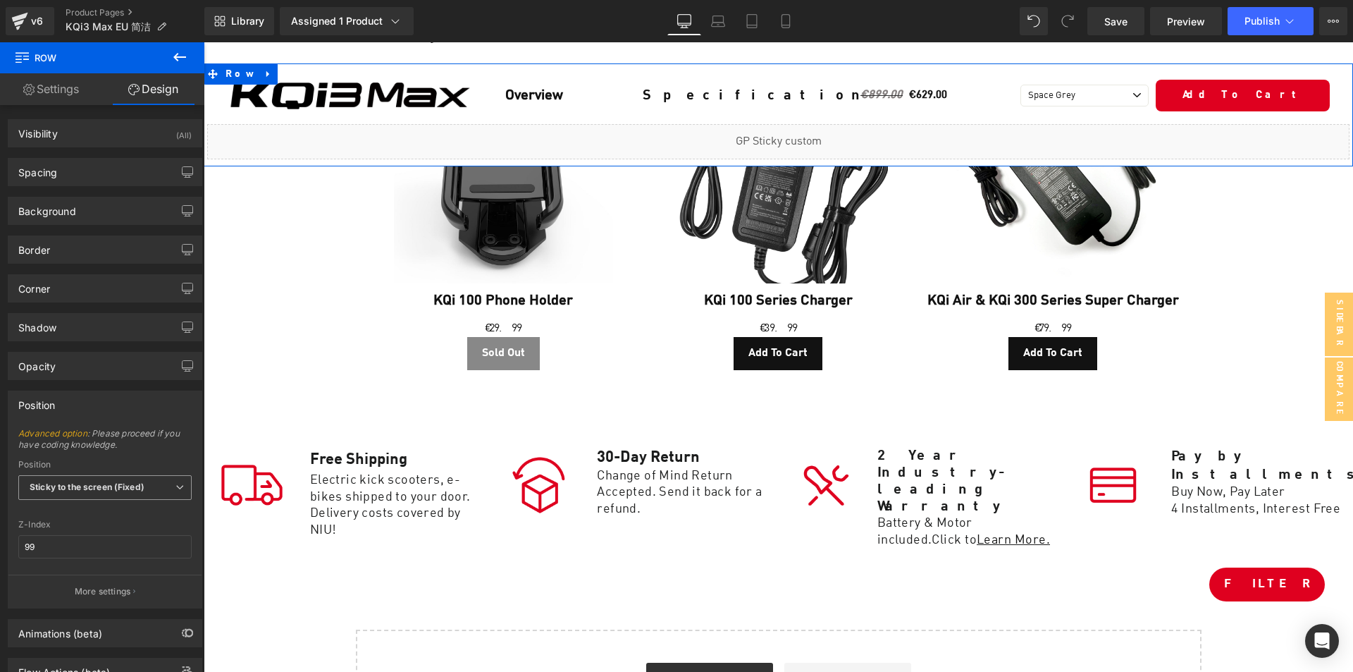
click at [99, 480] on span "Sticky to the screen (Fixed)" at bounding box center [104, 487] width 173 height 25
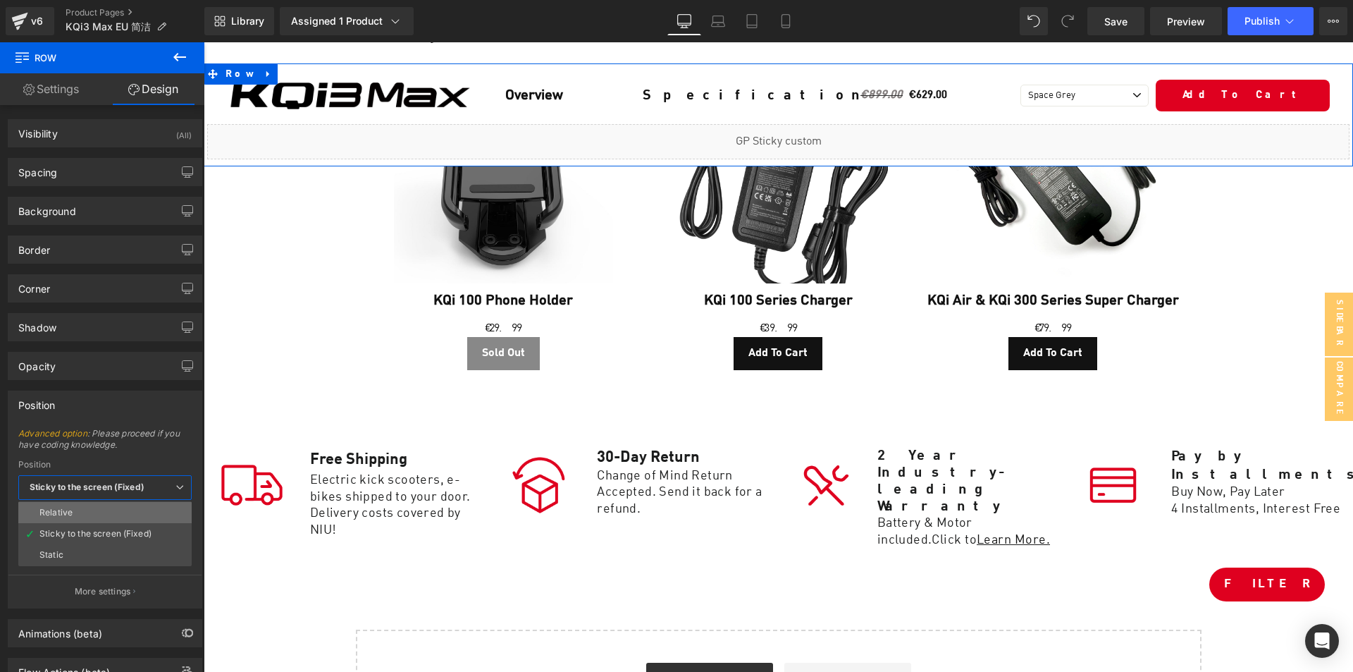
click at [86, 514] on li "Relative" at bounding box center [104, 512] width 173 height 21
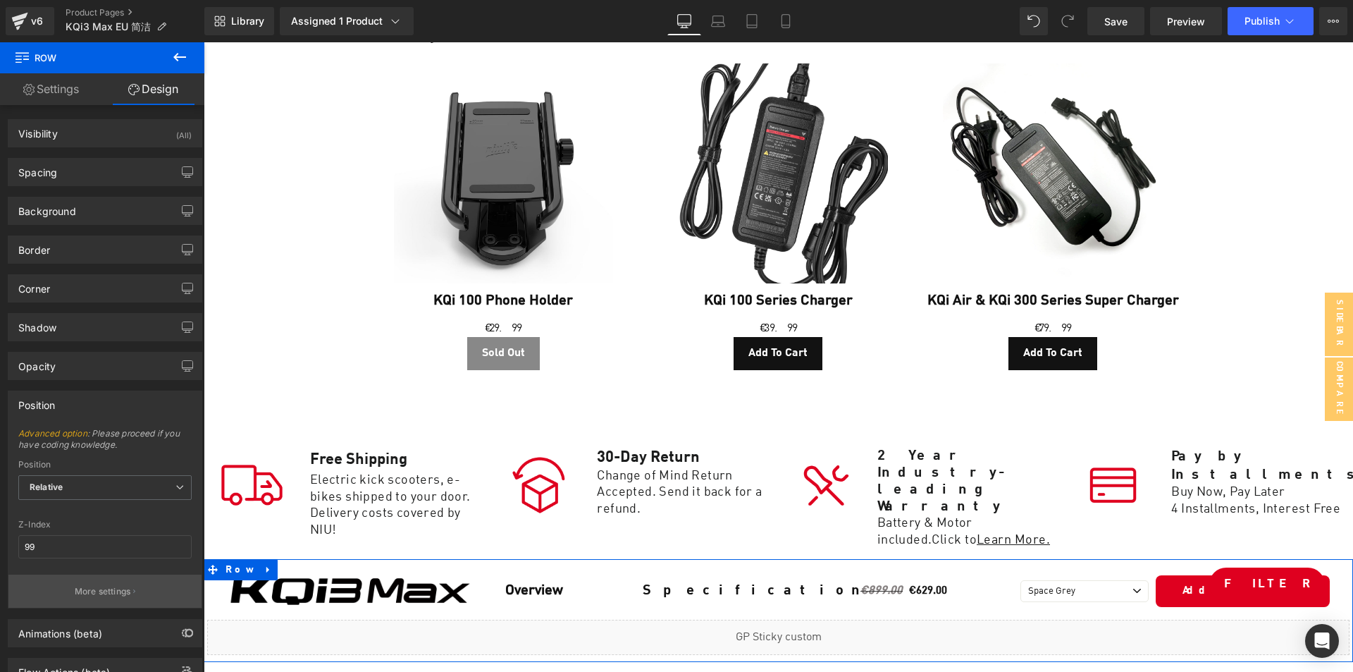
click at [111, 587] on p "More settings" at bounding box center [103, 591] width 56 height 13
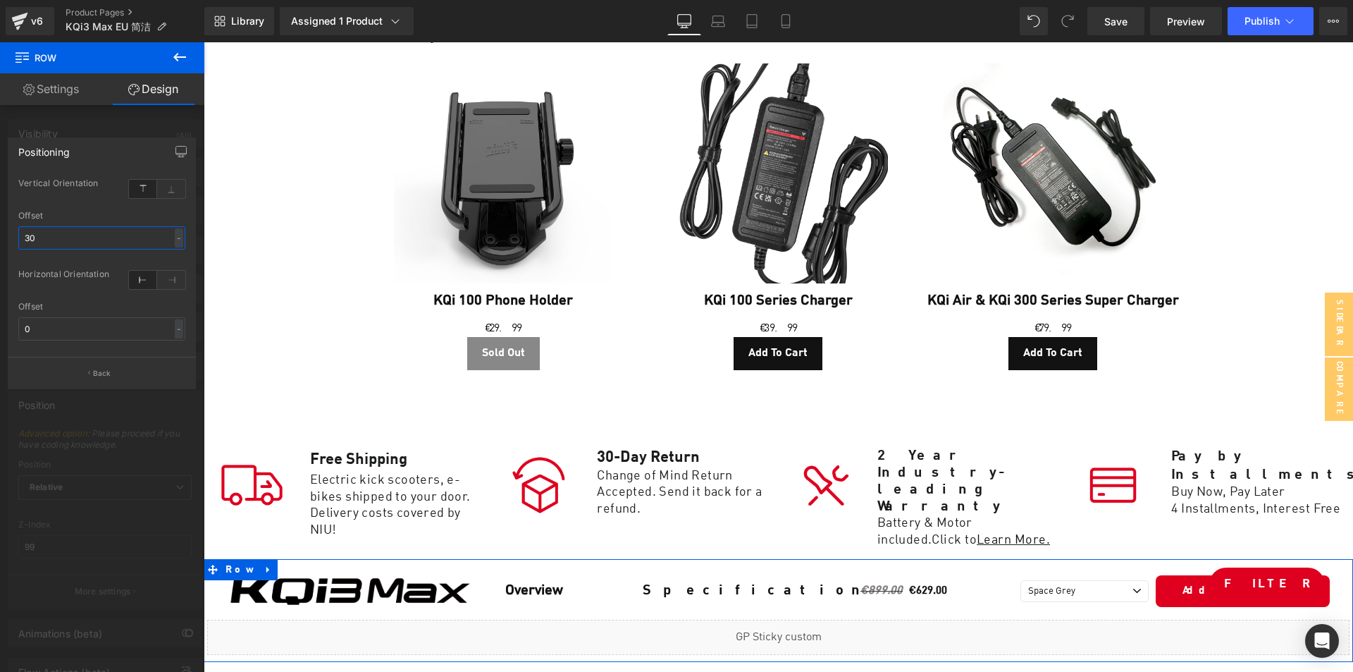
click at [99, 236] on input "30" at bounding box center [101, 237] width 167 height 23
type input "0"
click at [75, 323] on input "0" at bounding box center [101, 328] width 167 height 23
type input "0"
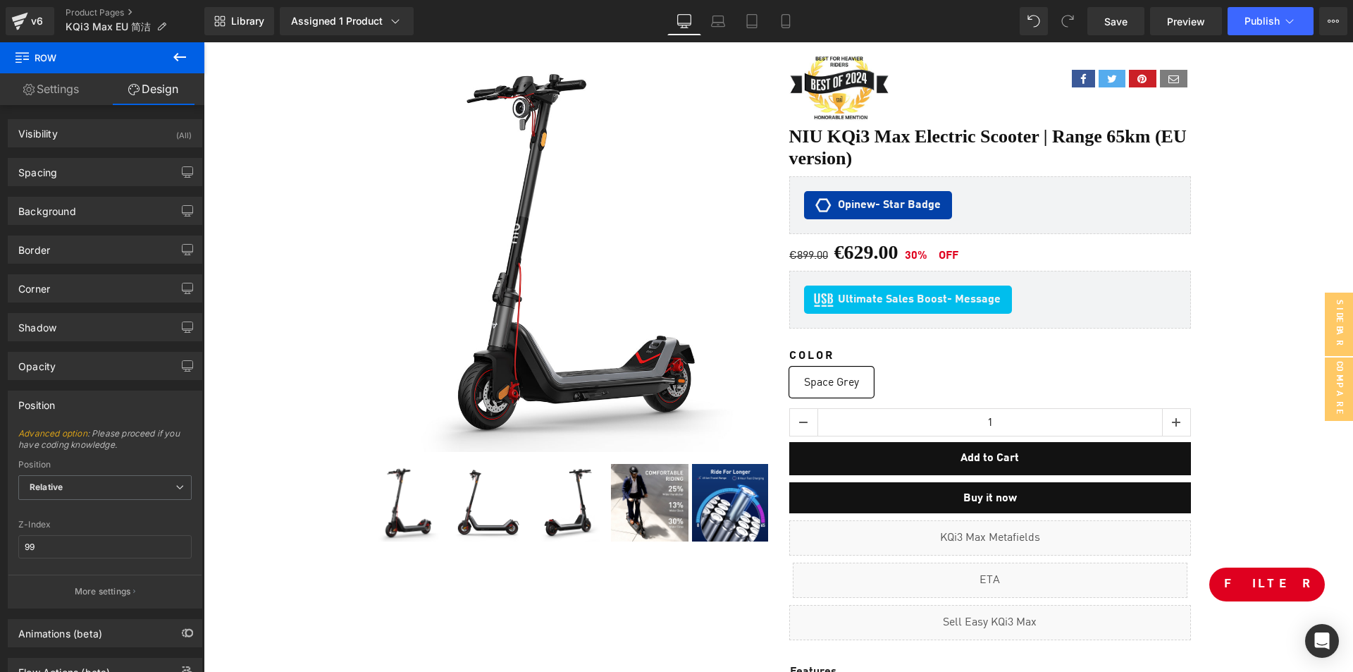
scroll to position [0, 0]
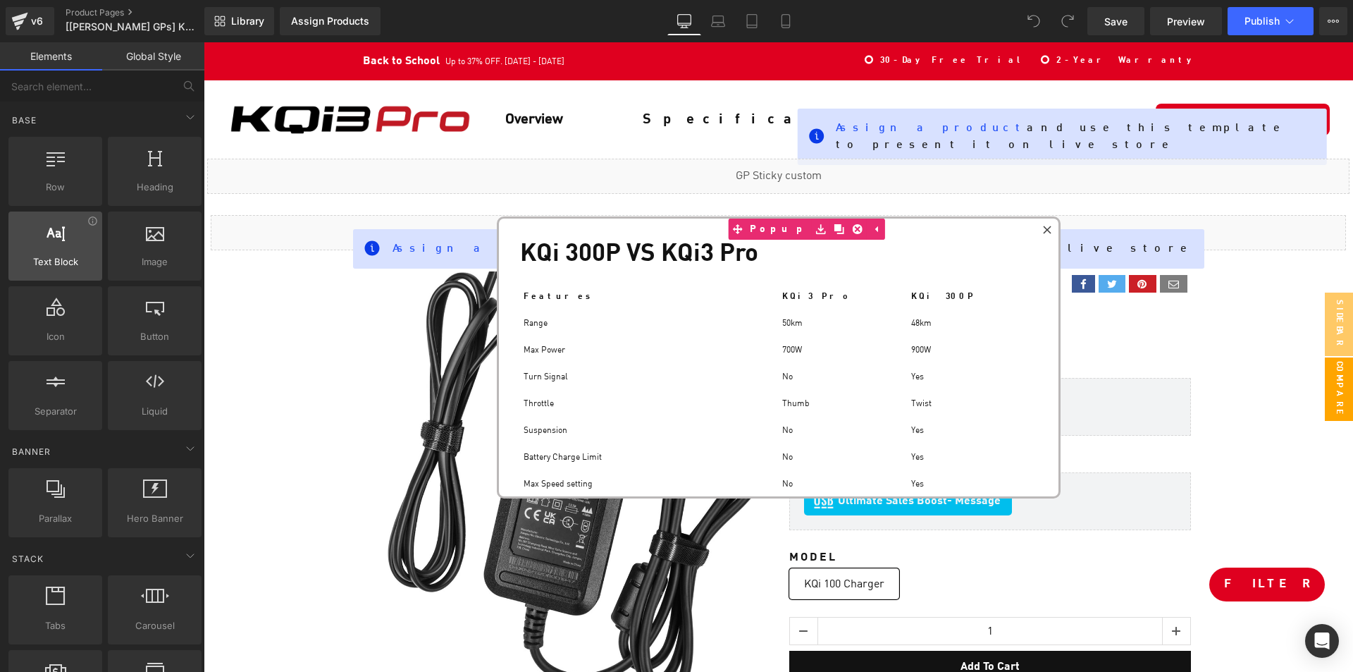
scroll to position [10270, 1149]
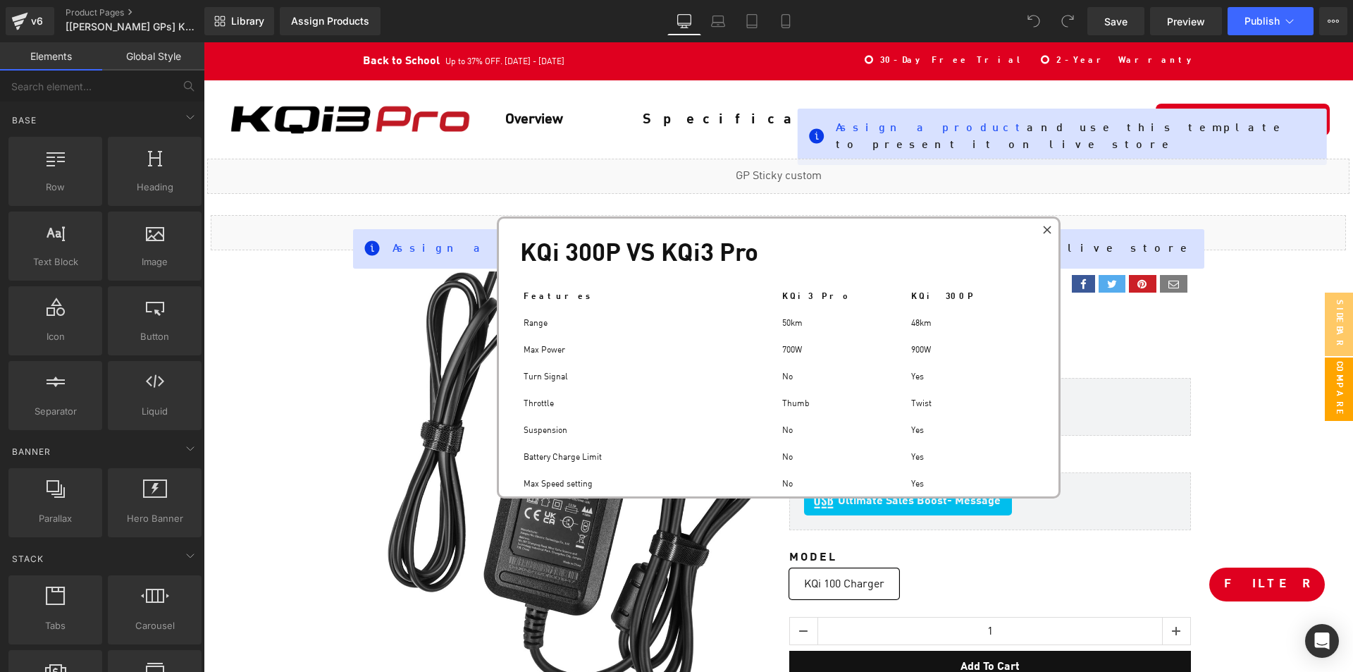
click at [1050, 228] on icon at bounding box center [1047, 230] width 8 height 8
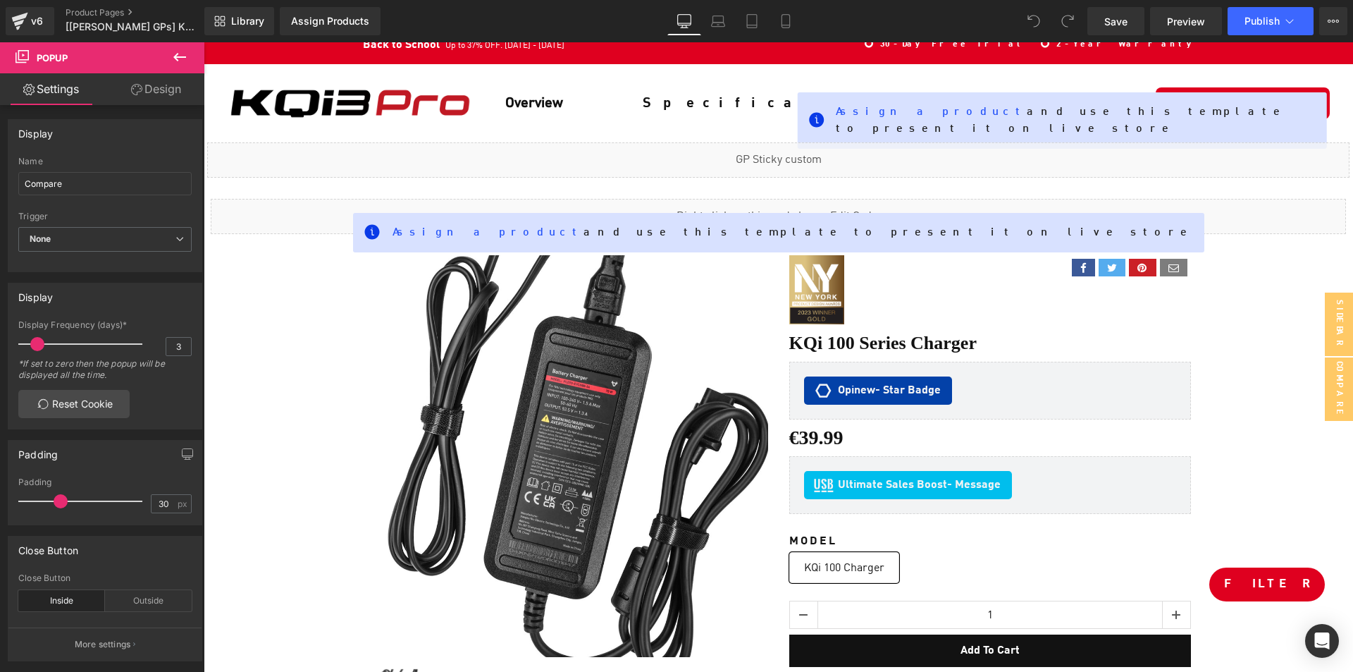
scroll to position [0, 0]
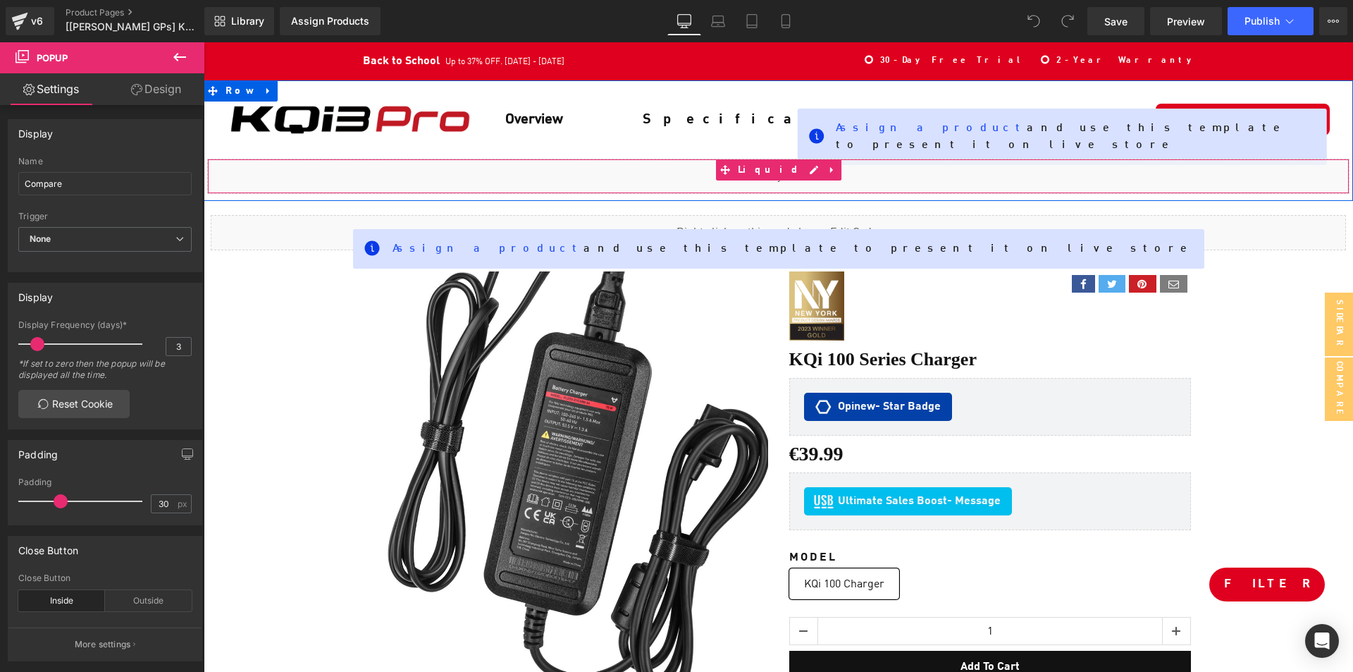
click at [598, 187] on div "Liquid" at bounding box center [778, 176] width 1143 height 35
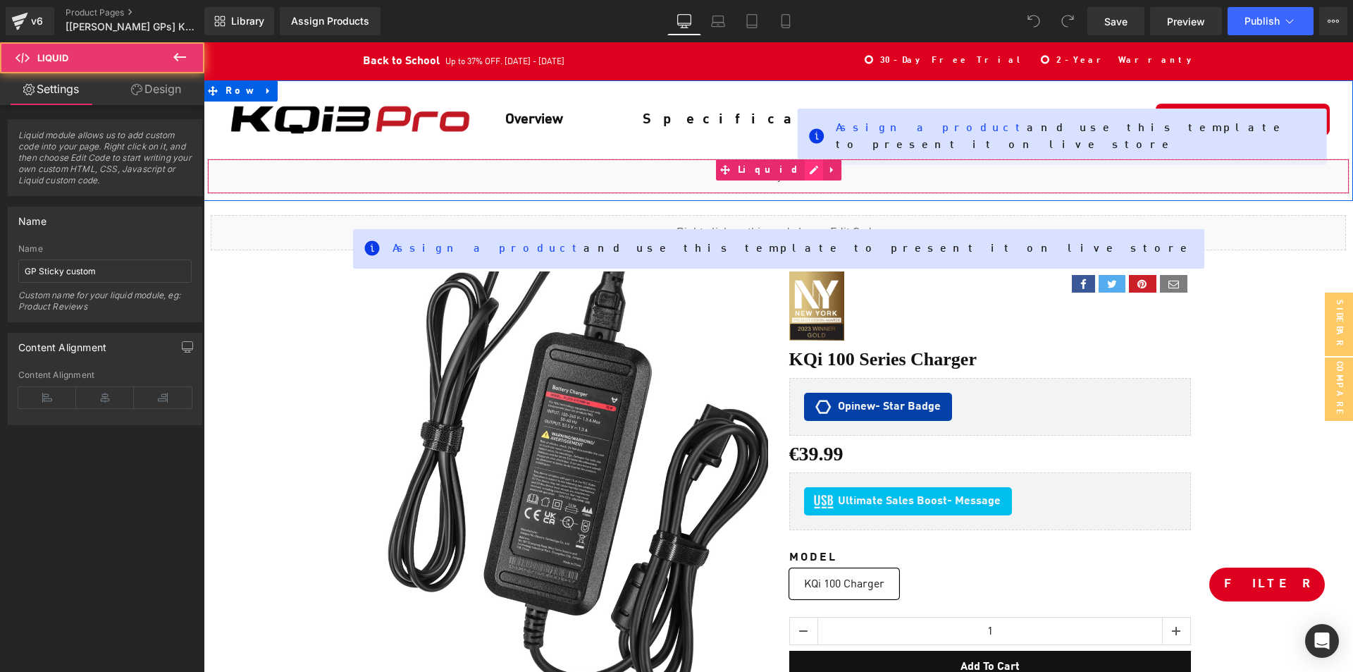
click at [795, 167] on div "Liquid" at bounding box center [778, 176] width 1143 height 35
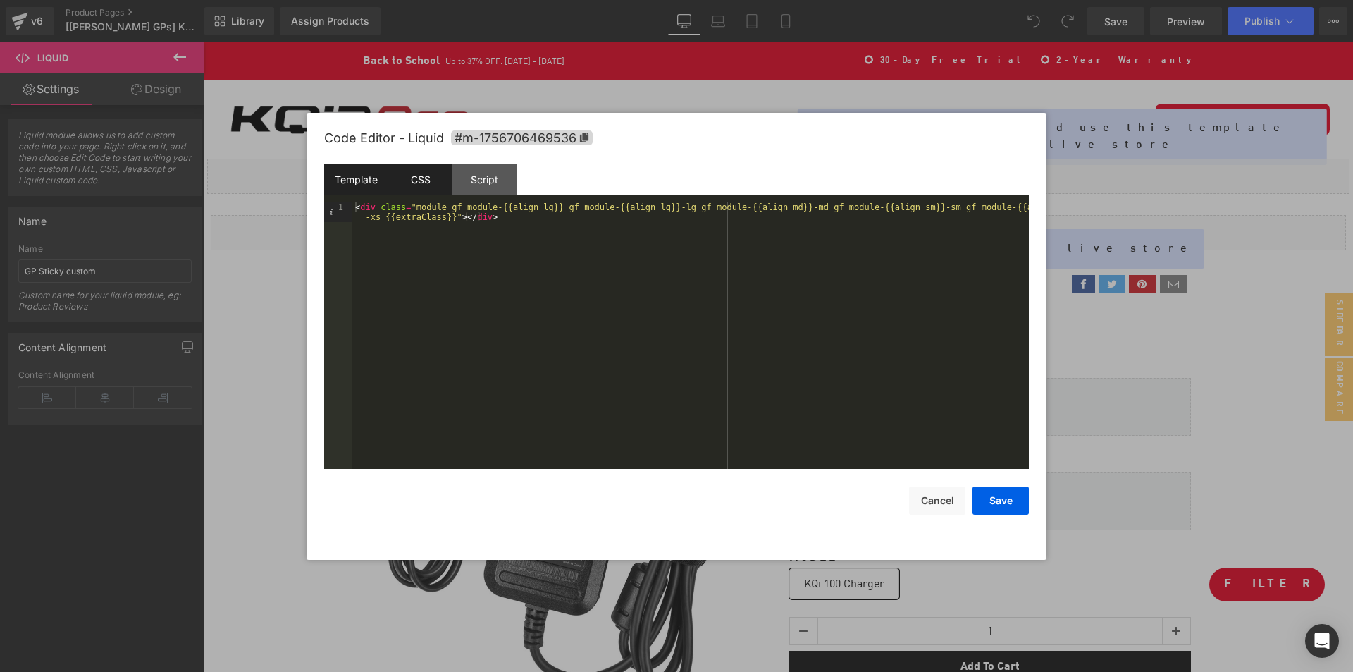
click at [437, 179] on div "CSS" at bounding box center [420, 180] width 64 height 32
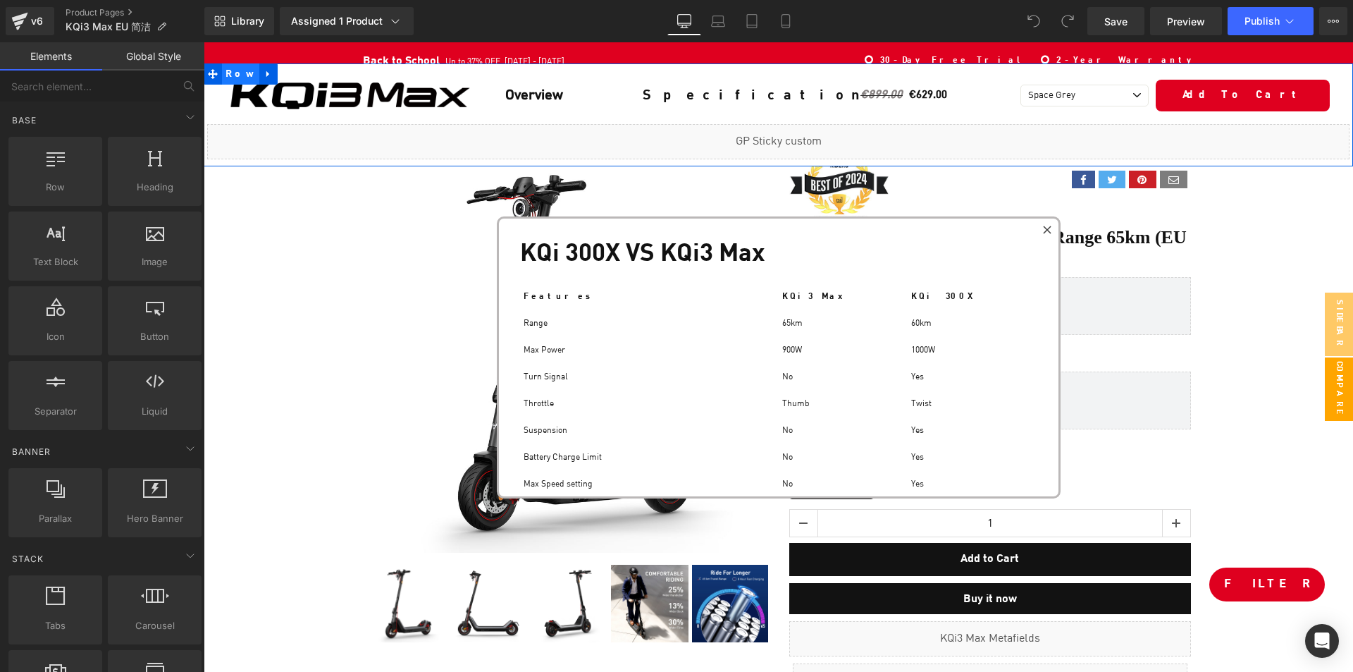
click at [229, 68] on span "Row" at bounding box center [240, 73] width 37 height 21
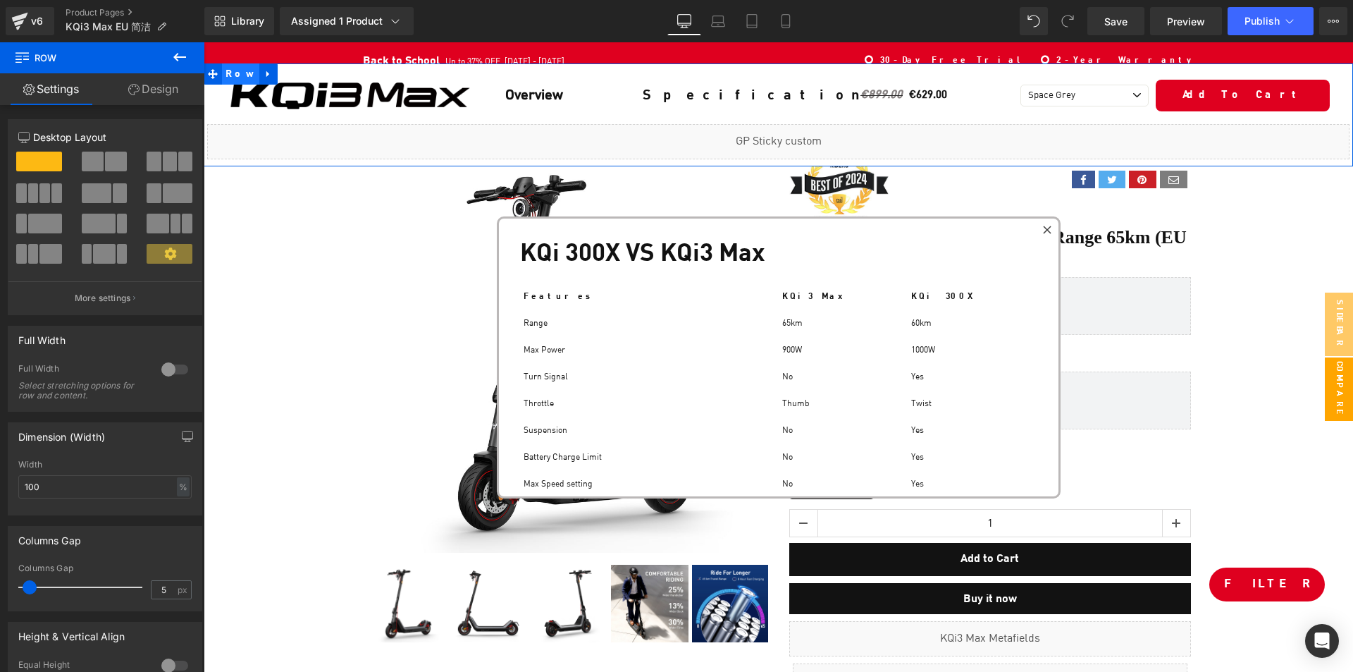
click at [231, 78] on span "Row" at bounding box center [240, 73] width 37 height 21
click at [147, 89] on link "Design" at bounding box center [153, 89] width 102 height 32
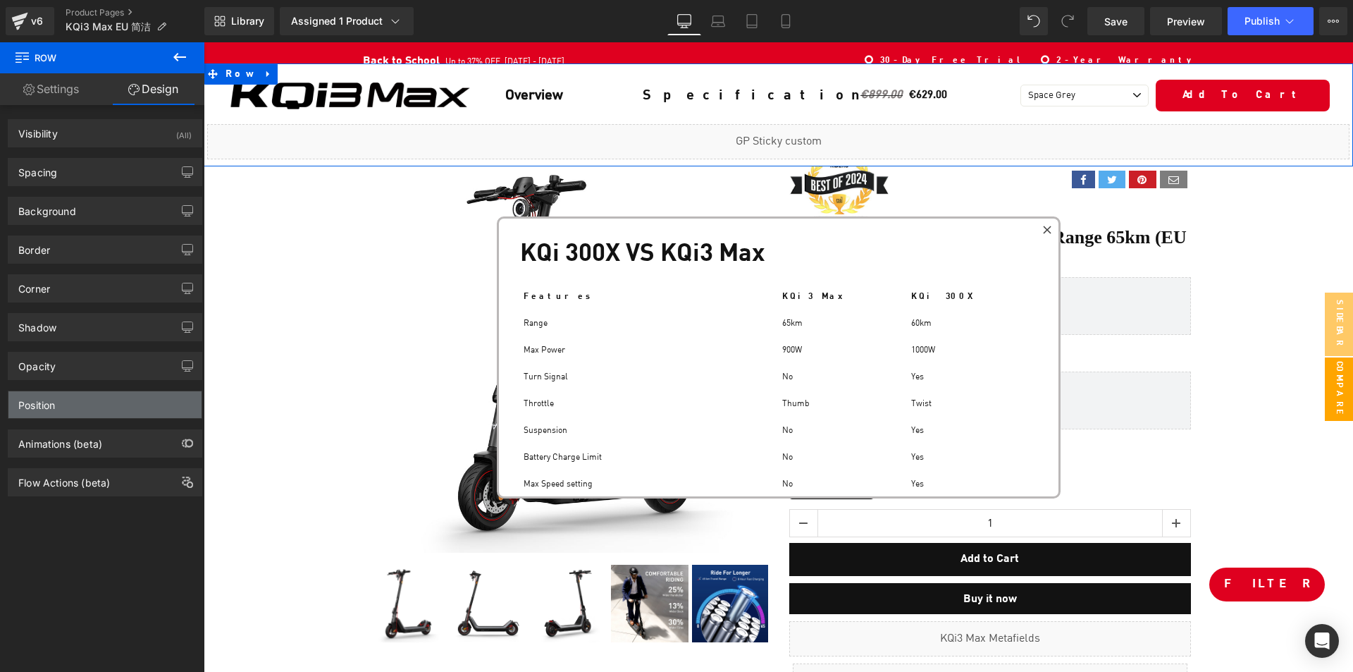
click at [87, 410] on div "Position" at bounding box center [104, 404] width 193 height 27
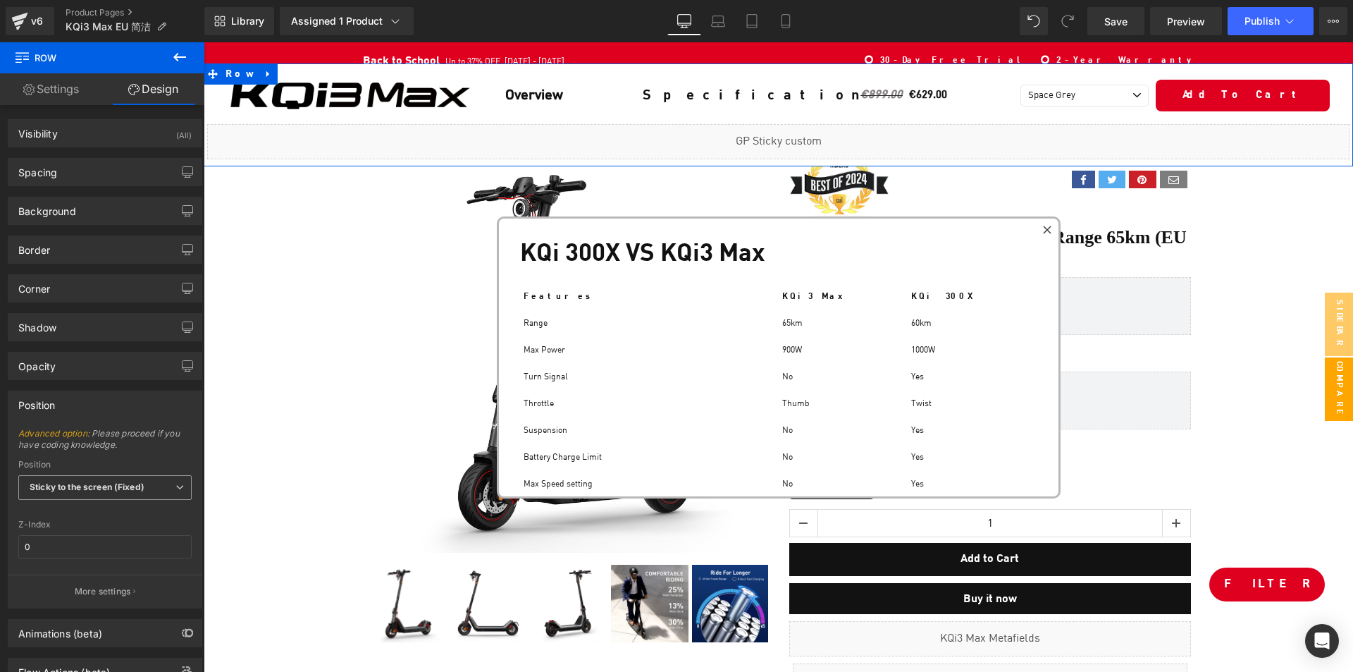
click at [96, 489] on b "Sticky to the screen (Fixed)" at bounding box center [87, 486] width 115 height 11
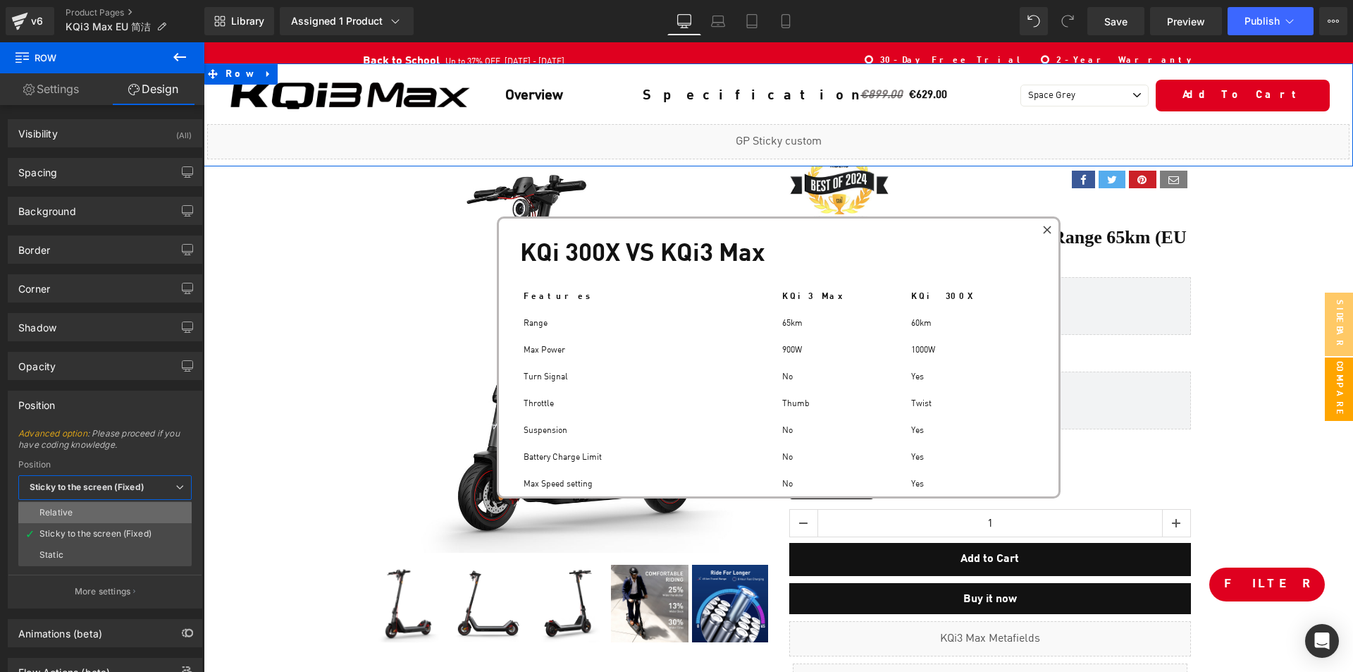
click at [93, 512] on li "Relative" at bounding box center [104, 512] width 173 height 21
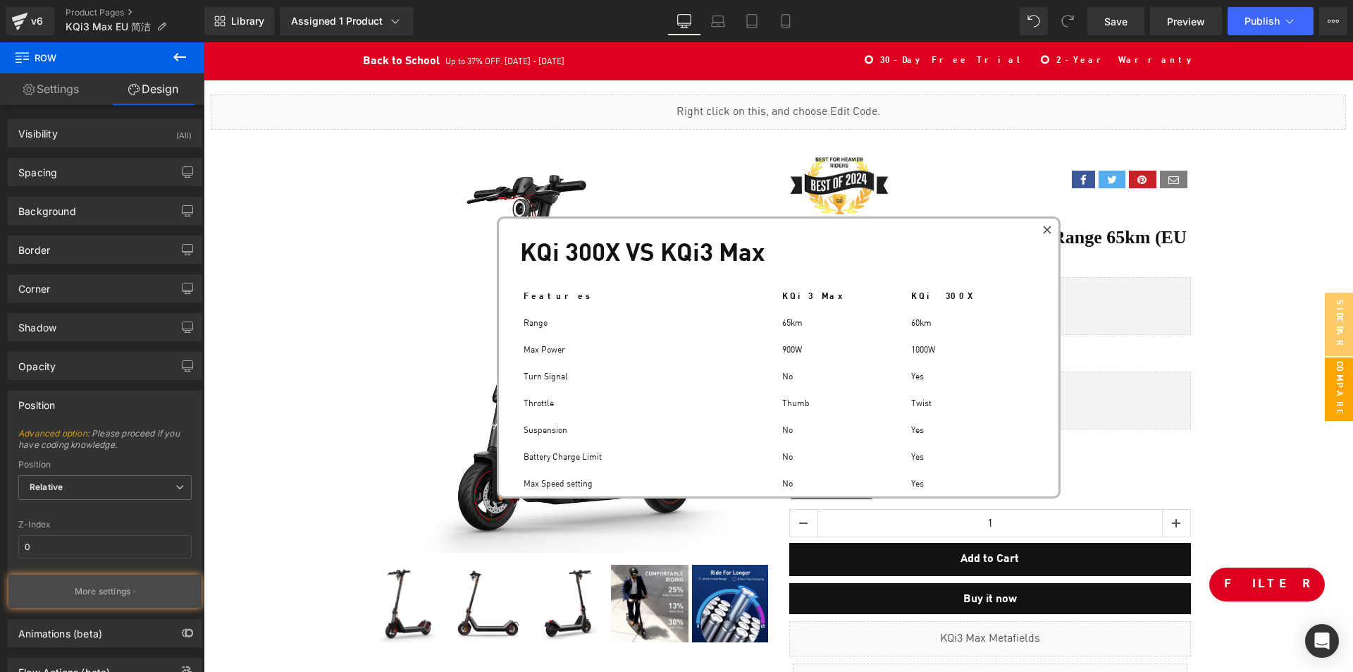
click at [86, 599] on button "More settings" at bounding box center [104, 590] width 193 height 33
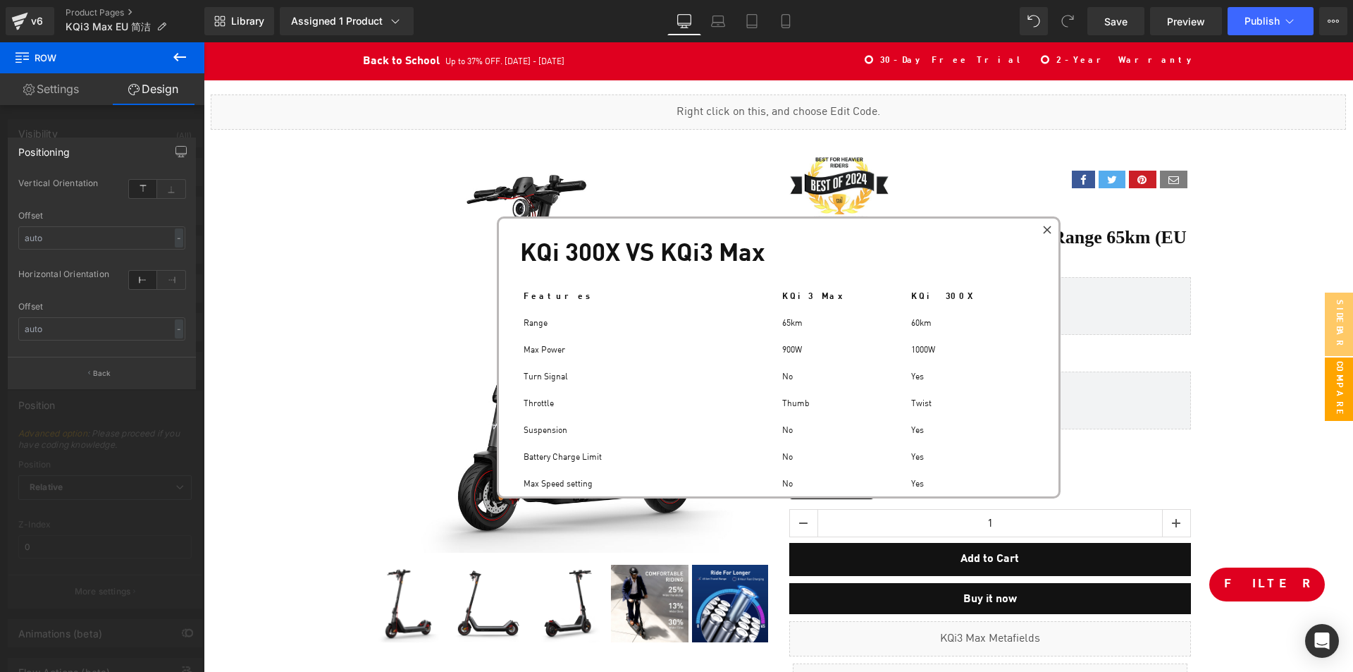
click at [78, 225] on div "Offset - % px" at bounding box center [101, 238] width 167 height 55
click at [74, 241] on input "text" at bounding box center [101, 237] width 167 height 23
type input "0"
click at [51, 338] on input "text" at bounding box center [101, 328] width 167 height 23
type input "0"
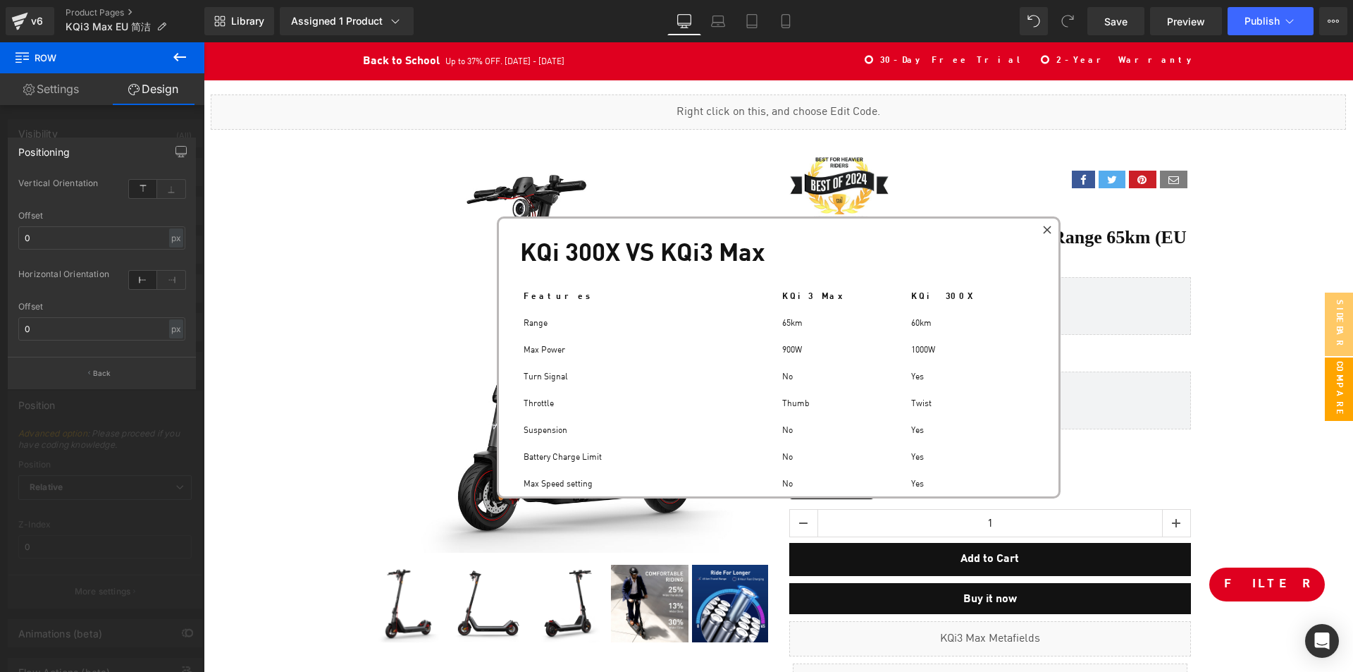
click at [89, 404] on div at bounding box center [102, 360] width 204 height 637
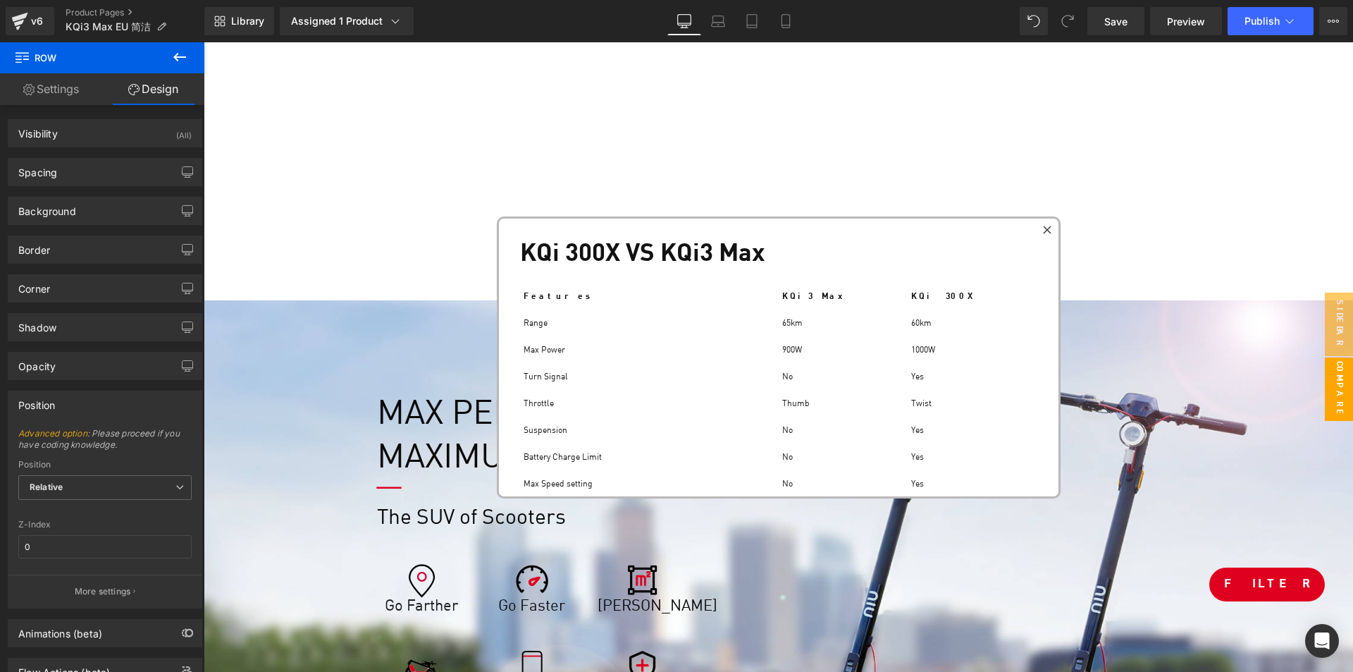
scroll to position [1903, 0]
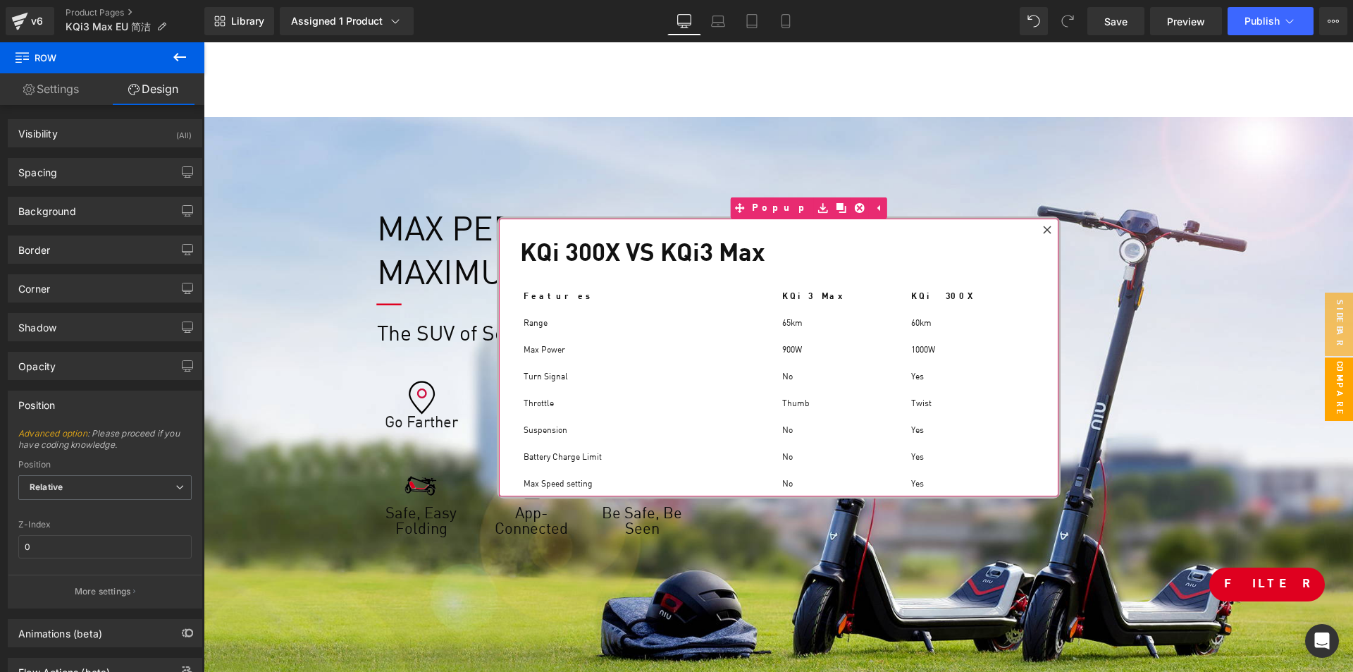
click at [1047, 231] on icon at bounding box center [1047, 230] width 8 height 8
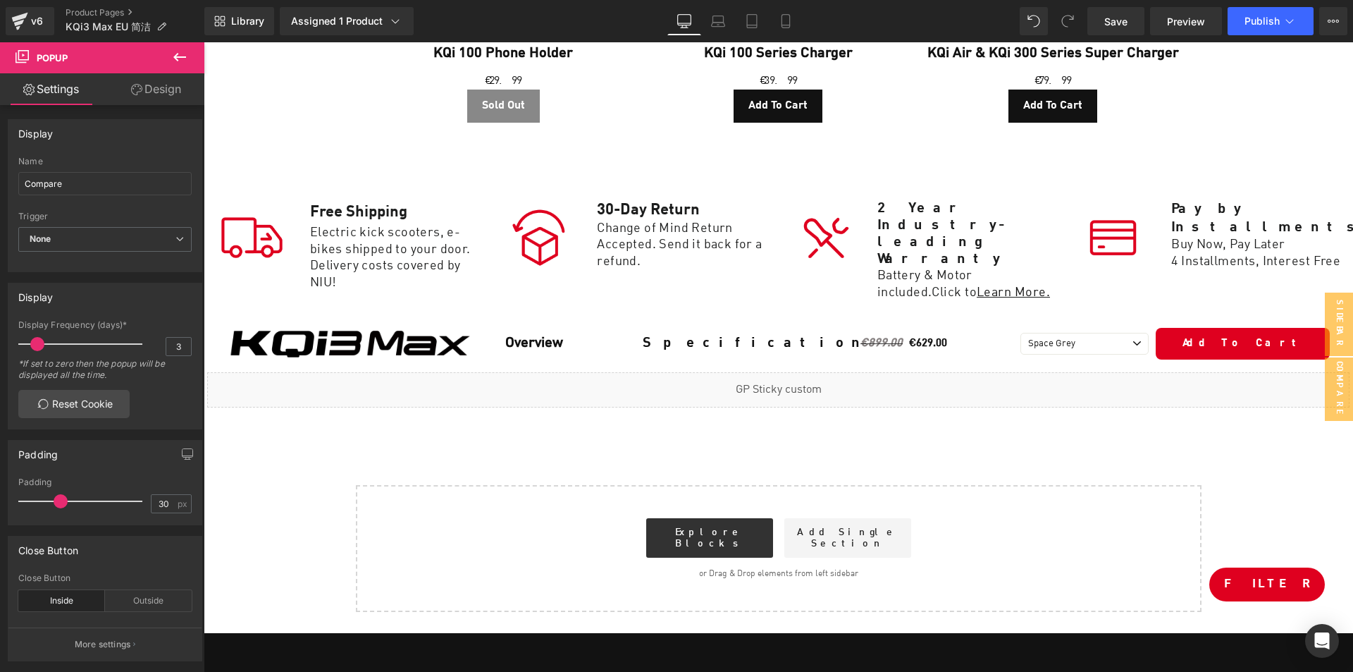
scroll to position [7998, 0]
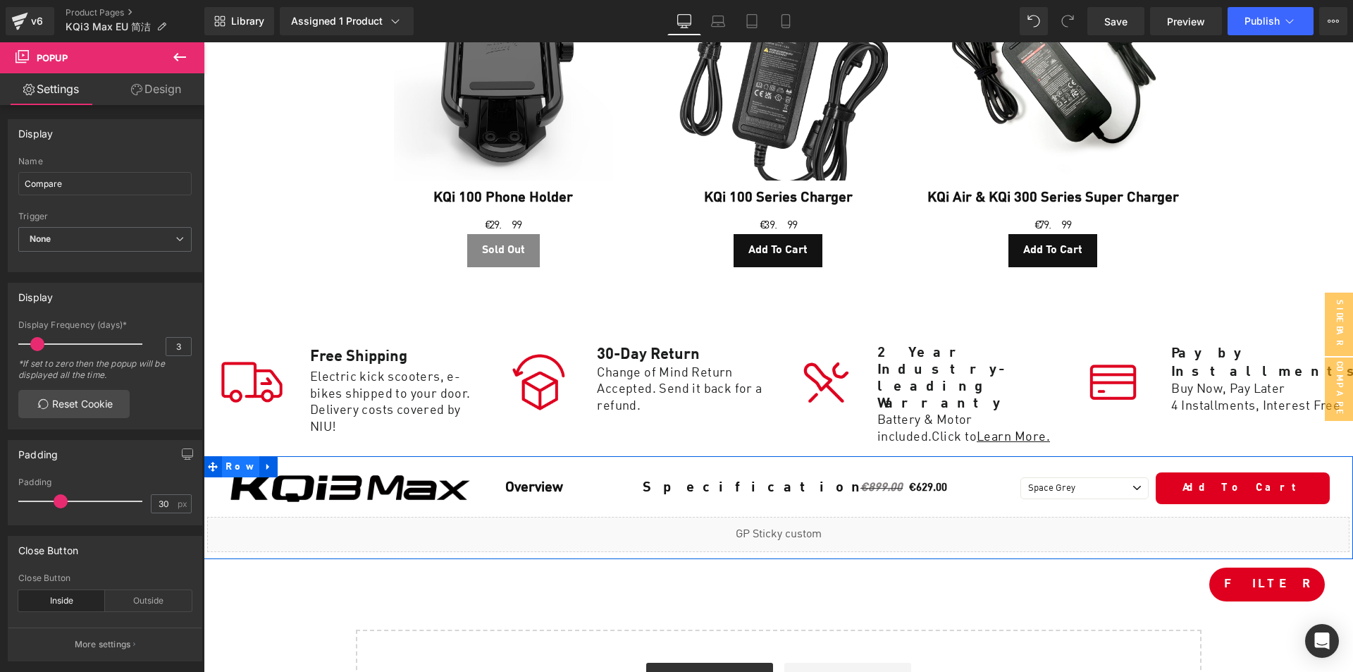
click at [228, 456] on span "Row" at bounding box center [240, 466] width 37 height 21
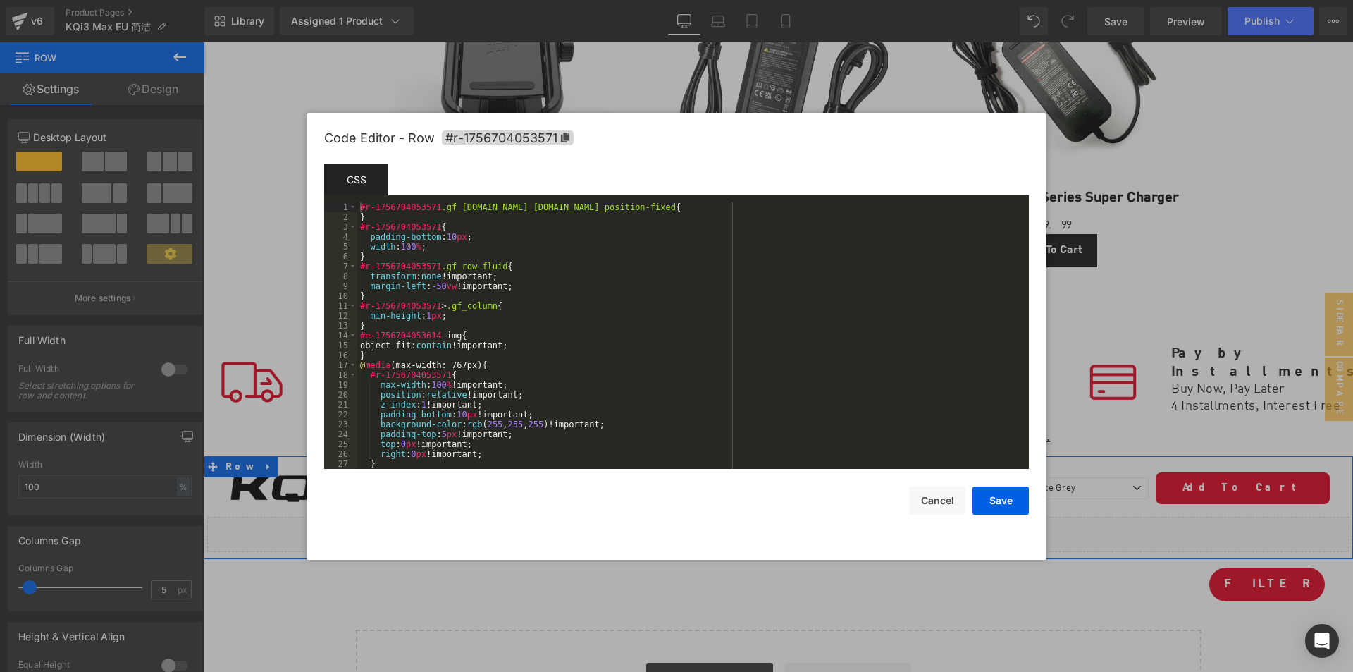
click at [247, 403] on body "Row You are previewing how the will restyle your page. You can not edit Element…" at bounding box center [676, 336] width 1353 height 672
click at [940, 505] on button "Cancel" at bounding box center [937, 500] width 56 height 28
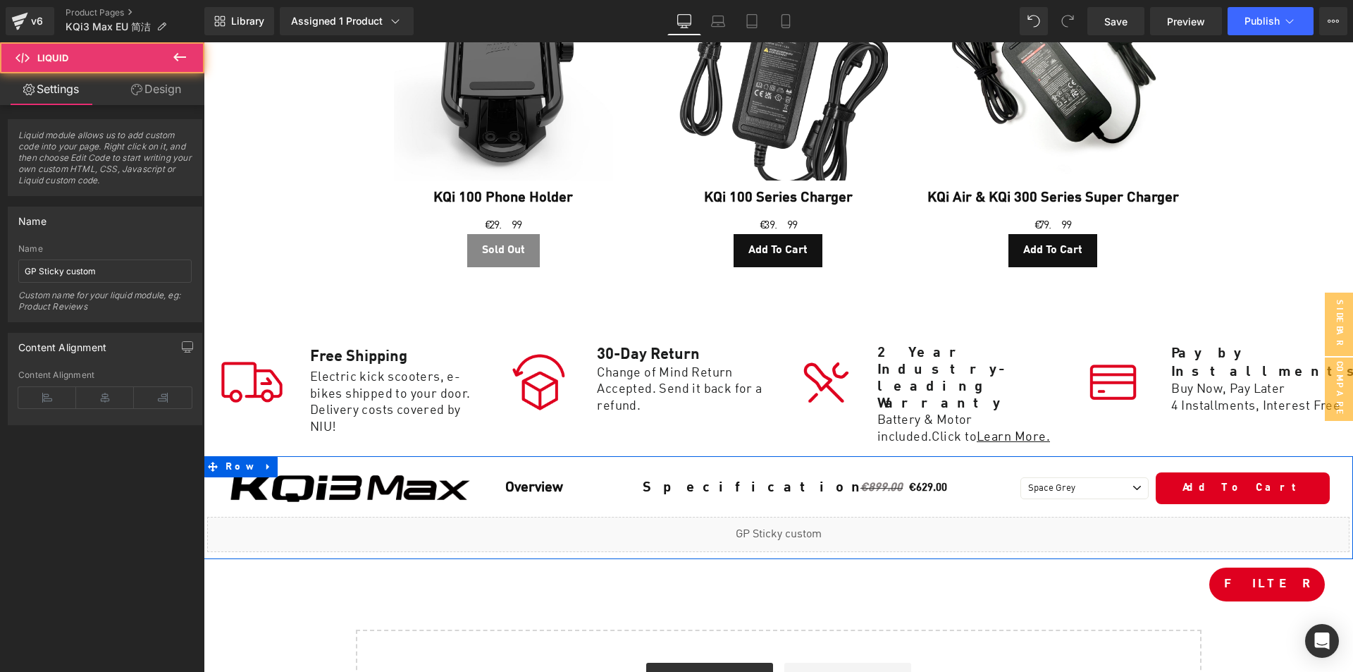
click at [734, 517] on div "Liquid" at bounding box center [778, 534] width 1143 height 35
click at [790, 517] on div "Liquid" at bounding box center [778, 534] width 1143 height 35
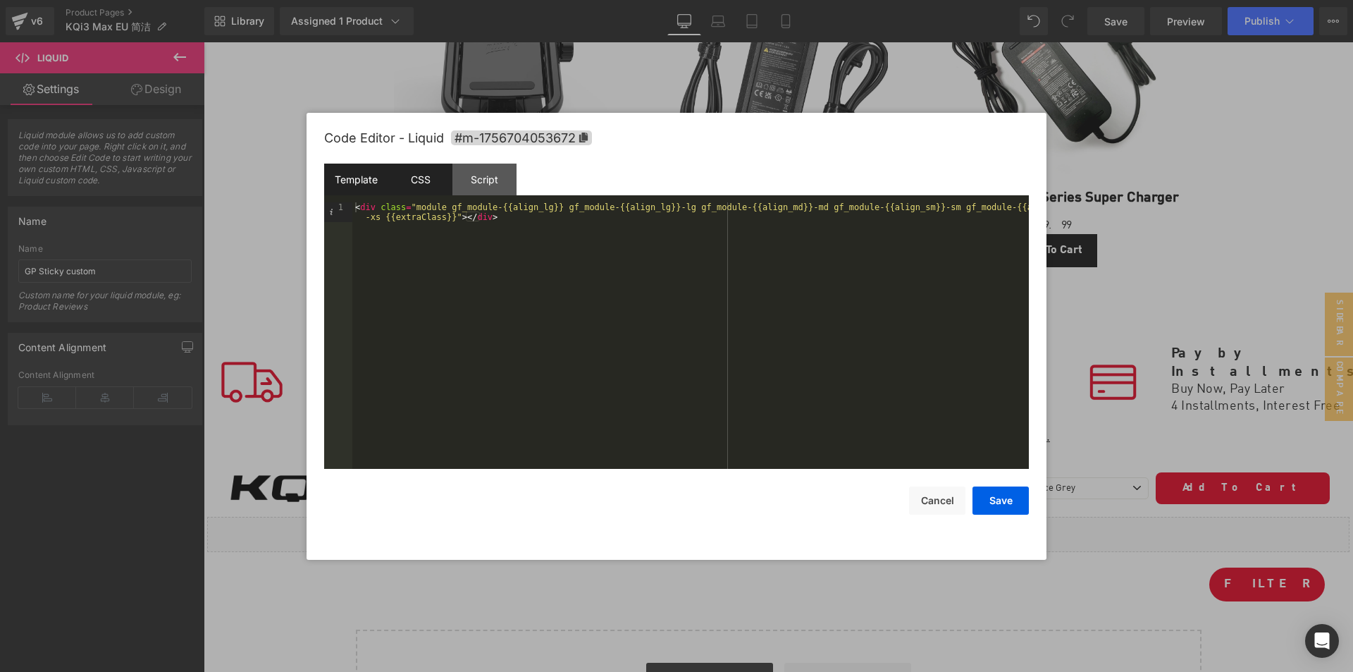
click at [442, 183] on div "CSS" at bounding box center [420, 180] width 64 height 32
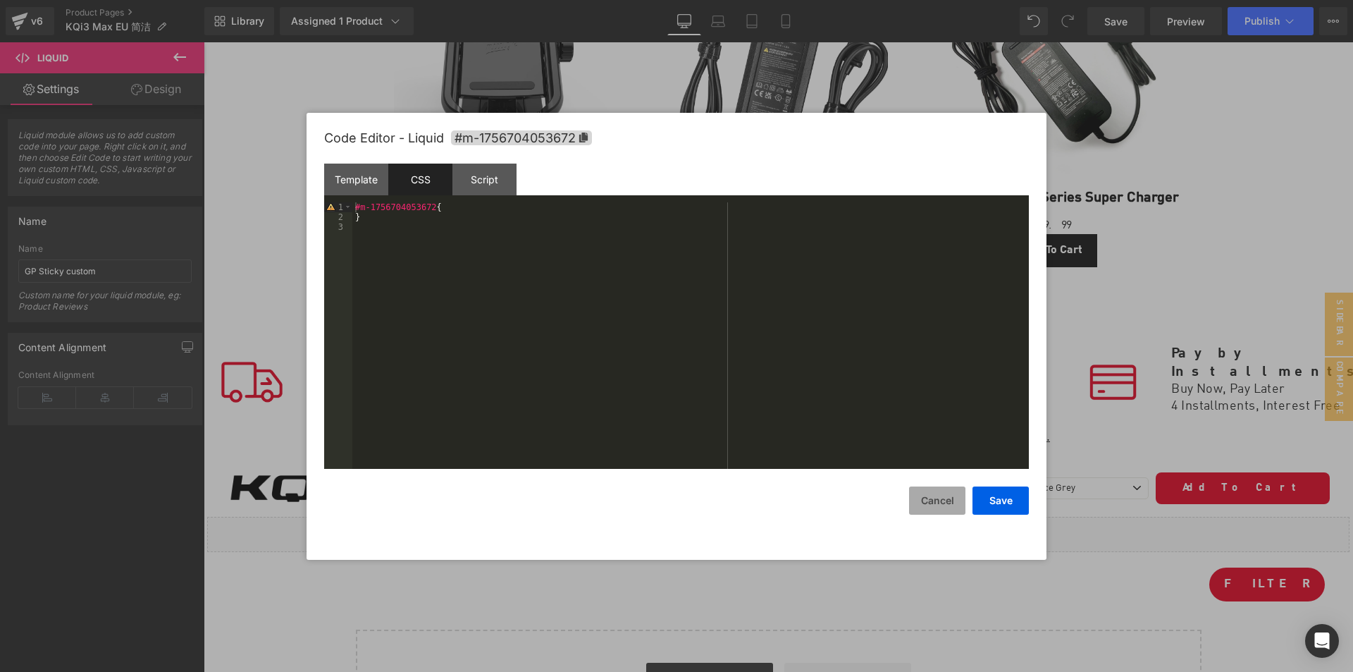
click at [926, 496] on button "Cancel" at bounding box center [937, 500] width 56 height 28
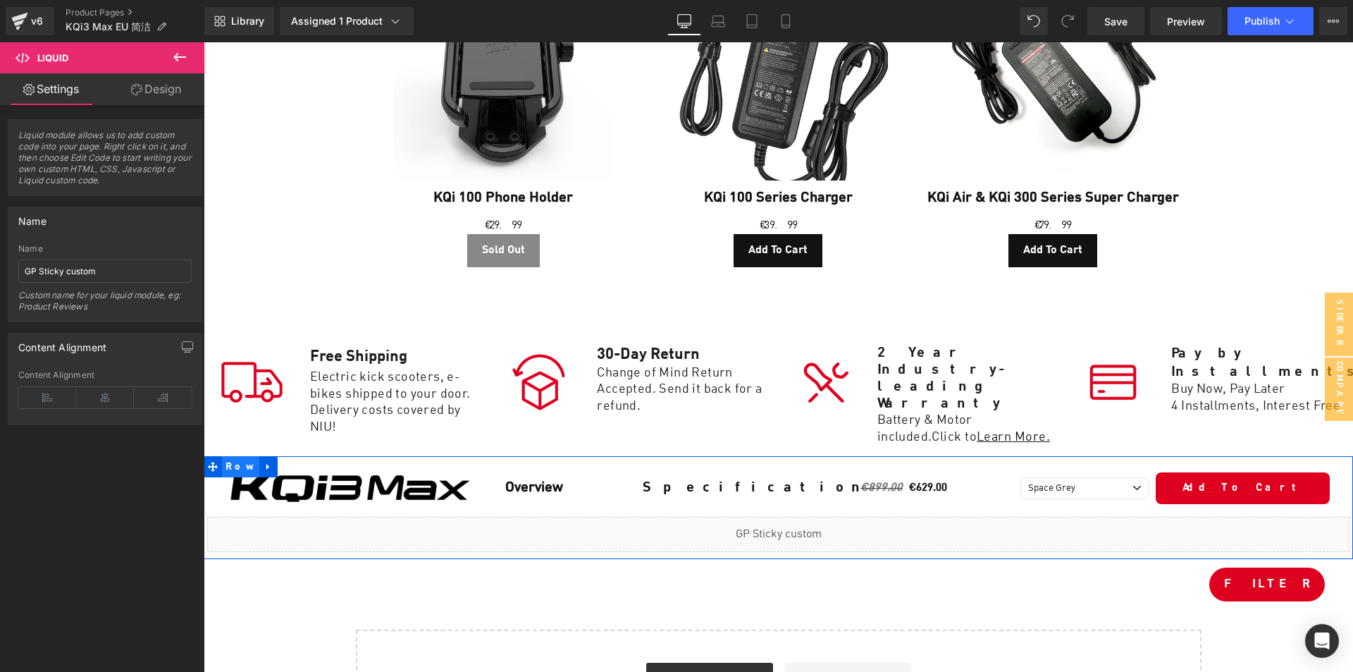
click at [230, 456] on span "Row" at bounding box center [240, 466] width 37 height 21
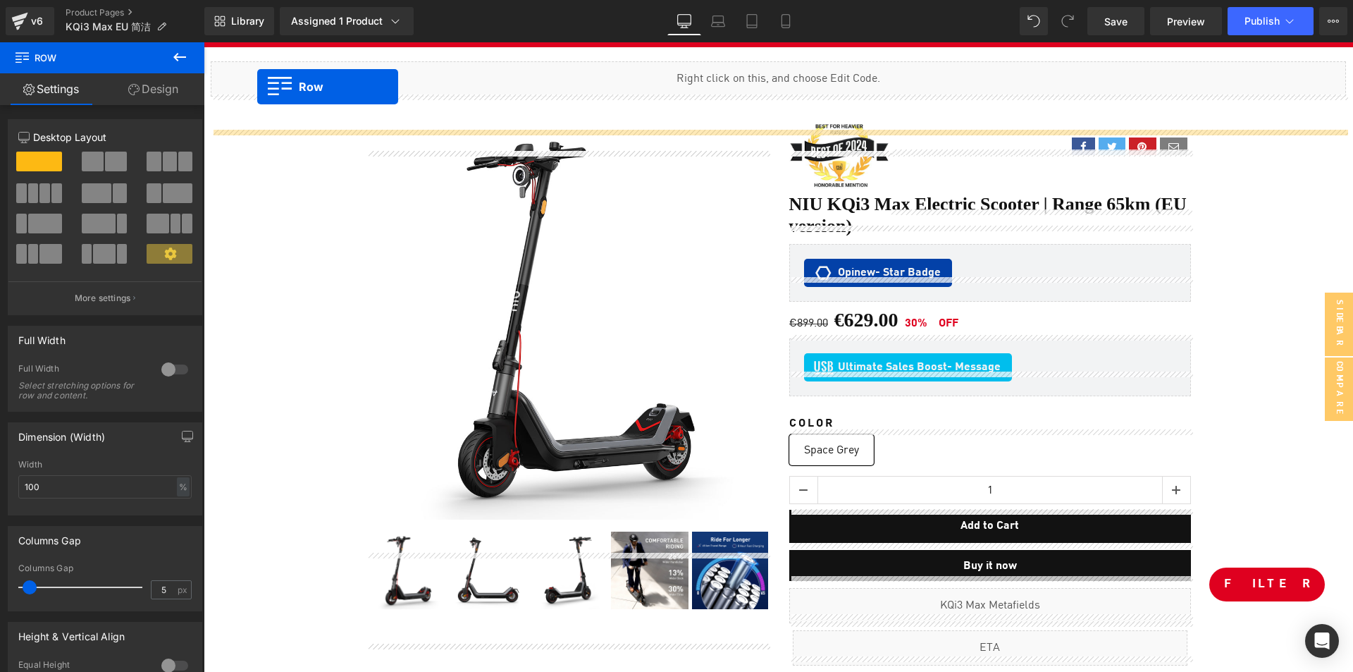
scroll to position [0, 0]
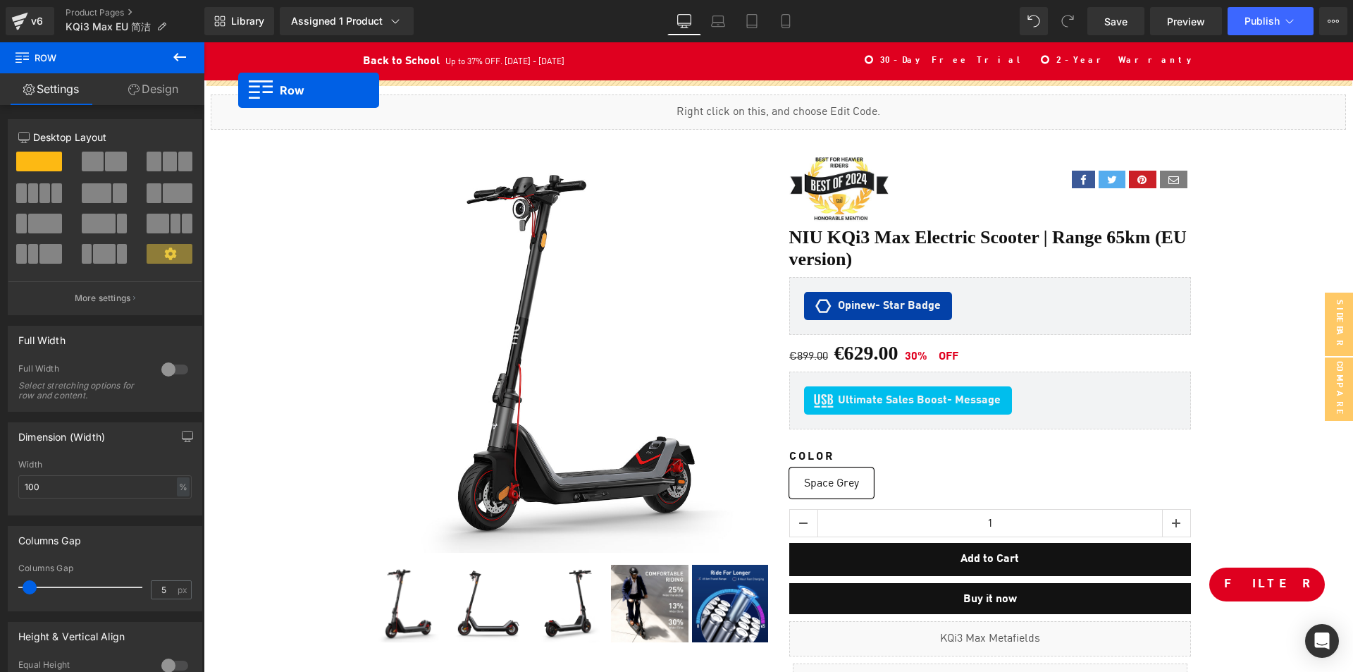
drag, startPoint x: 230, startPoint y: 330, endPoint x: 238, endPoint y: 90, distance: 239.8
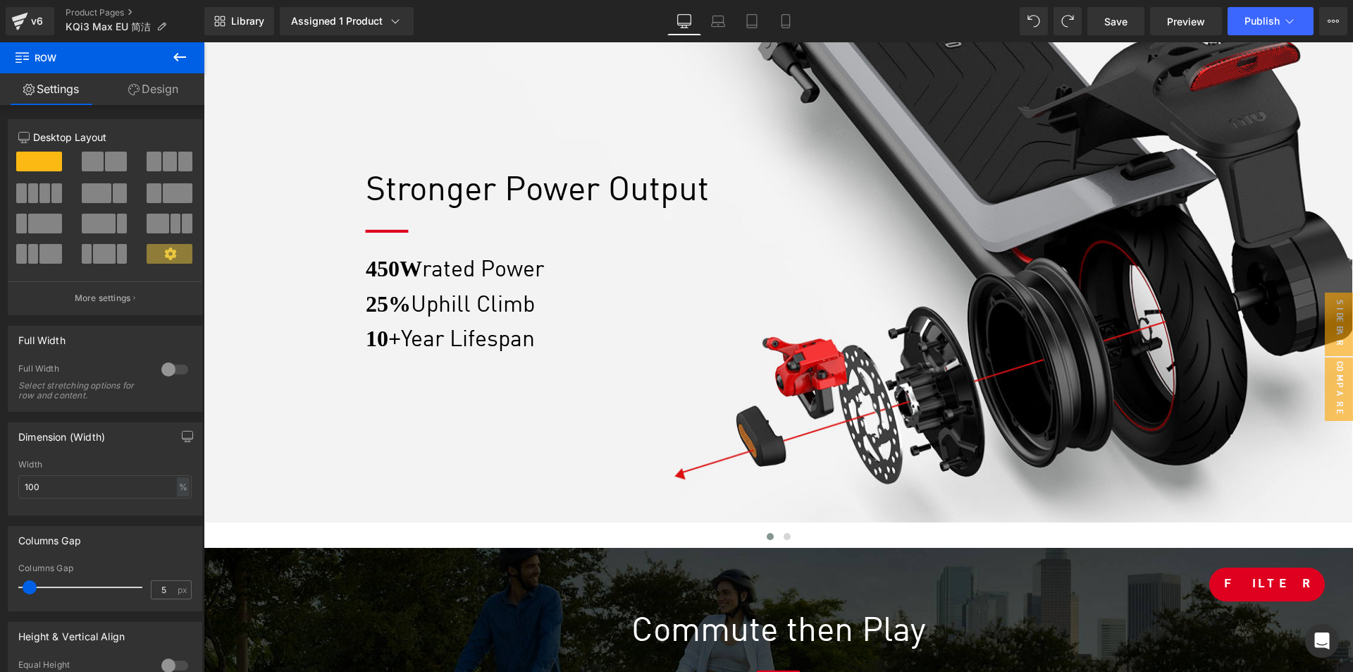
scroll to position [8063, 0]
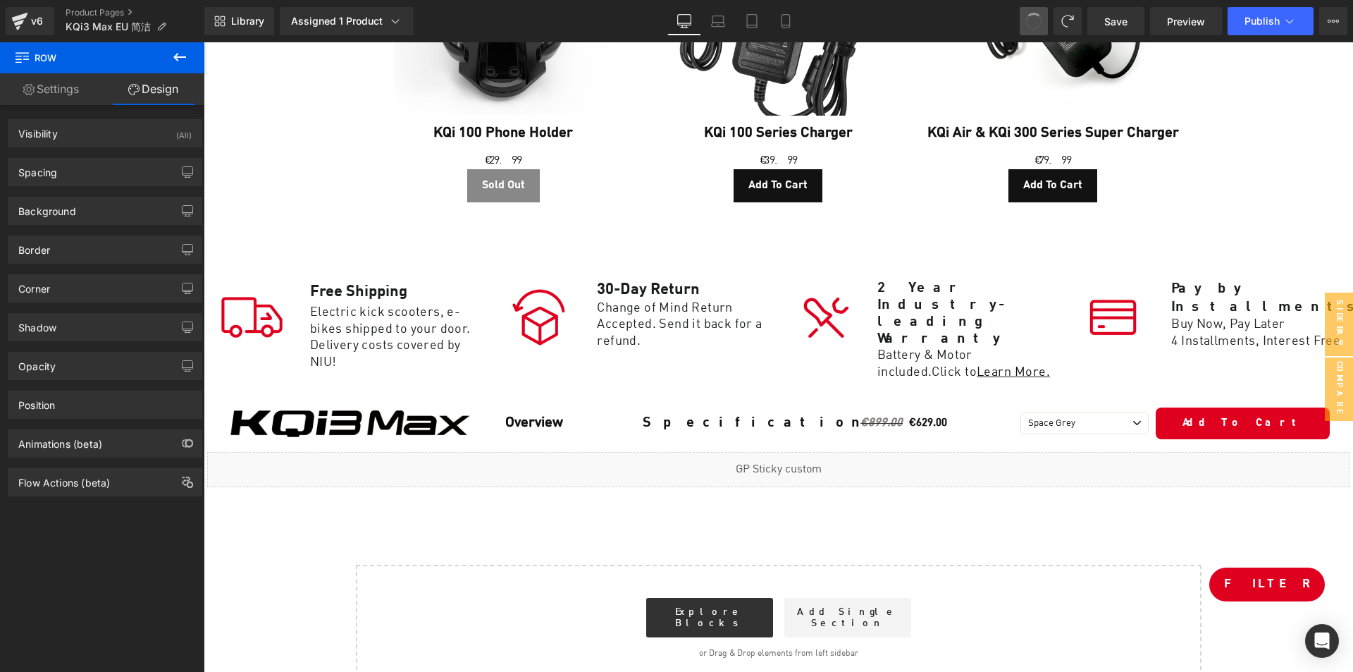
click at [1032, 20] on span at bounding box center [1034, 21] width 24 height 24
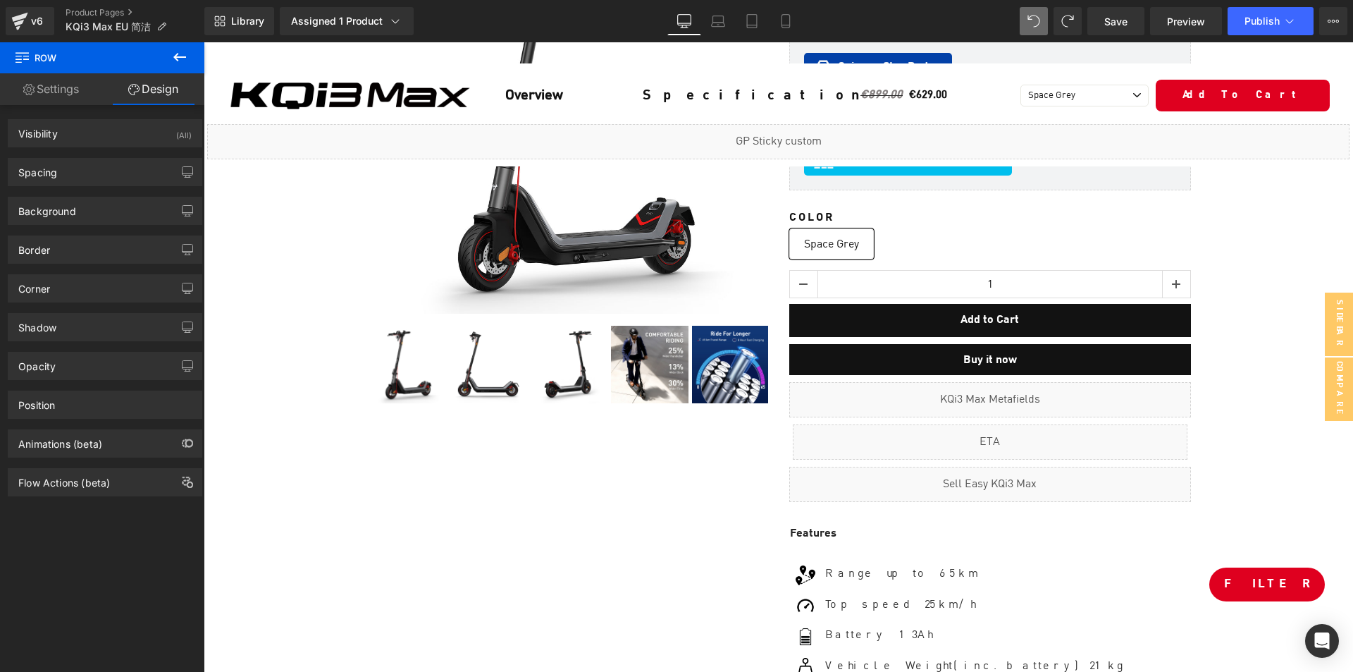
scroll to position [0, 0]
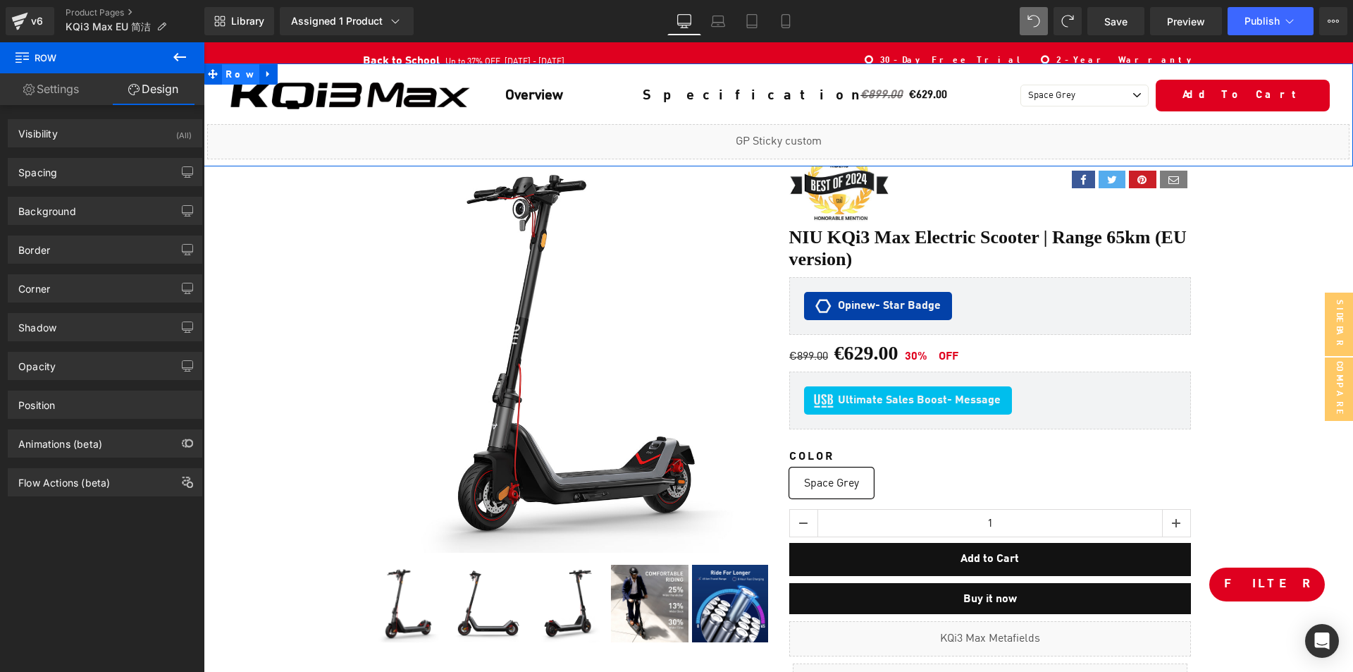
click at [236, 77] on span "Row" at bounding box center [240, 74] width 37 height 21
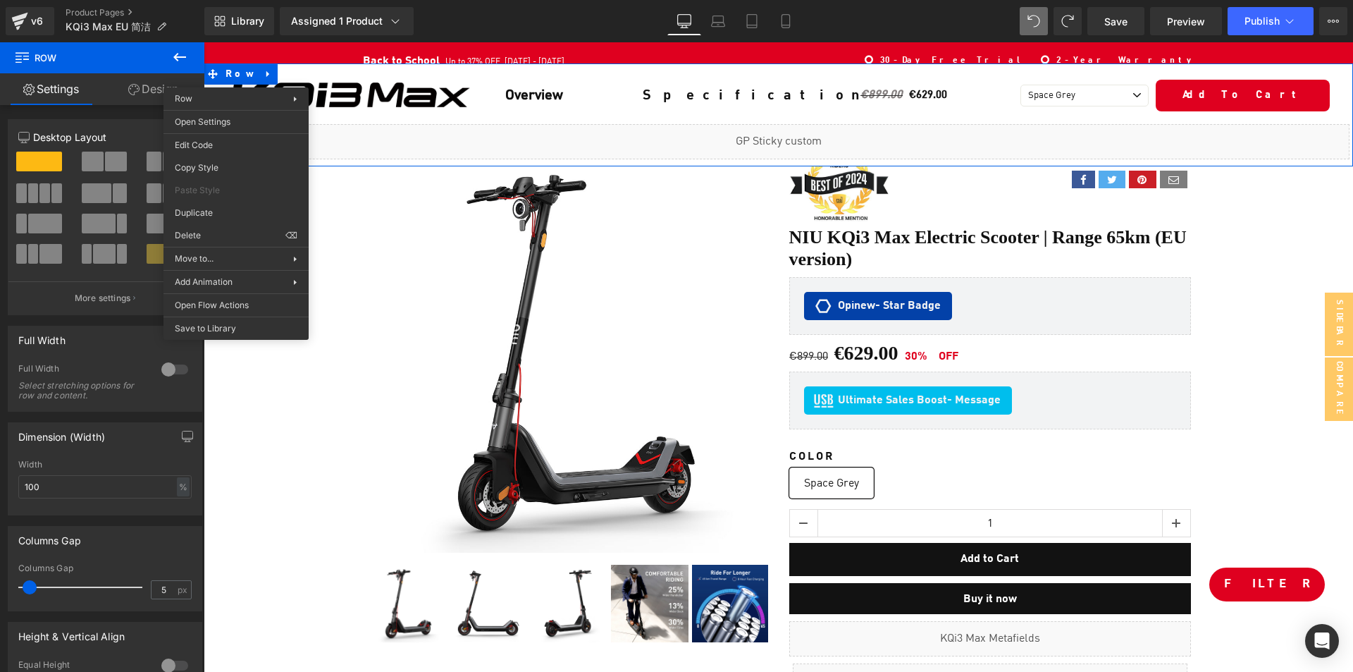
click at [146, 88] on link "Design" at bounding box center [153, 89] width 102 height 32
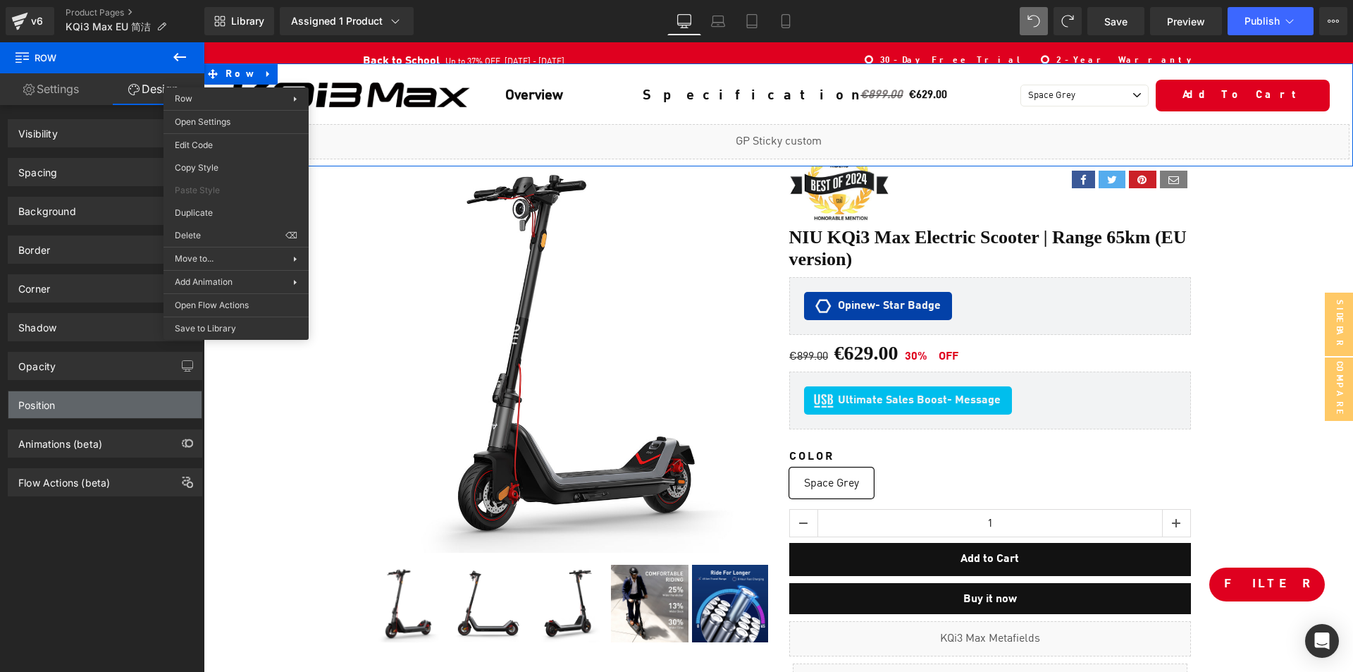
click at [74, 398] on div "Position" at bounding box center [104, 404] width 193 height 27
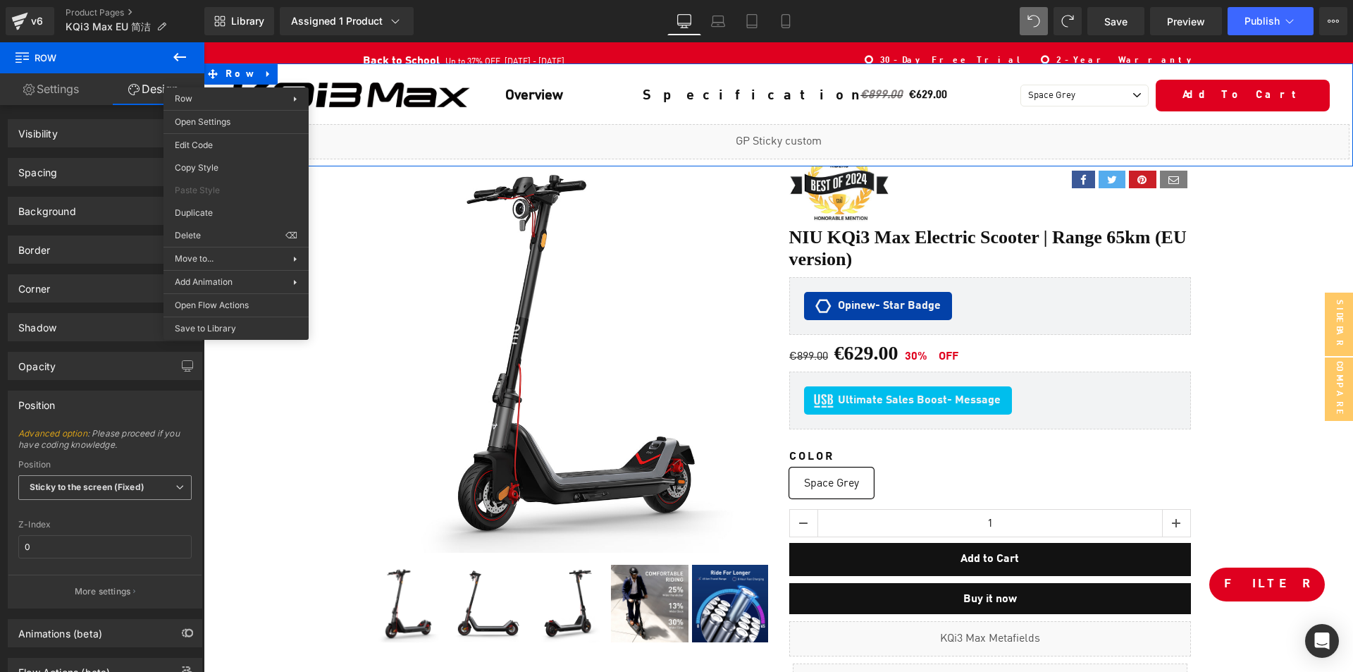
click at [108, 493] on span "Sticky to the screen (Fixed)" at bounding box center [104, 487] width 173 height 25
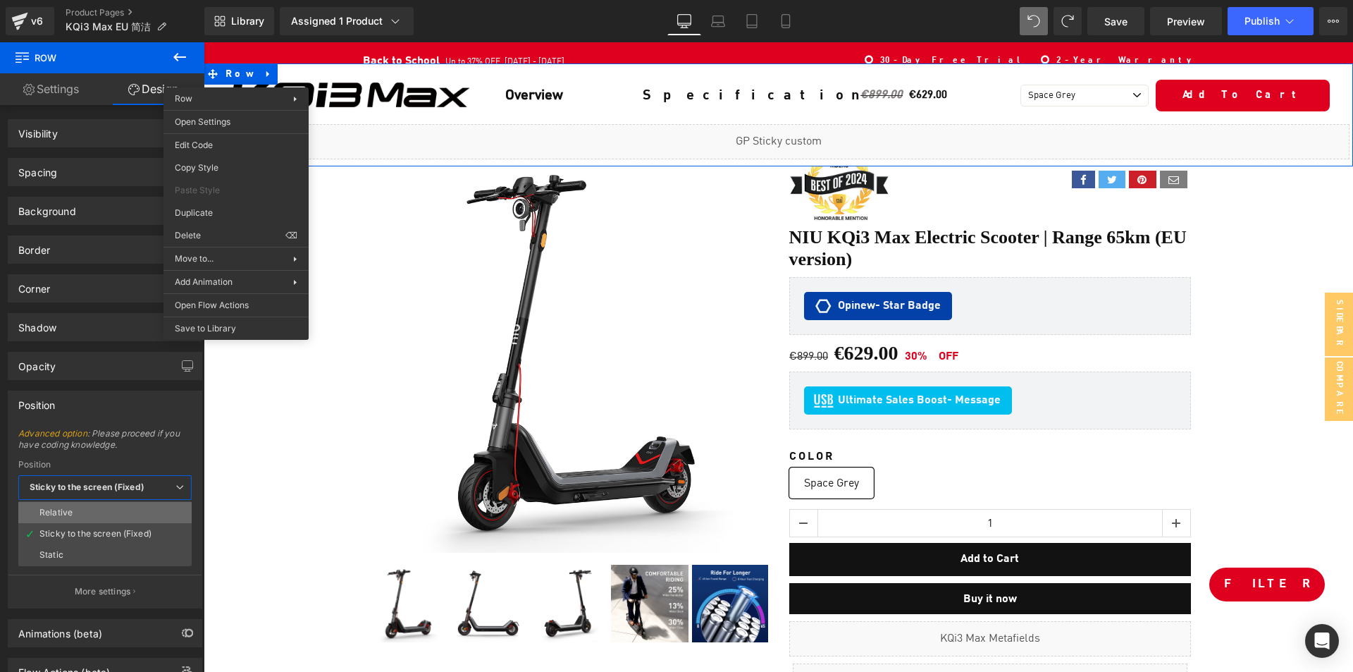
click at [94, 515] on li "Relative" at bounding box center [104, 512] width 173 height 21
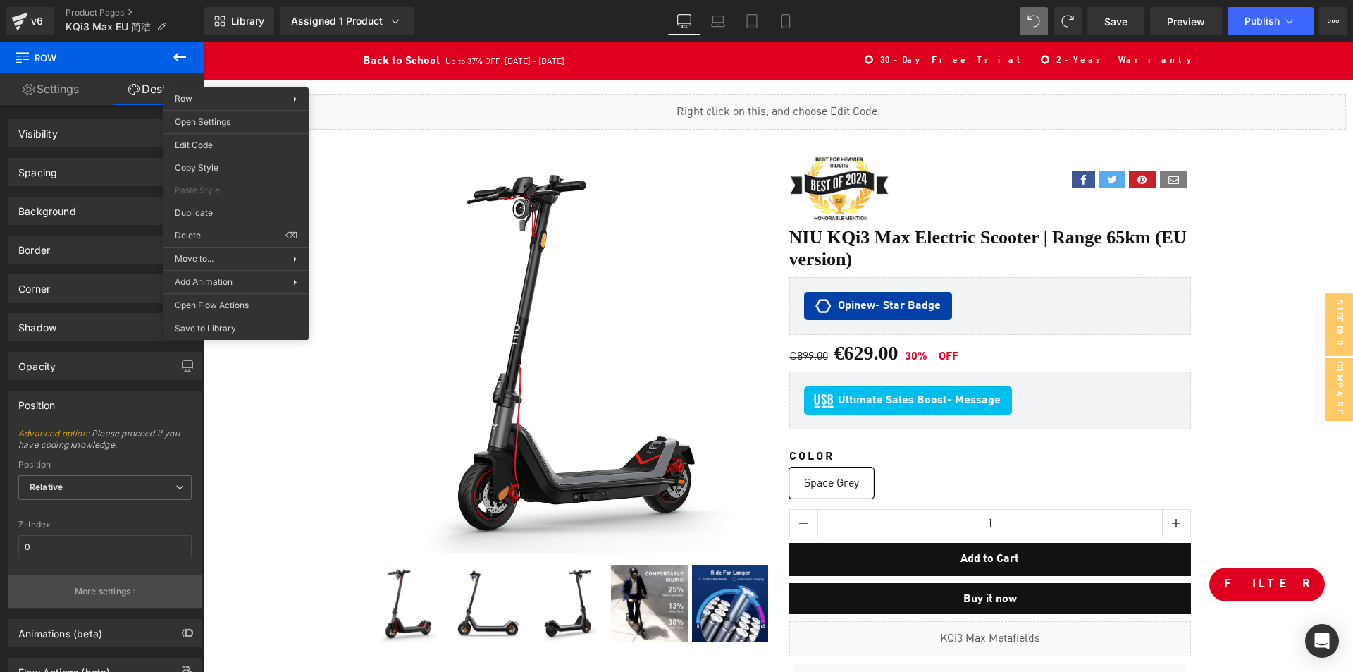
click at [116, 603] on button "More settings" at bounding box center [104, 590] width 193 height 33
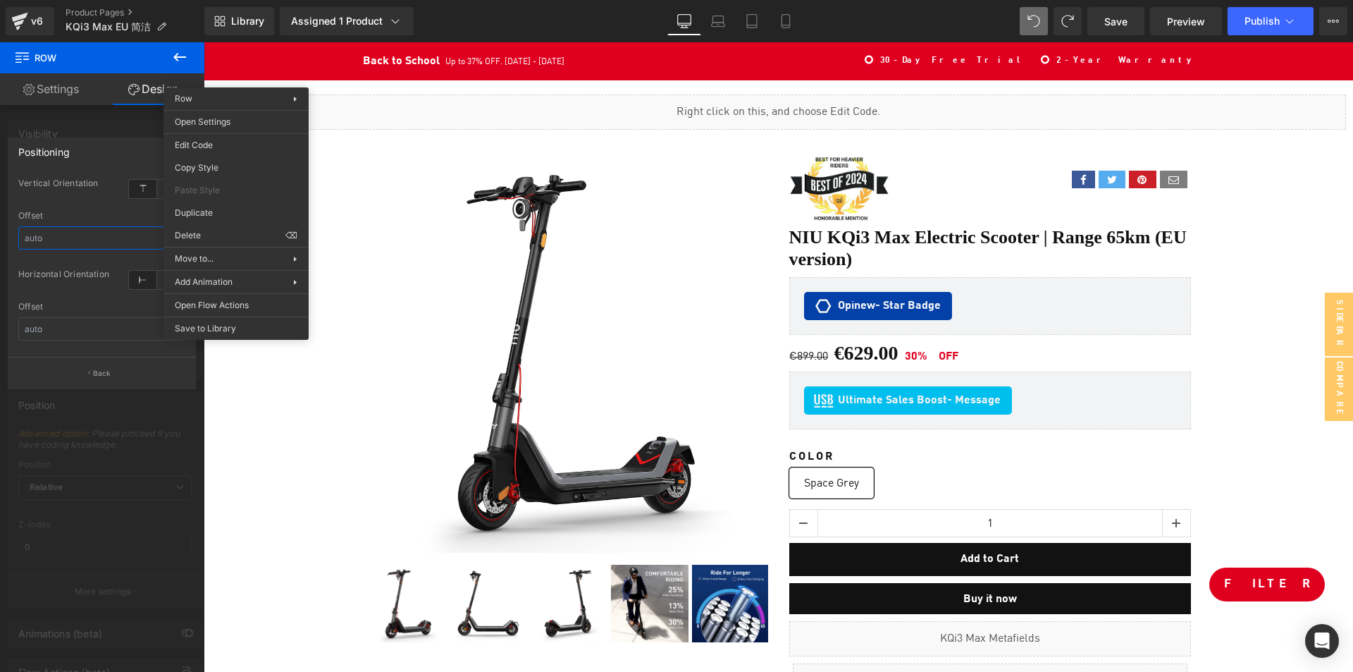
click at [80, 243] on input "text" at bounding box center [101, 237] width 167 height 23
type input "0"
click at [76, 329] on input "text" at bounding box center [101, 328] width 167 height 23
type input "0"
click at [11, 266] on div "Vertical Orientation top Offset 0 px % px Horizontal Orientation left Offset 0 …" at bounding box center [101, 266] width 187 height 182
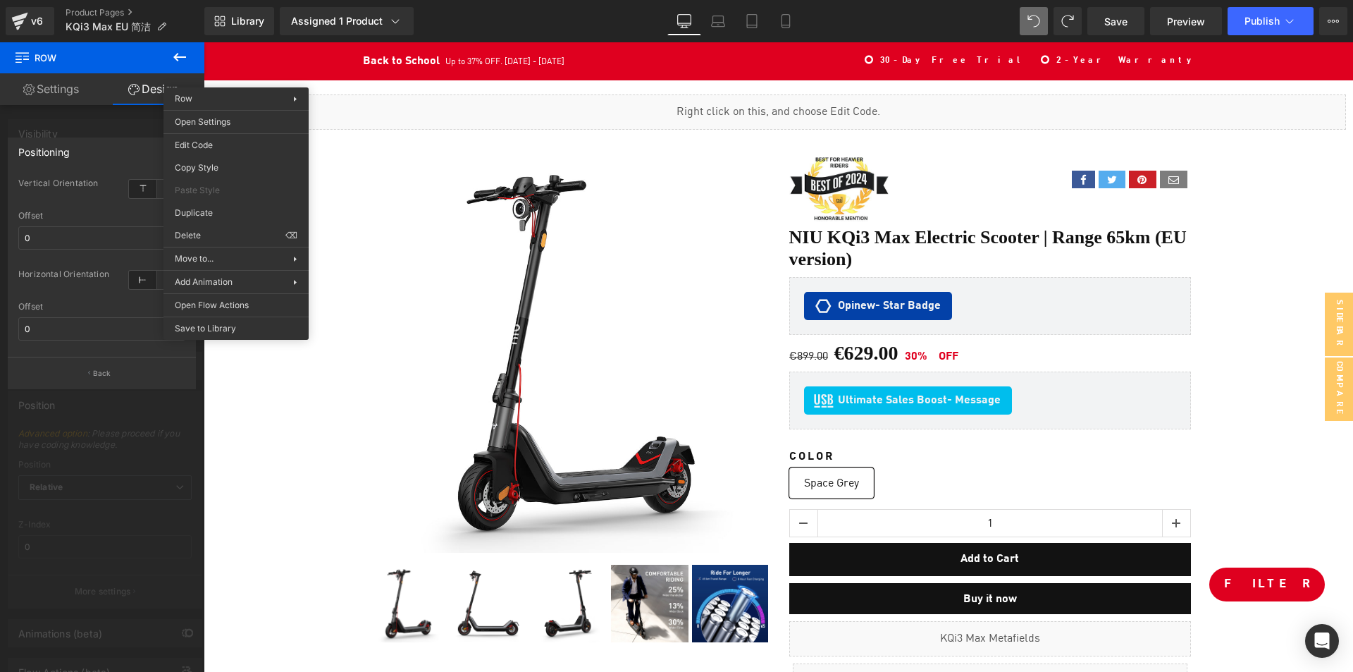
click at [109, 126] on div at bounding box center [102, 360] width 204 height 637
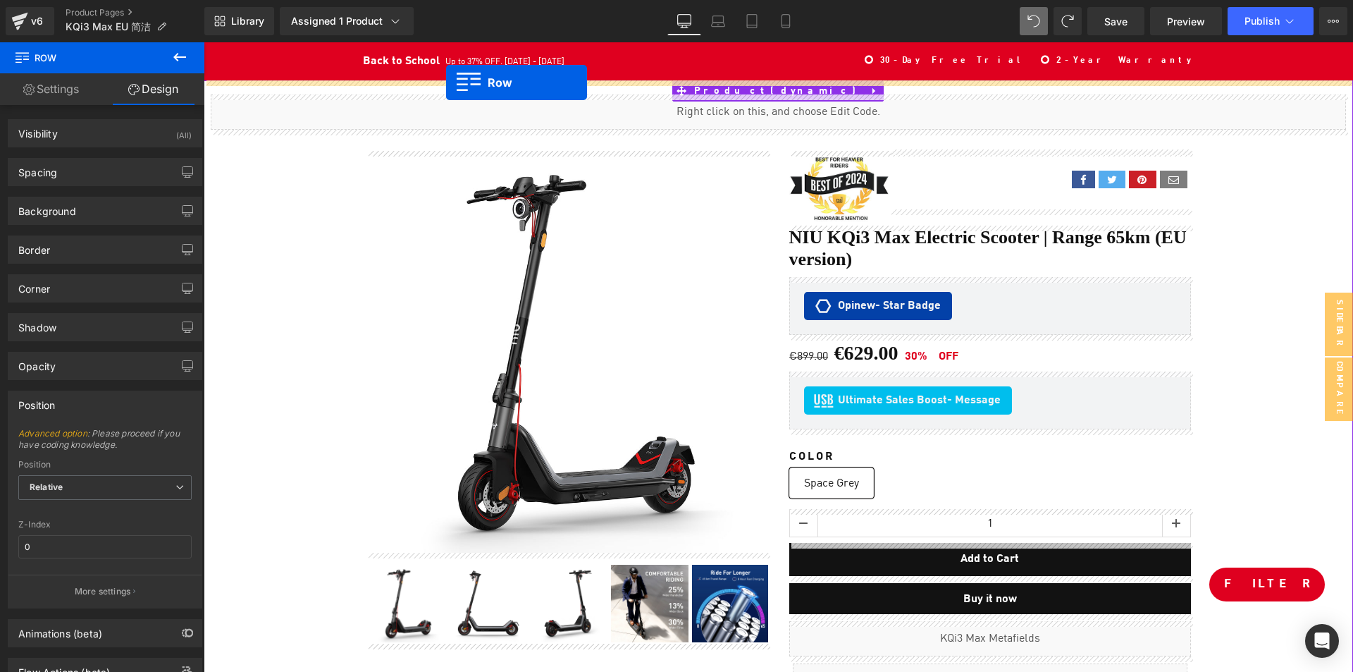
drag, startPoint x: 233, startPoint y: 261, endPoint x: 448, endPoint y: 85, distance: 278.0
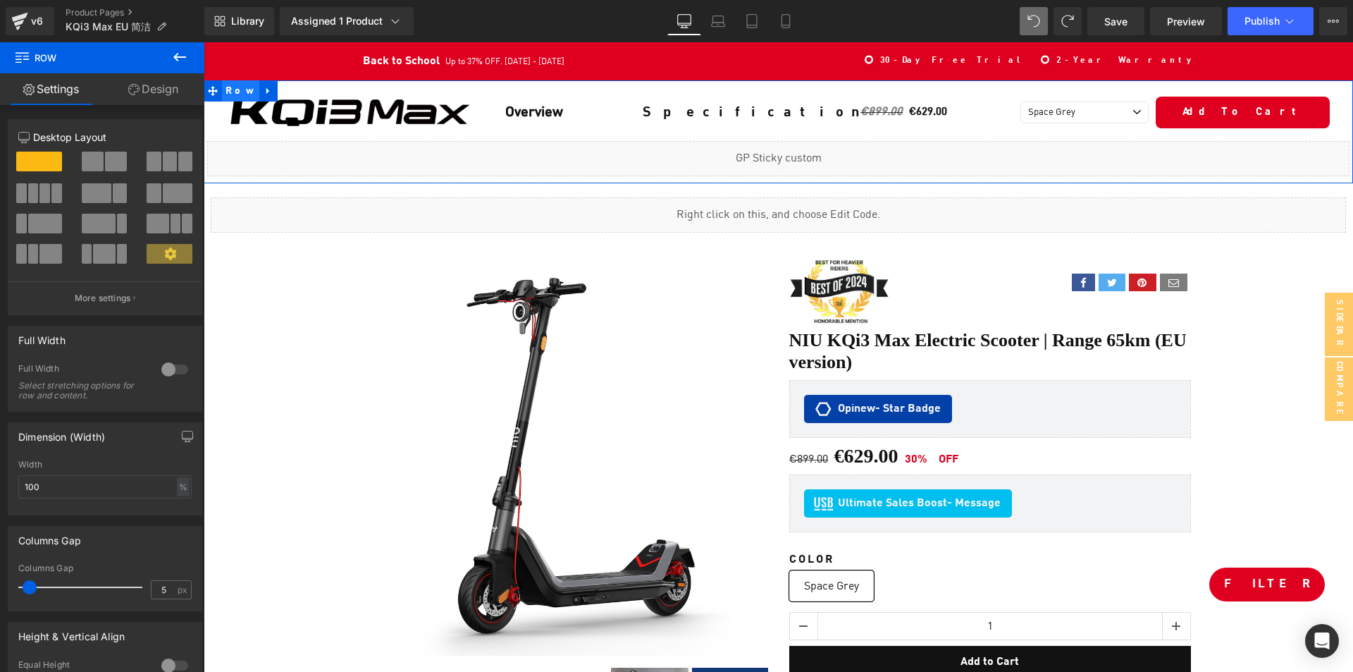
click at [235, 95] on span "Row" at bounding box center [240, 90] width 37 height 21
click at [146, 90] on link "Design" at bounding box center [153, 89] width 102 height 32
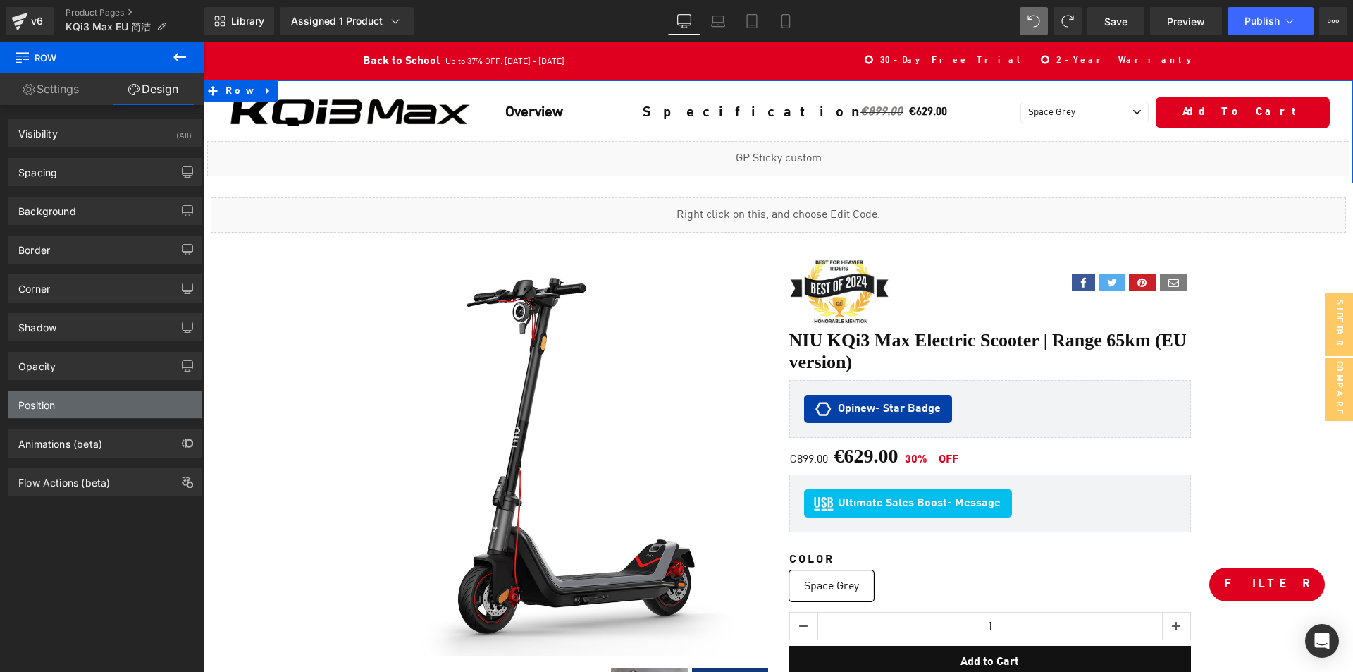
click at [104, 391] on div "Position Advanced option : Please proceed if you have coding knowledge. Relativ…" at bounding box center [105, 399] width 211 height 39
click at [104, 395] on div "Position" at bounding box center [104, 404] width 193 height 27
